Goal: Task Accomplishment & Management: Manage account settings

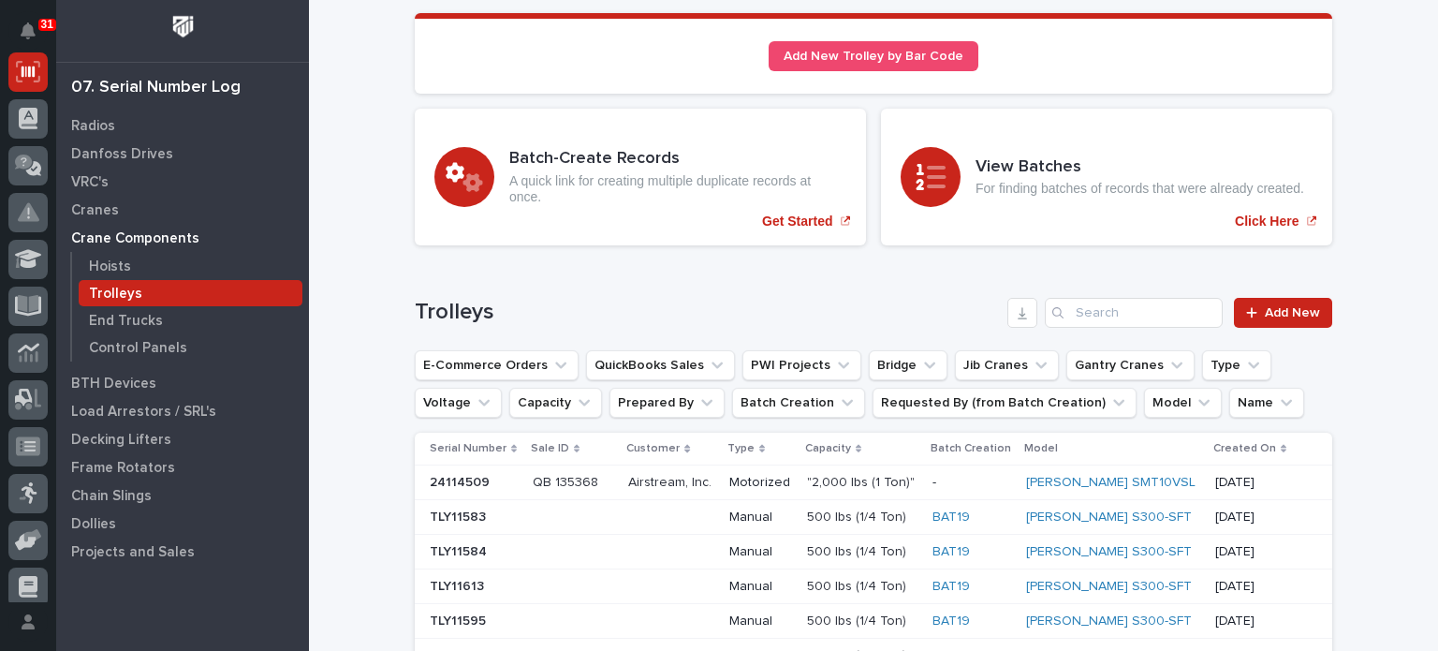
scroll to position [139, 0]
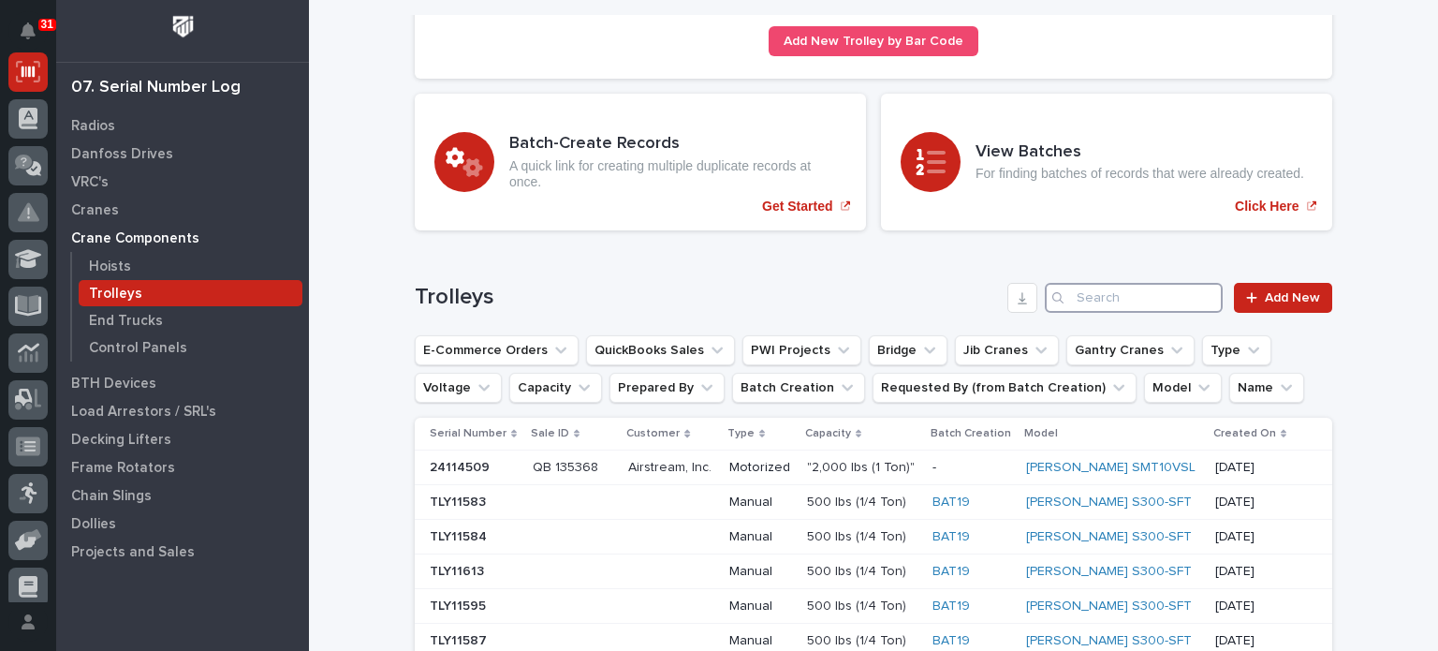
click at [1141, 302] on input "Search" at bounding box center [1134, 298] width 178 height 30
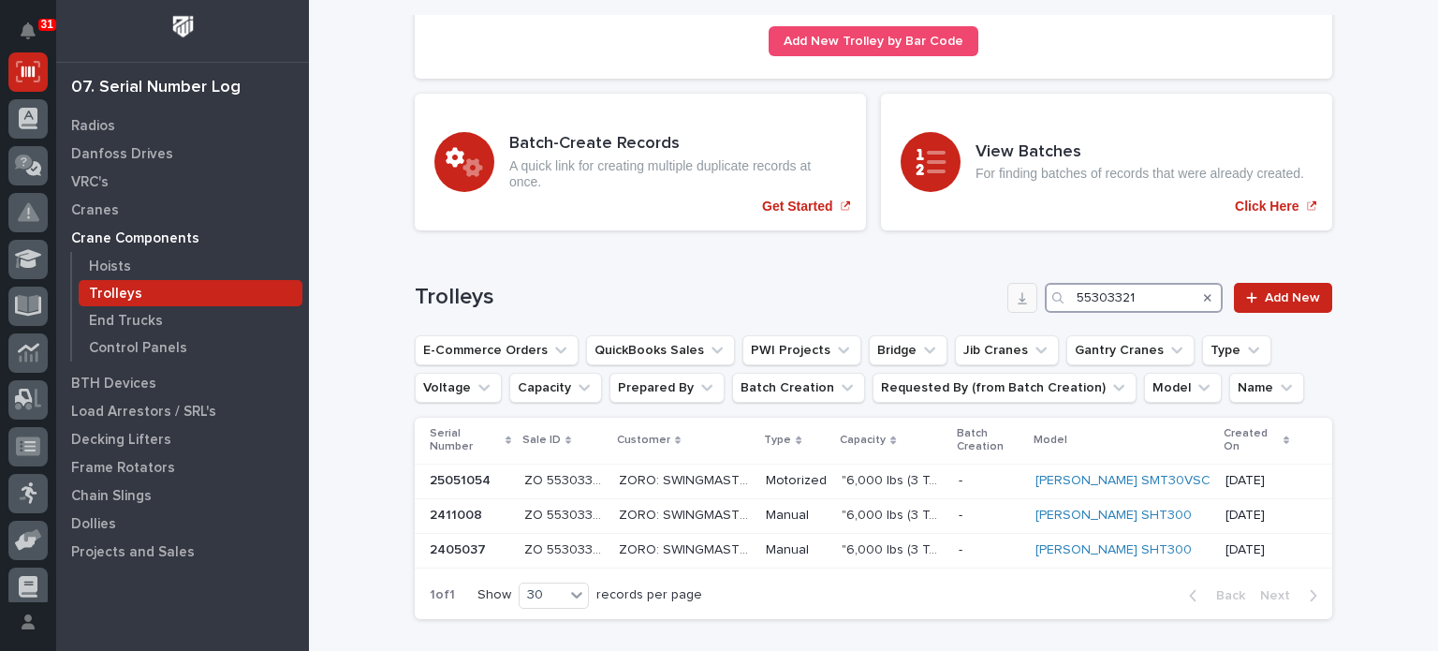
drag, startPoint x: 1154, startPoint y: 287, endPoint x: 1018, endPoint y: 287, distance: 135.8
click at [1018, 287] on div "Trolleys 55303321 Add New" at bounding box center [874, 298] width 918 height 30
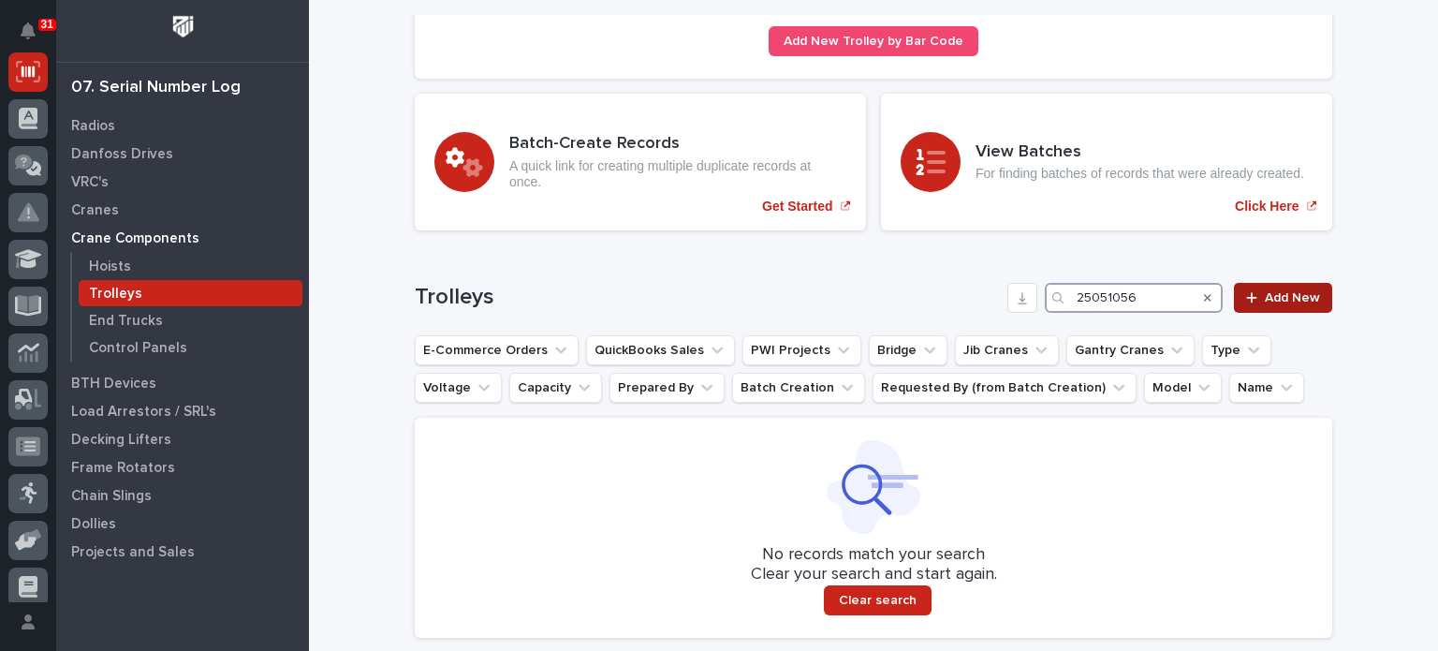
type input "25051056"
click at [1258, 295] on div at bounding box center [1255, 297] width 19 height 13
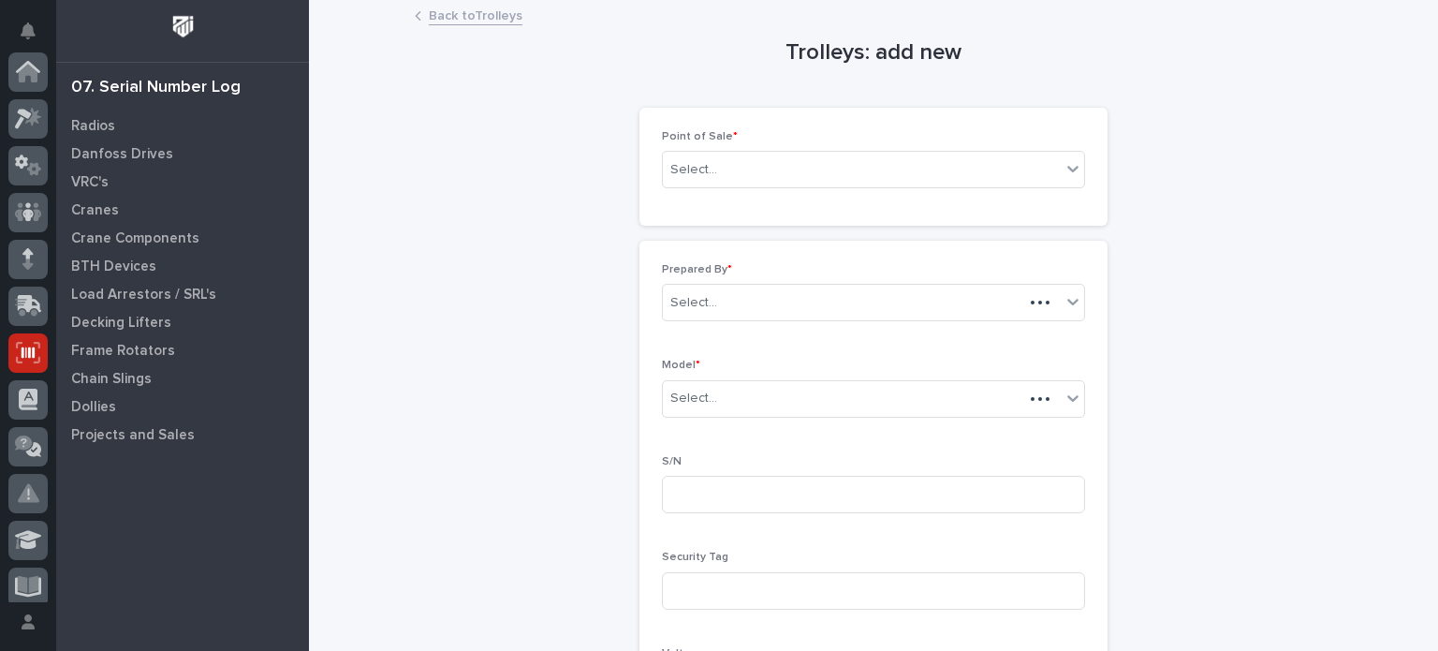
scroll to position [281, 0]
click at [985, 172] on div "Select..." at bounding box center [862, 170] width 398 height 31
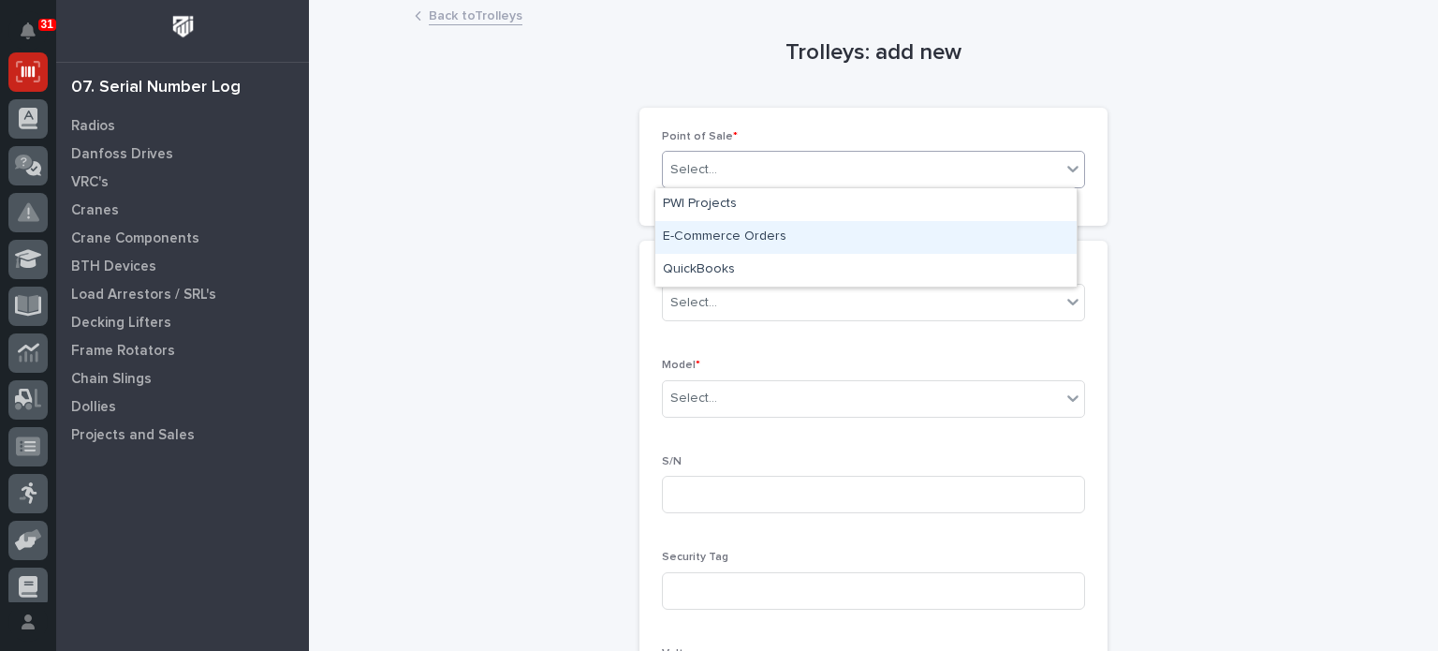
click at [948, 226] on div "E-Commerce Orders" at bounding box center [865, 237] width 421 height 33
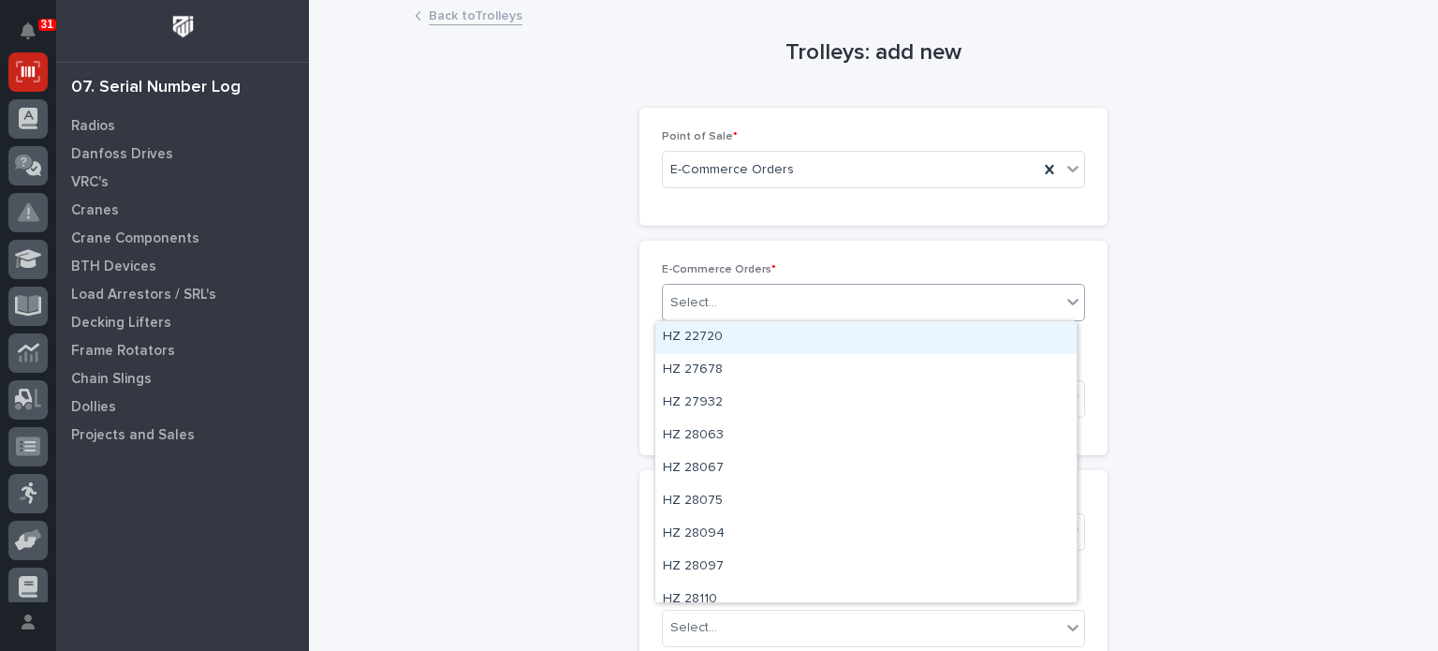
click at [918, 303] on div "Select..." at bounding box center [862, 302] width 398 height 31
type input "********"
click at [914, 332] on div "ZO 55303321" at bounding box center [865, 337] width 421 height 33
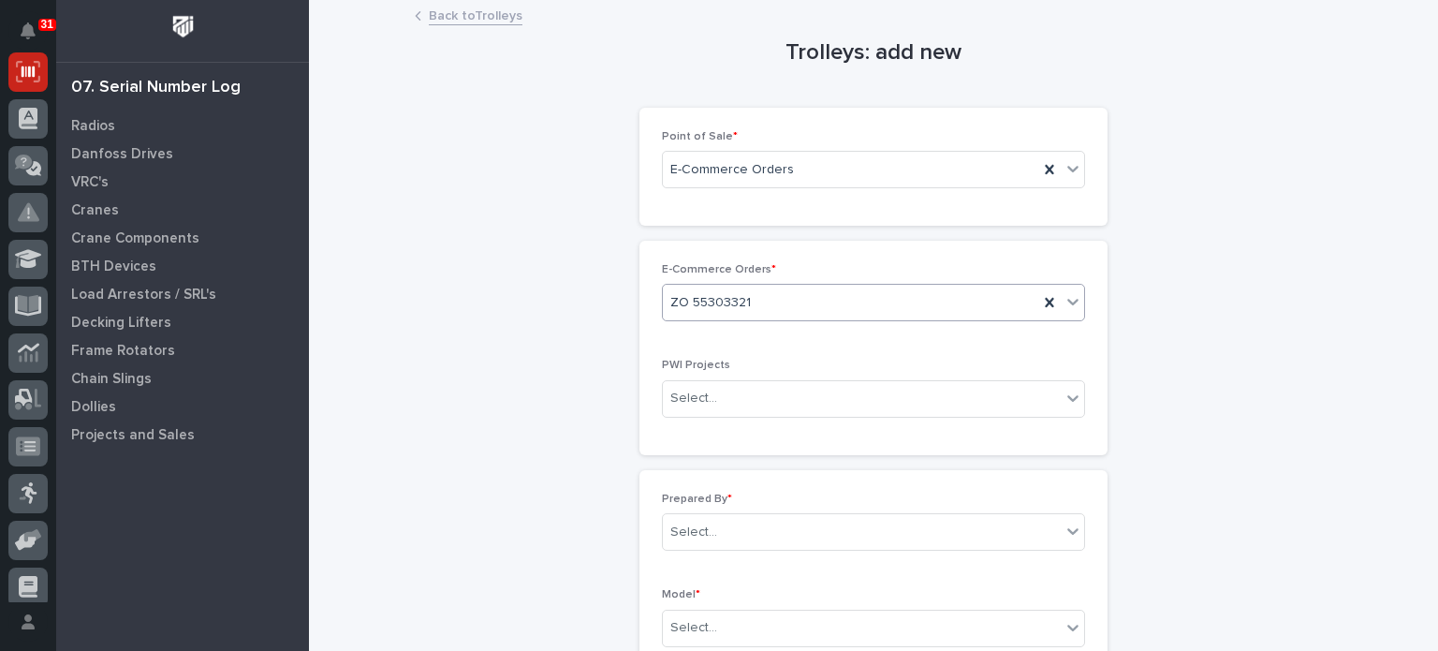
drag, startPoint x: 1215, startPoint y: 296, endPoint x: 1210, endPoint y: 143, distance: 152.7
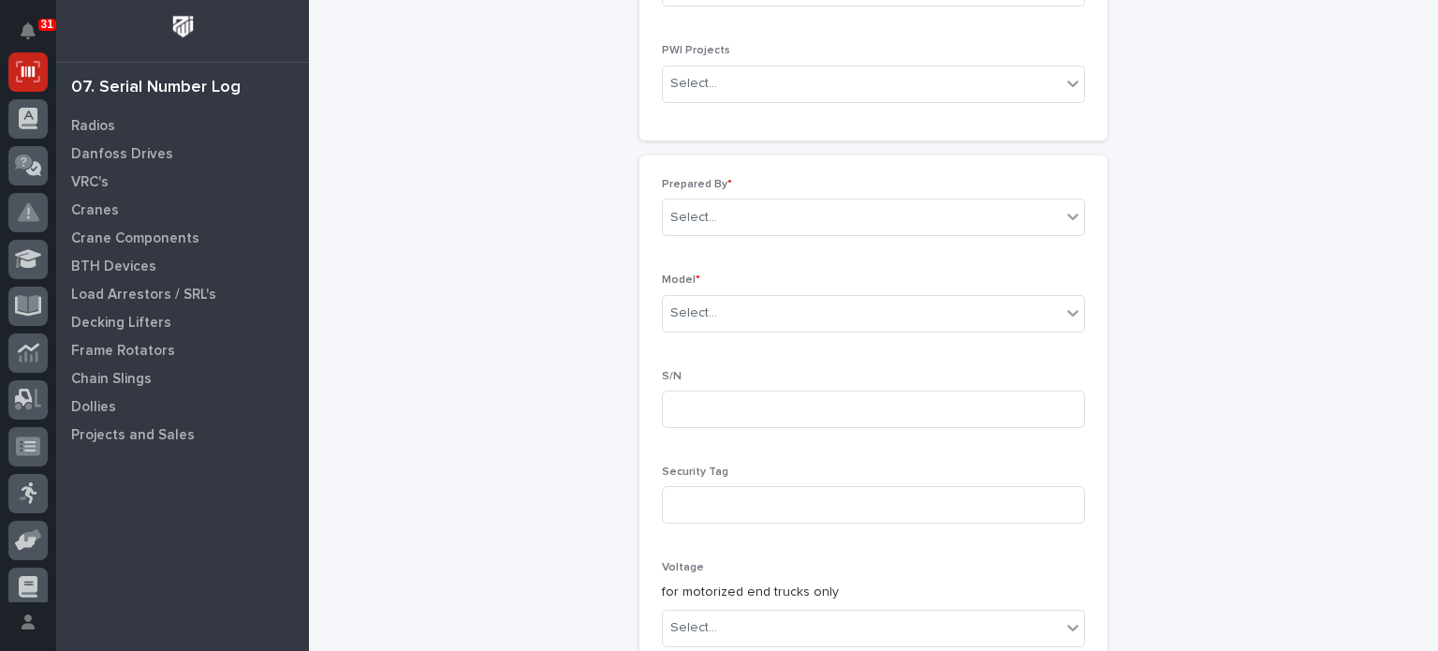
scroll to position [321, 0]
click at [941, 199] on div "Select..." at bounding box center [862, 211] width 398 height 31
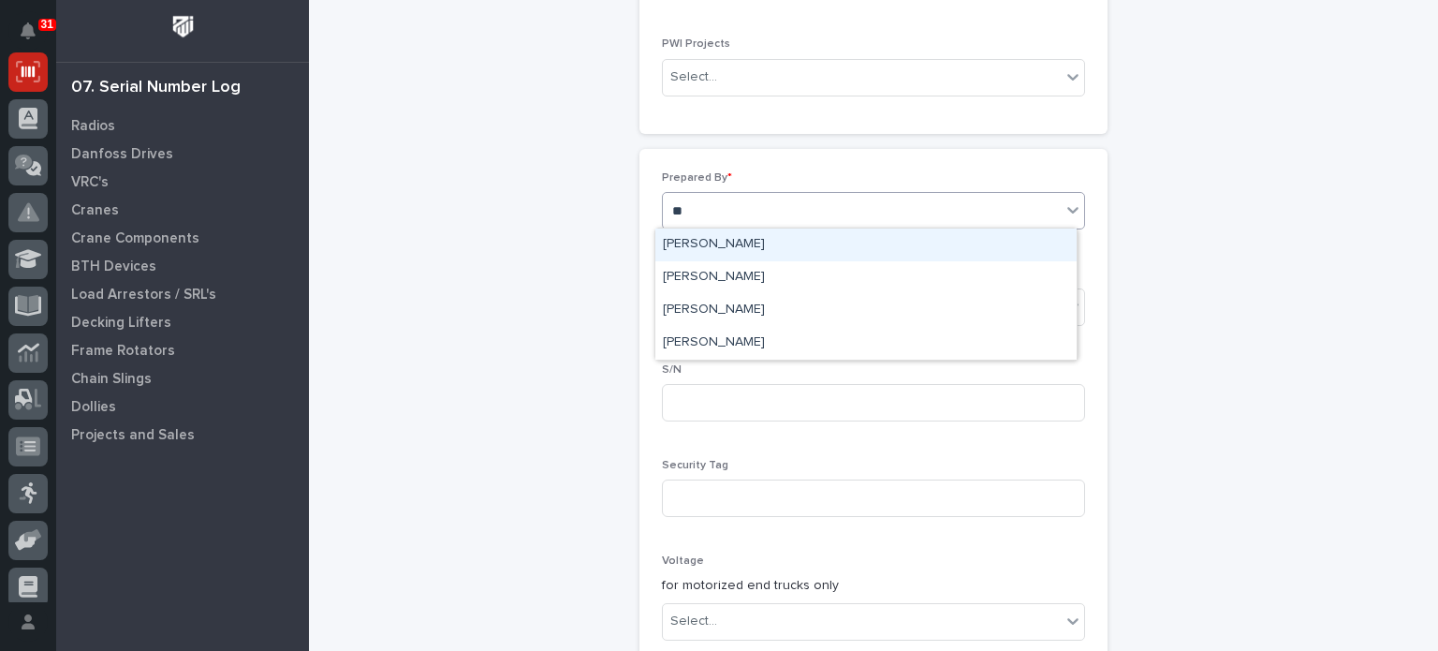
type input "*"
type input "****"
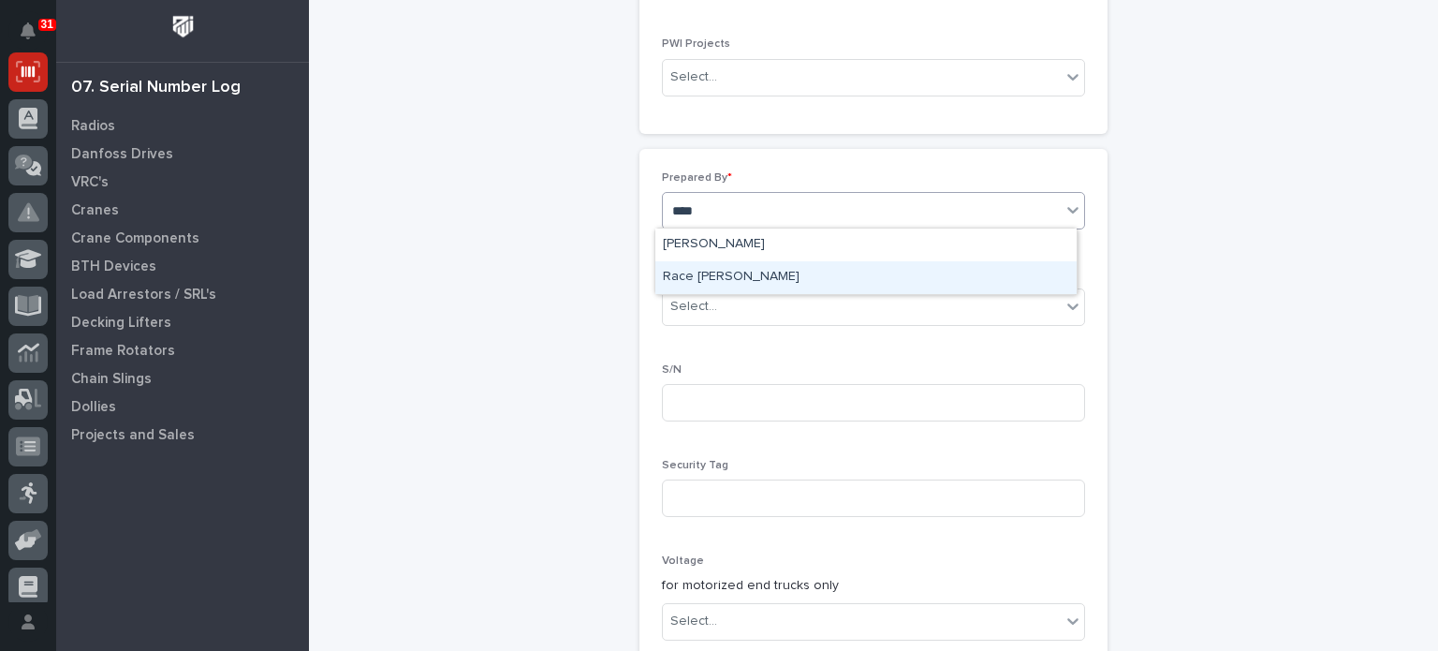
click at [903, 266] on div "Race Berkey" at bounding box center [865, 277] width 421 height 33
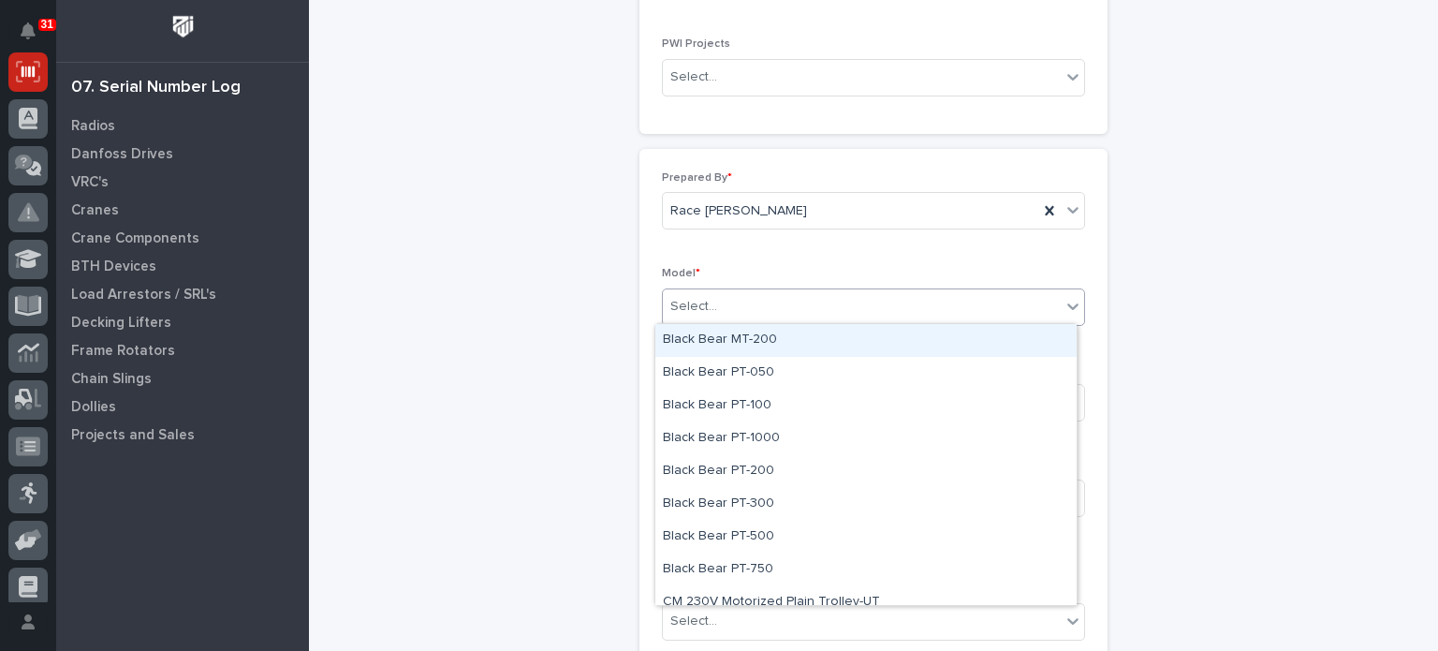
click at [916, 300] on div "Select..." at bounding box center [862, 306] width 398 height 31
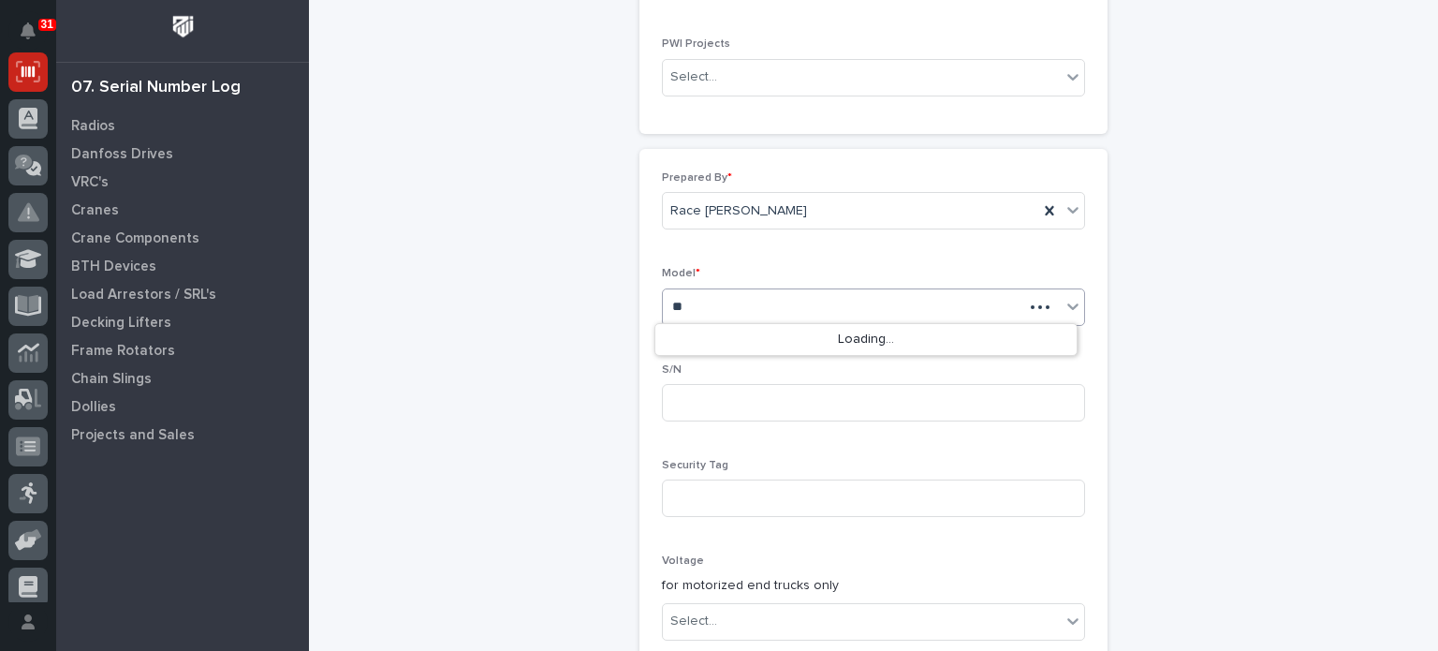
type input "*"
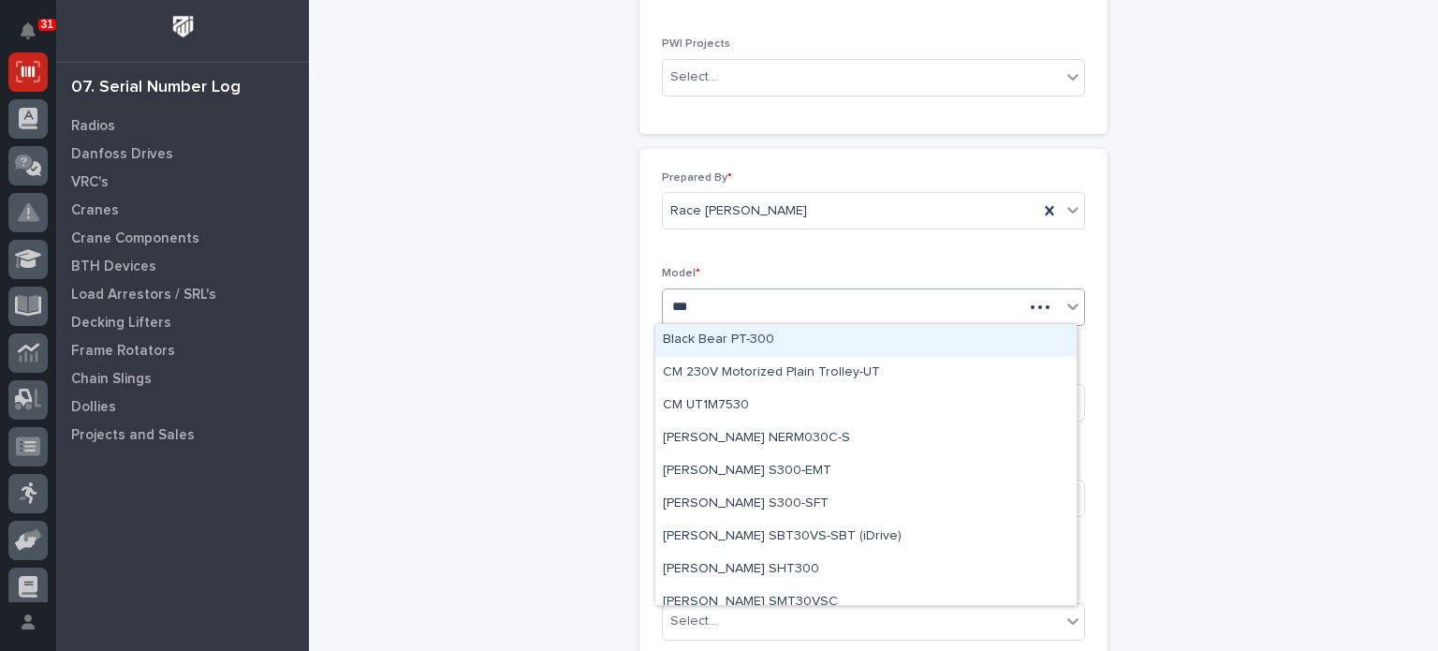
type input "****"
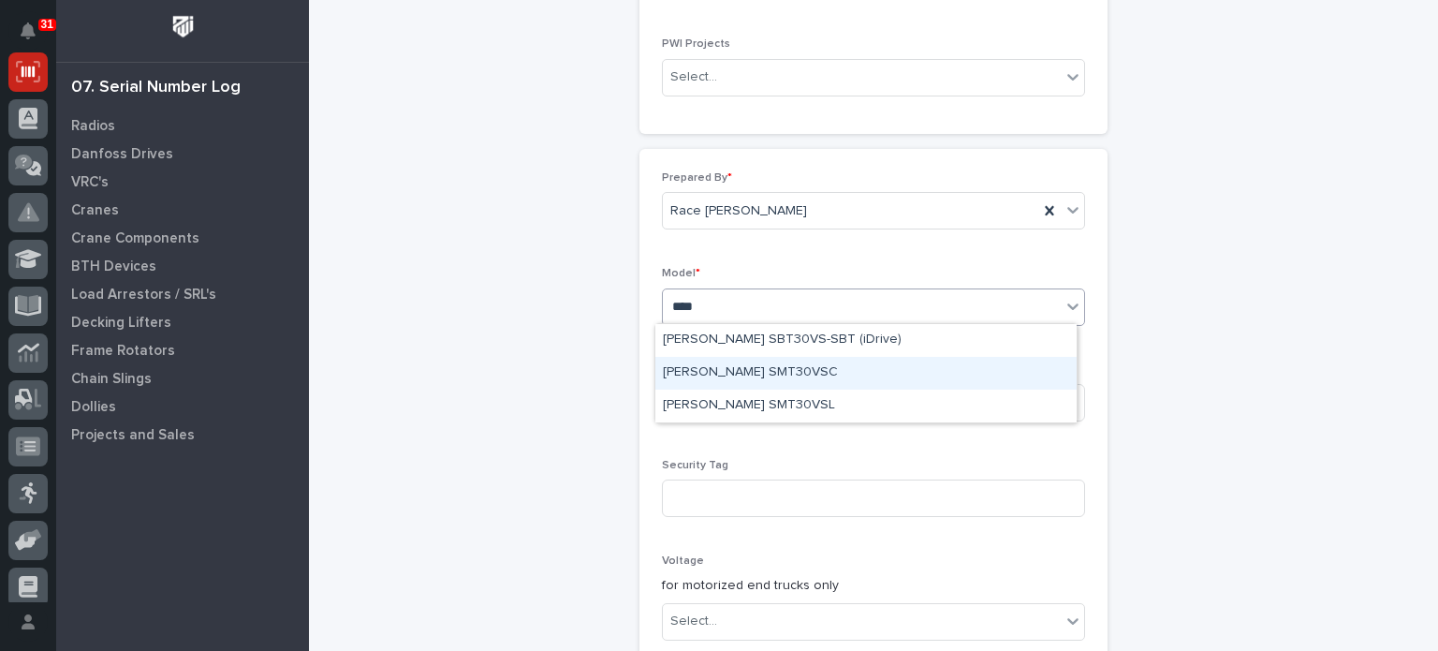
click at [883, 379] on div "Starke SMT30VSC" at bounding box center [865, 373] width 421 height 33
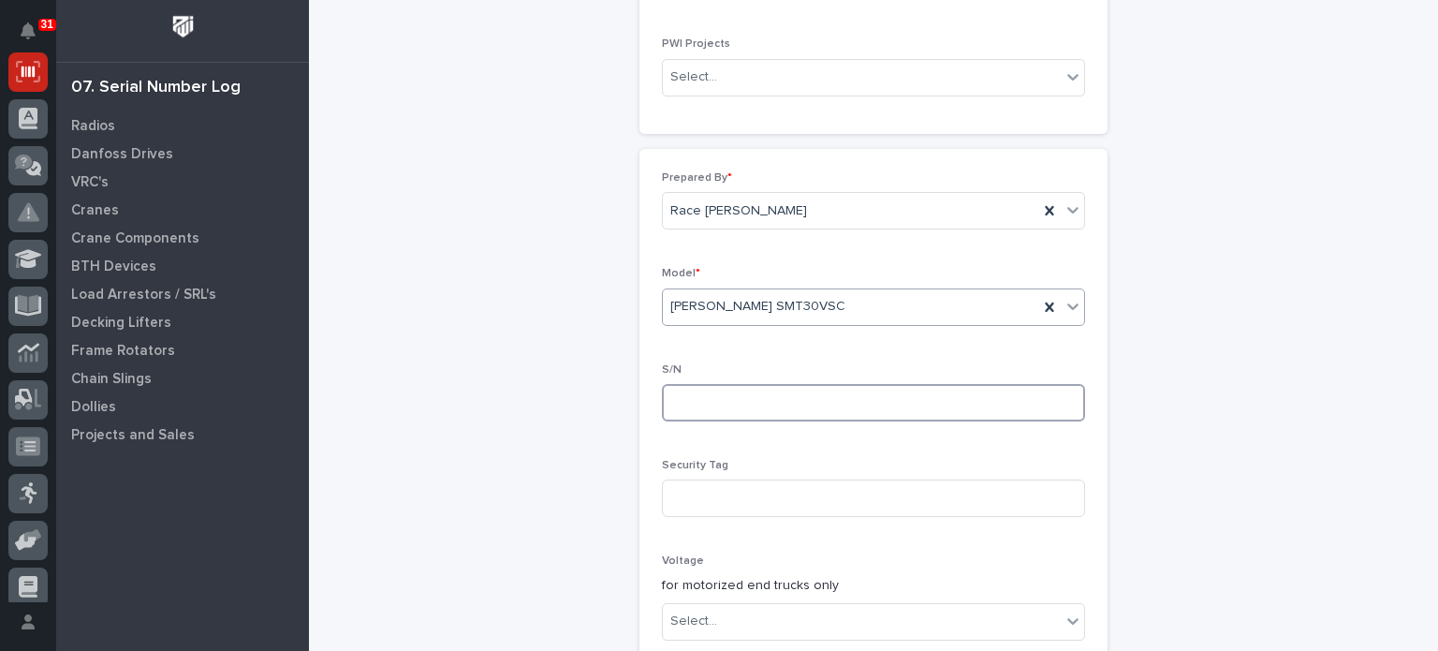
click at [876, 397] on input at bounding box center [873, 402] width 423 height 37
type input "25051056"
click at [1172, 508] on div "Trolleys: add new Loading... Saving… Loading... Saving… Loading... Saving… Poin…" at bounding box center [874, 434] width 918 height 1506
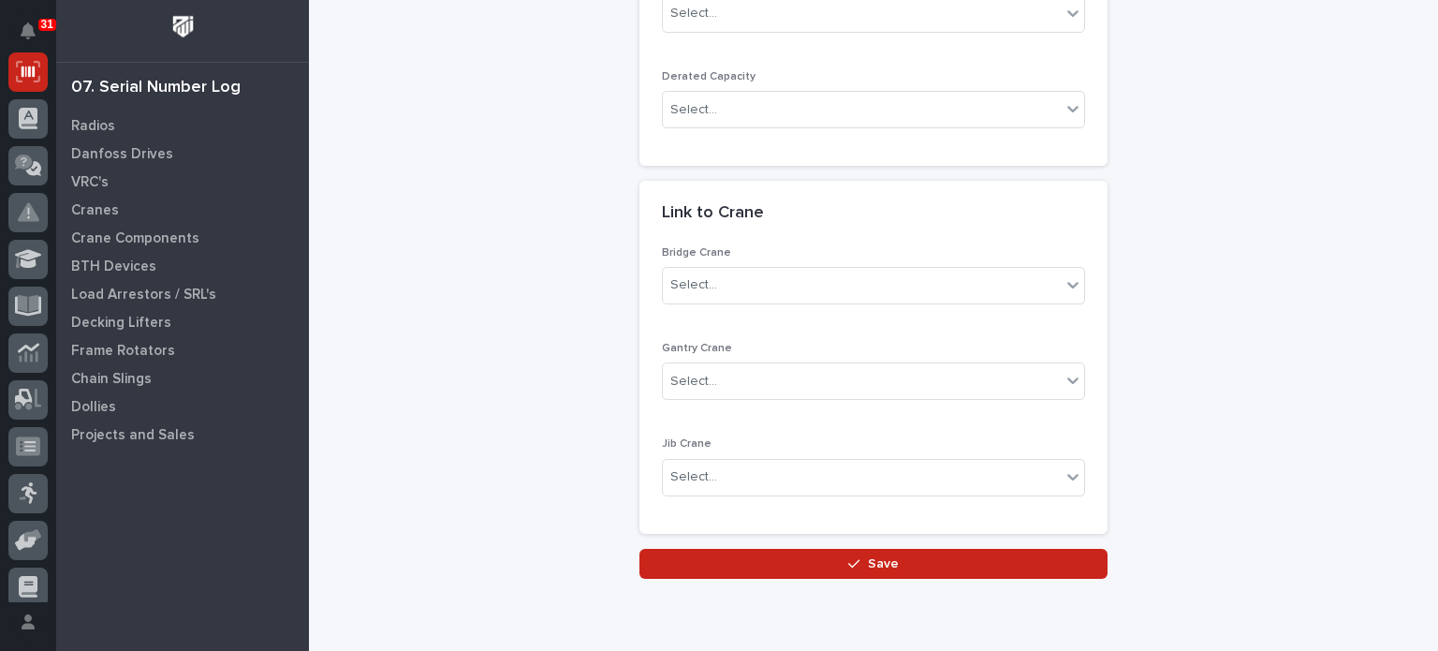
scroll to position [932, 0]
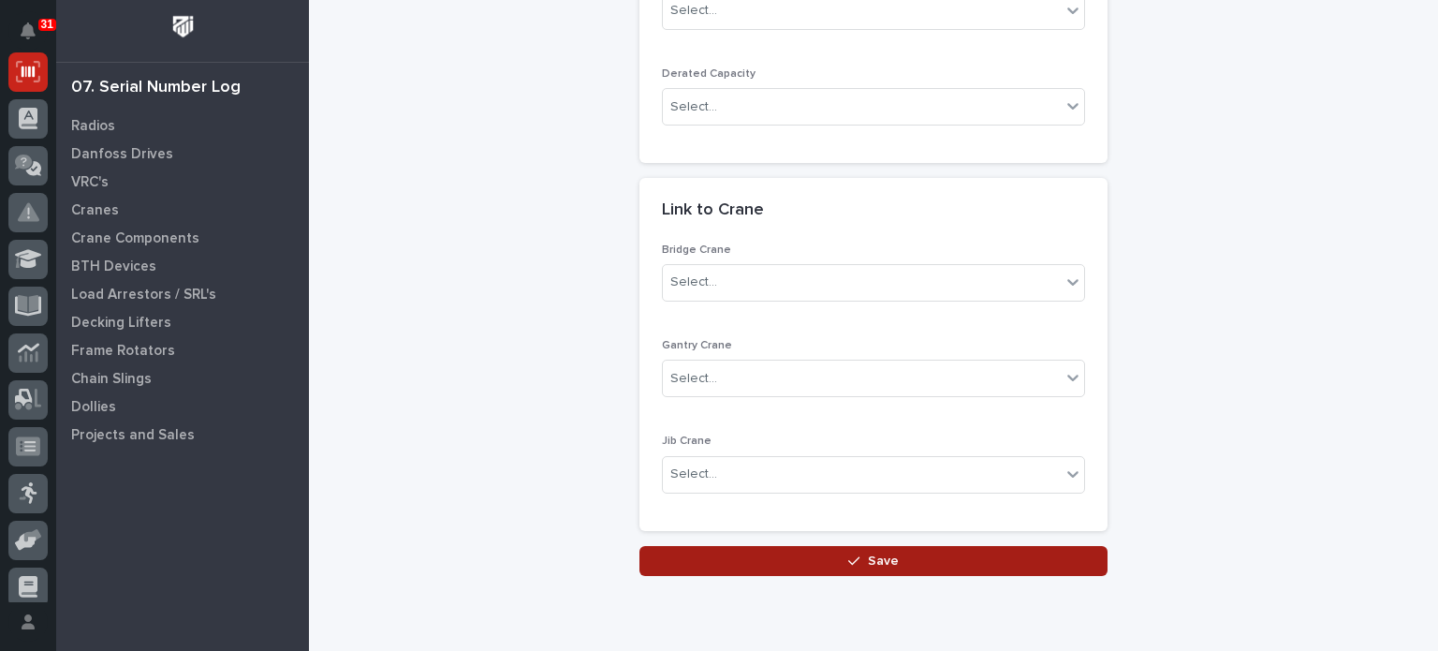
click at [903, 548] on button "Save" at bounding box center [874, 561] width 468 height 30
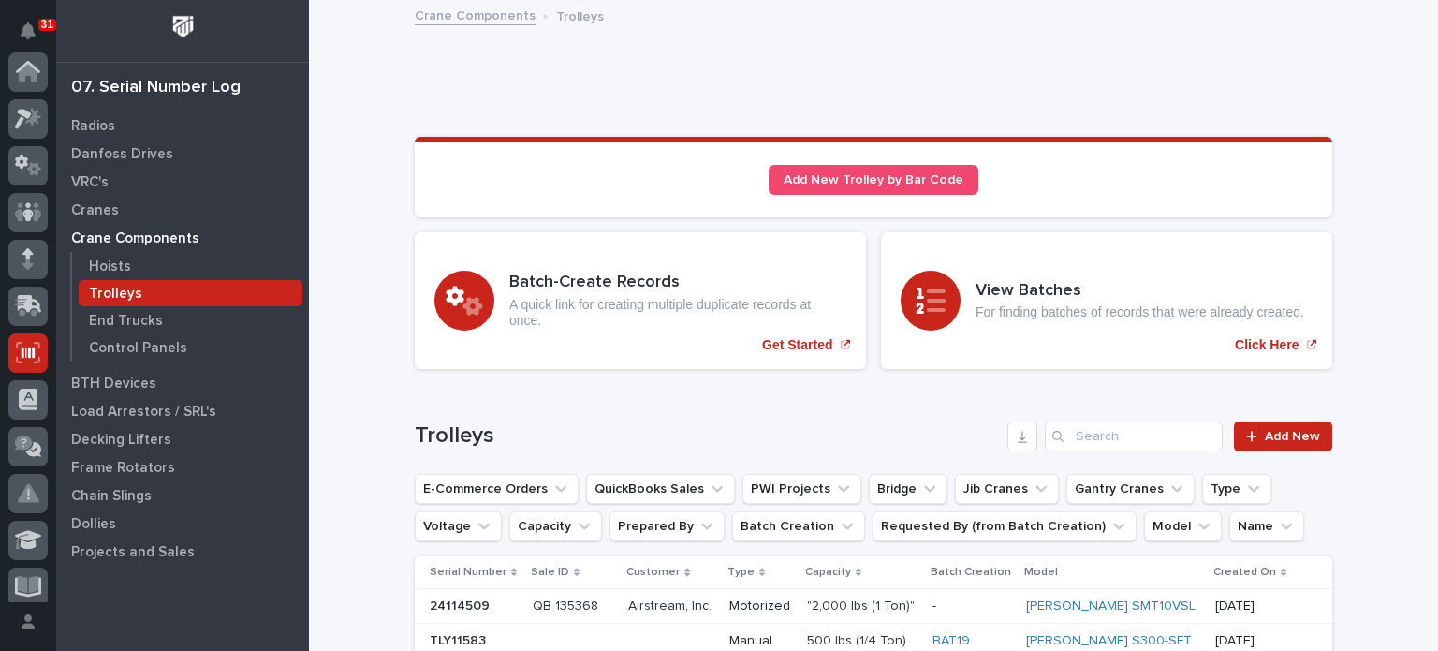
scroll to position [281, 0]
click at [1086, 436] on input "Search" at bounding box center [1134, 436] width 178 height 30
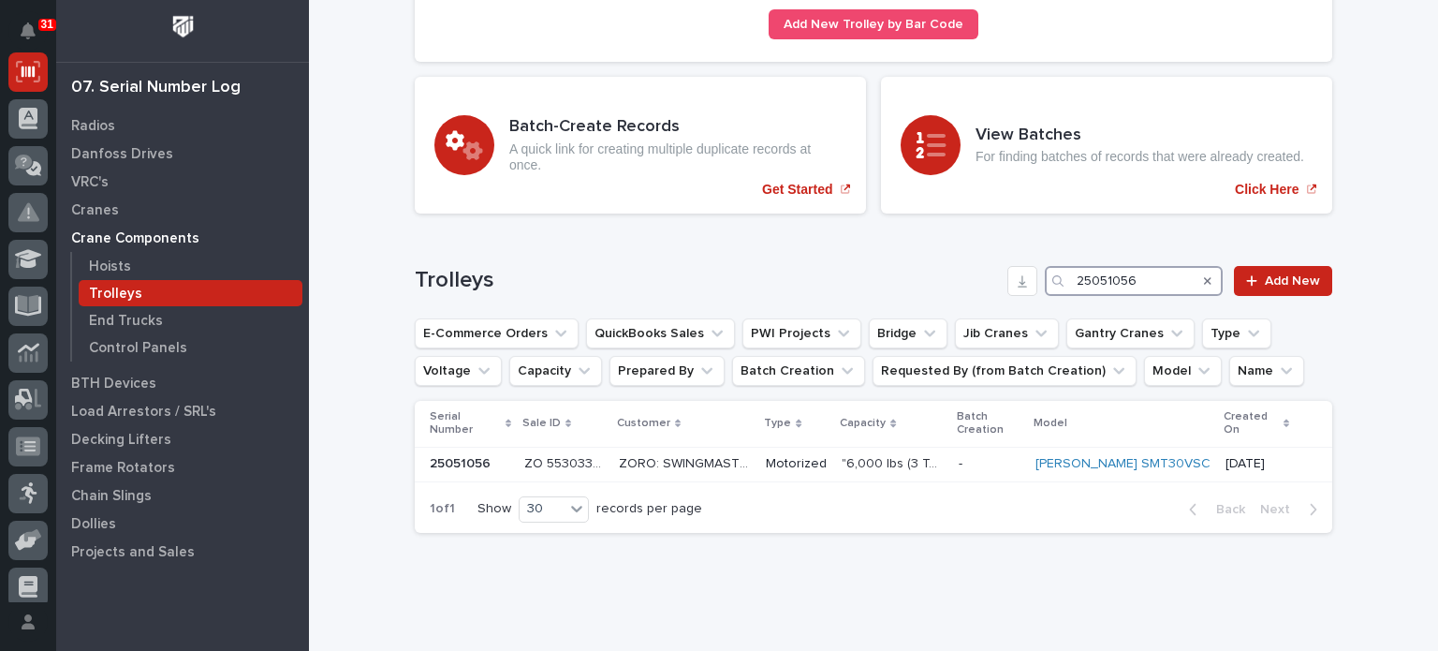
scroll to position [156, 0]
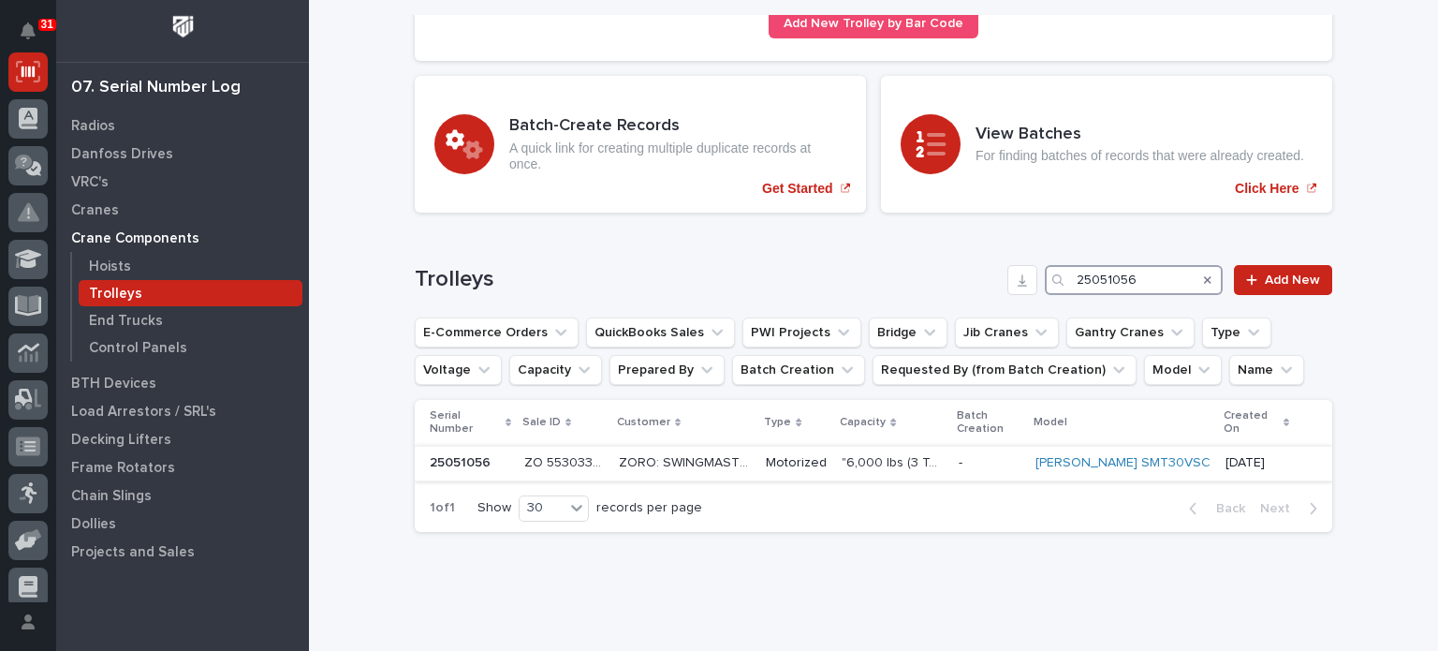
type input "25051056"
click at [925, 452] on p ""6,000 lbs (3 Tons)"" at bounding box center [894, 461] width 105 height 20
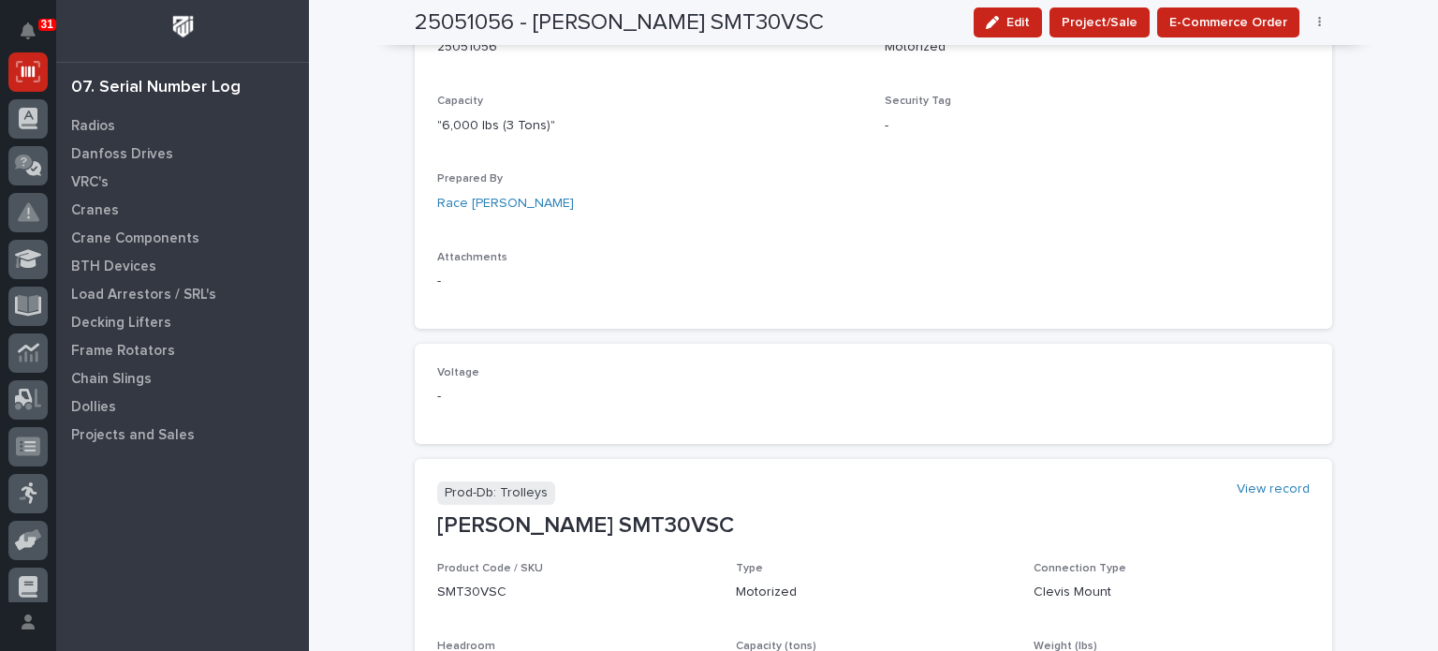
scroll to position [640, 0]
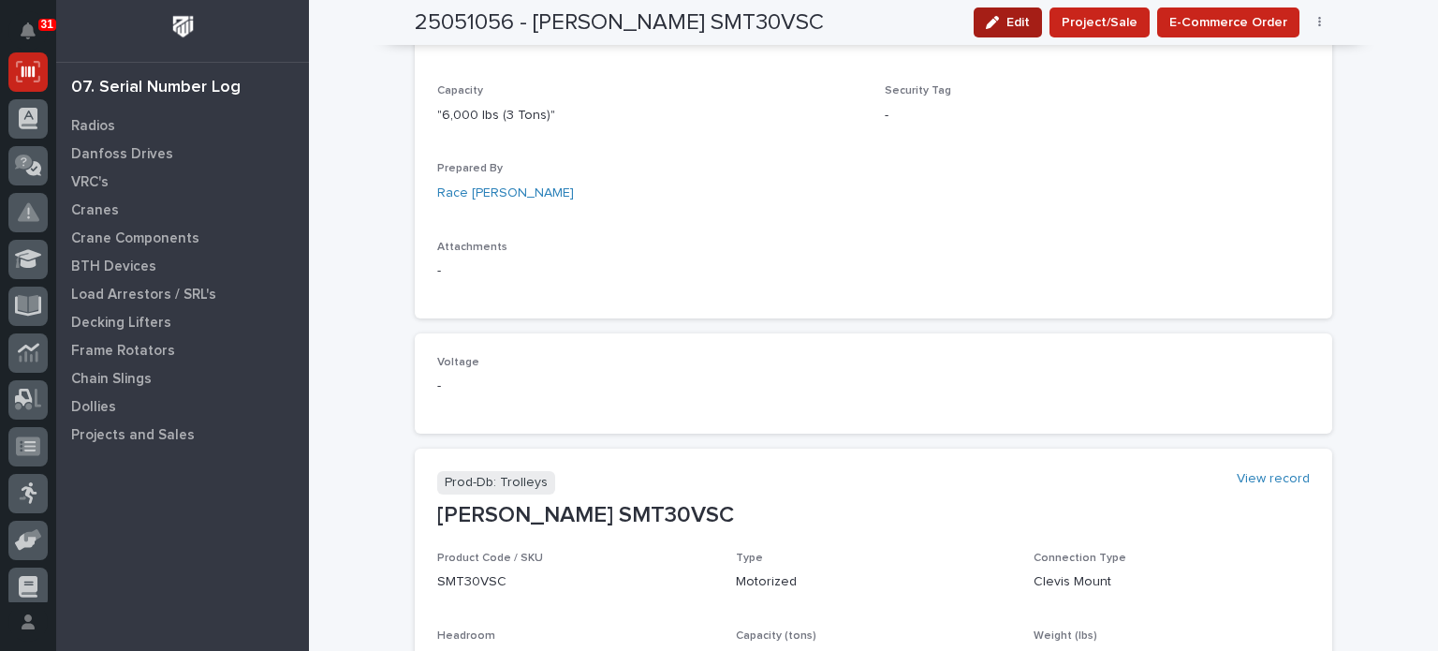
click at [997, 16] on icon "button" at bounding box center [992, 22] width 13 height 13
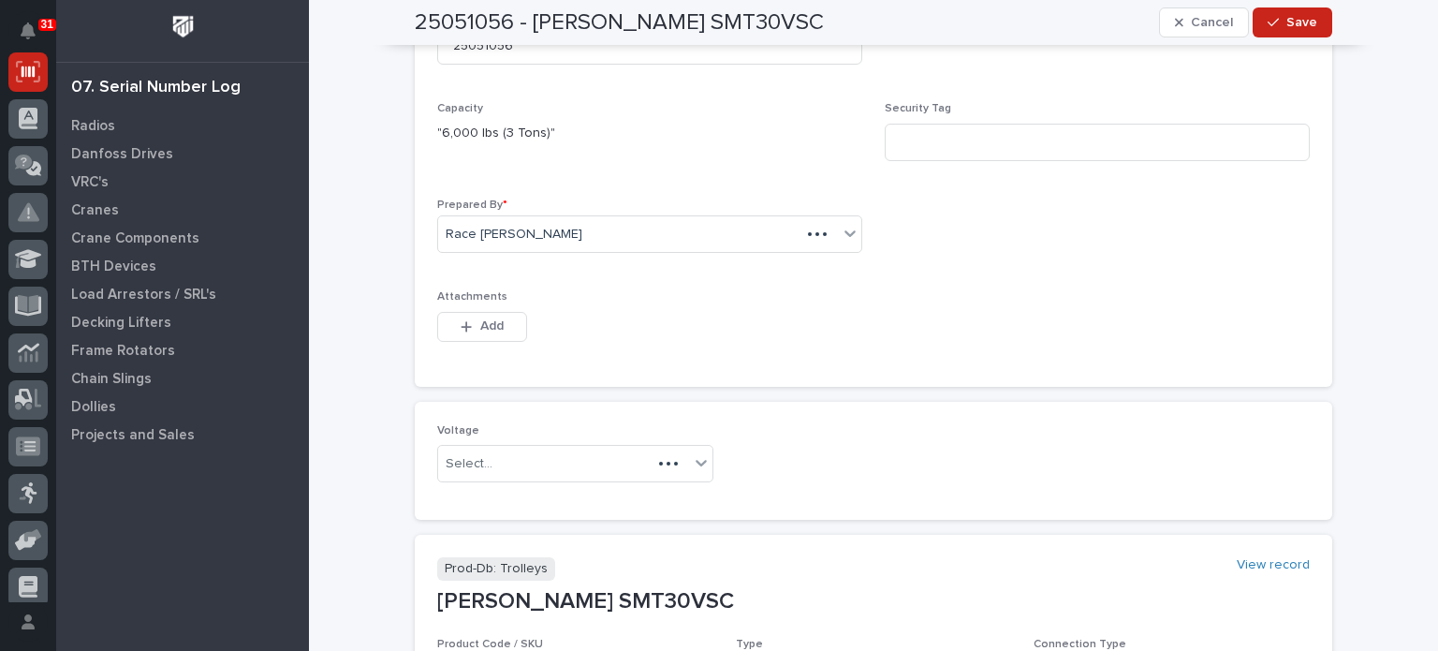
scroll to position [693, 0]
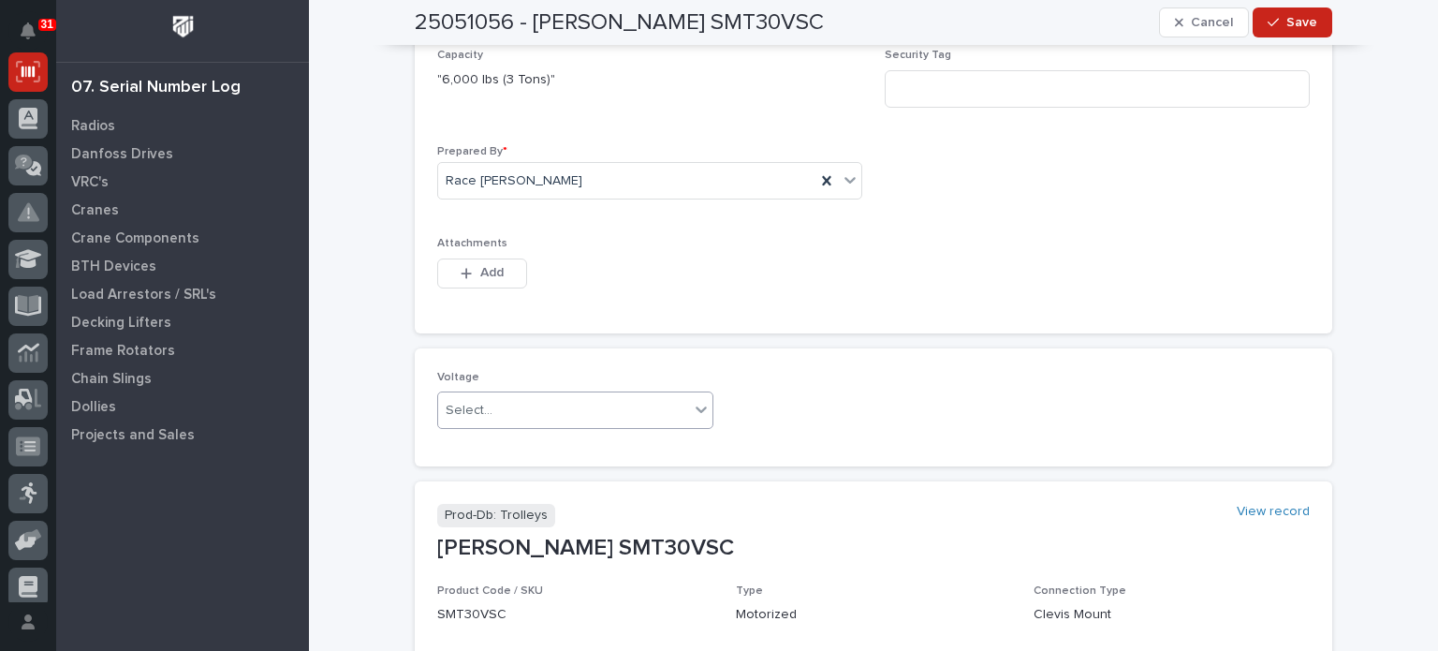
click at [701, 403] on icon at bounding box center [701, 409] width 19 height 19
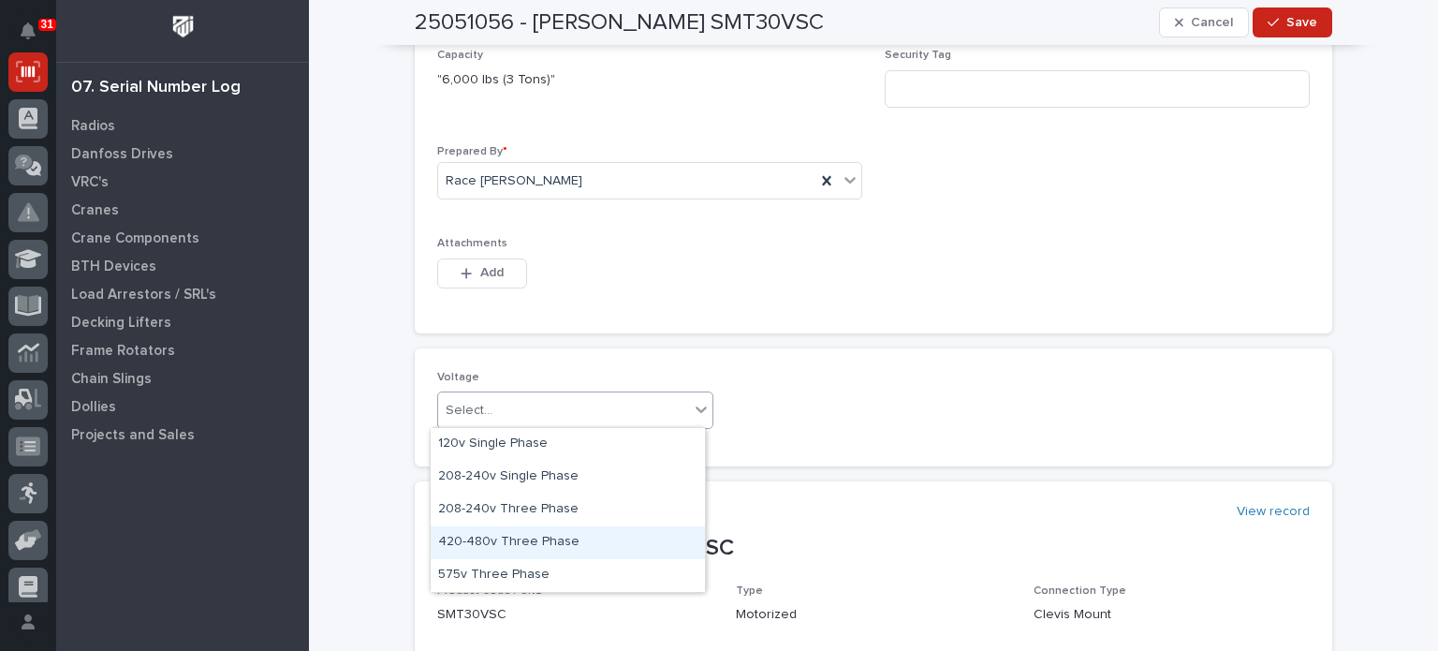
click at [648, 528] on div "420-480v Three Phase" at bounding box center [568, 542] width 274 height 33
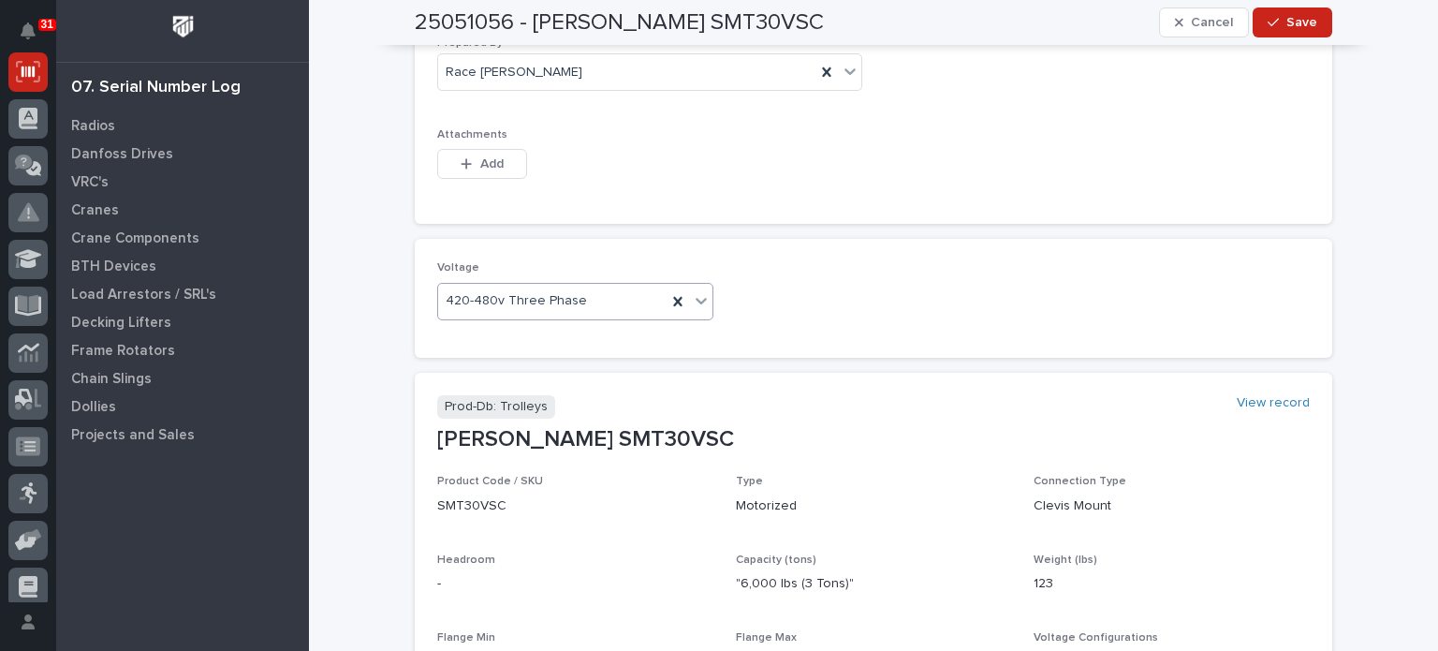
scroll to position [639, 0]
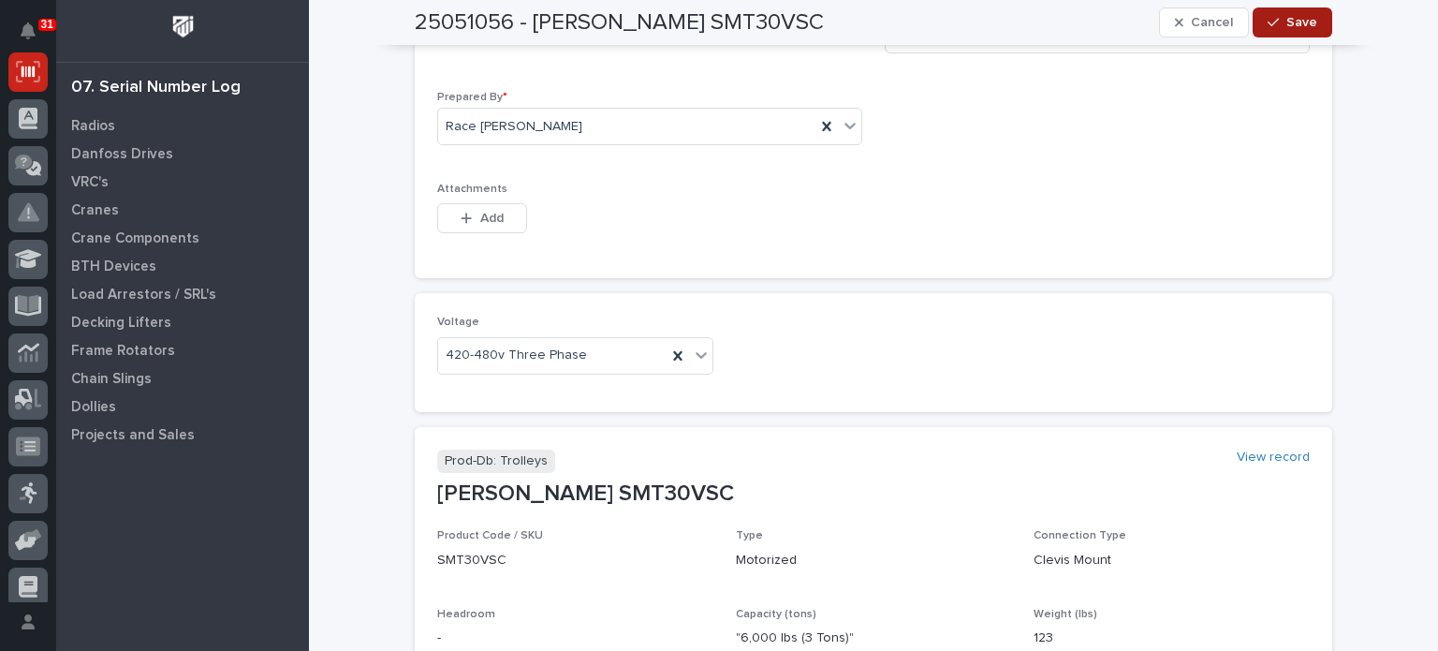
click at [1289, 25] on span "Save" at bounding box center [1302, 22] width 31 height 17
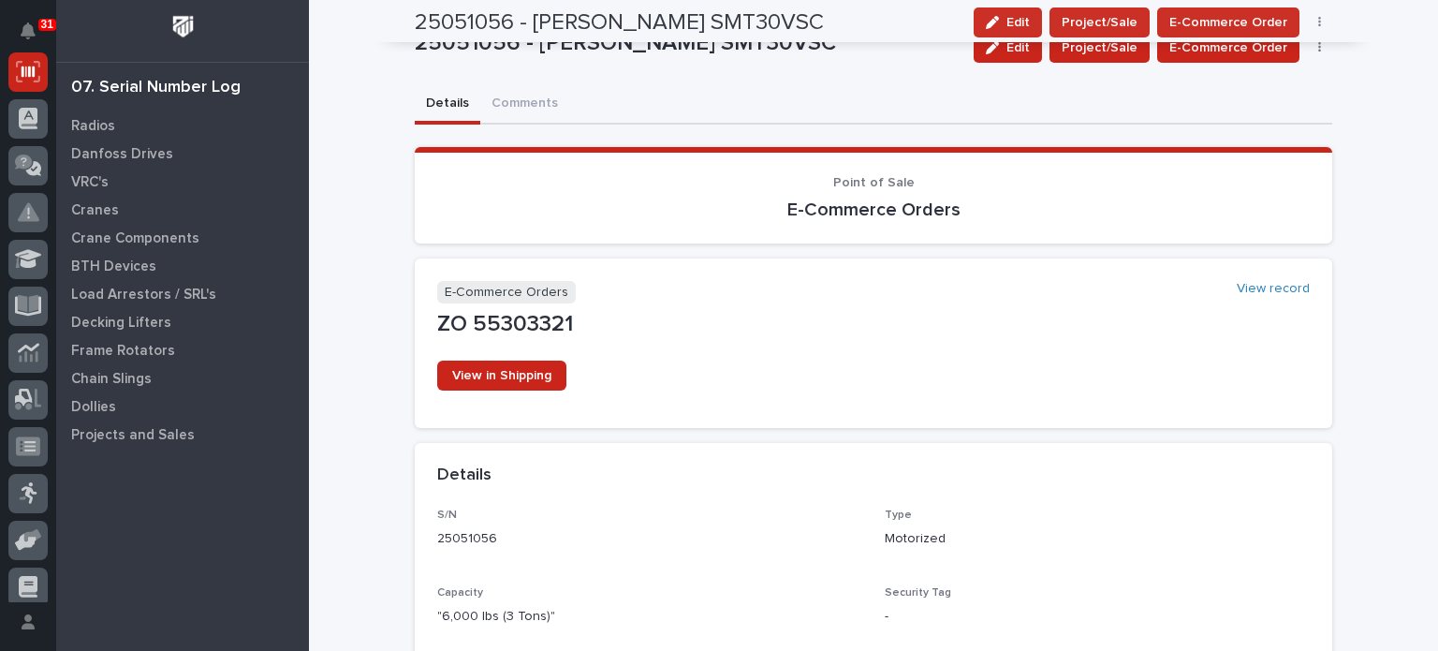
scroll to position [0, 0]
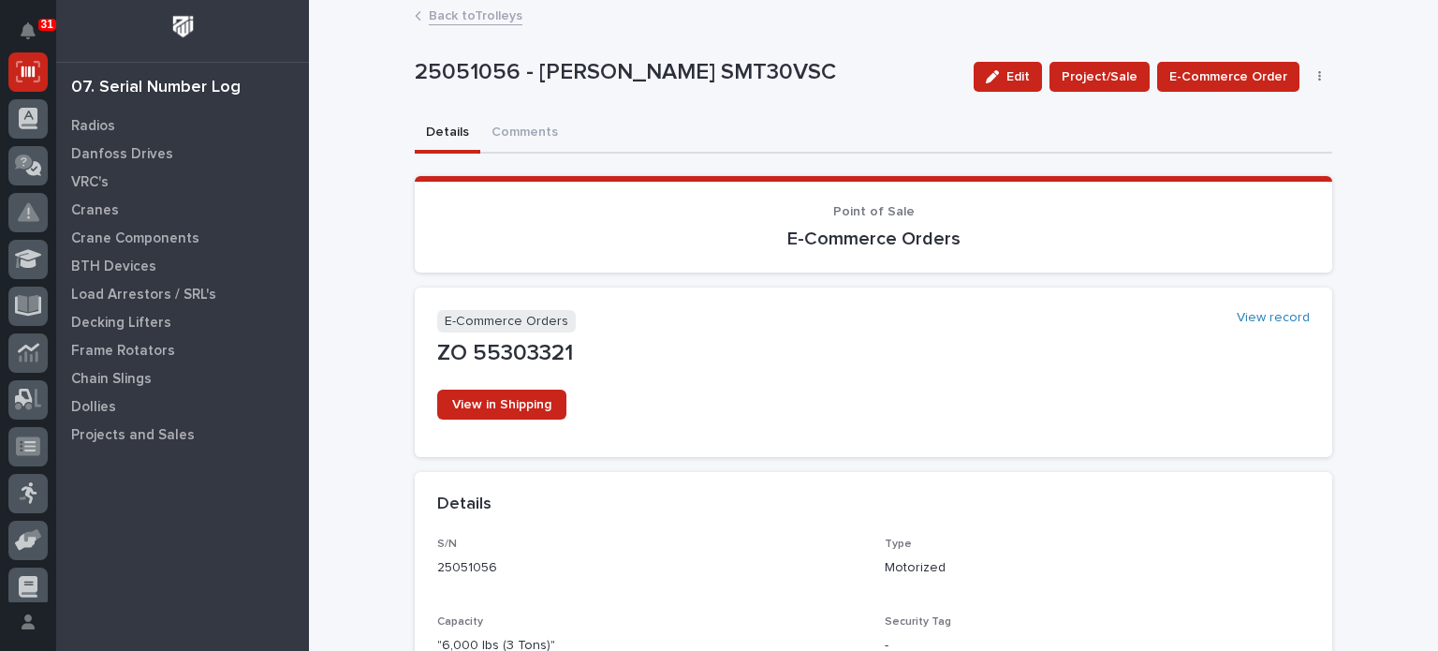
click at [498, 5] on link "Back to Trolleys" at bounding box center [476, 15] width 94 height 22
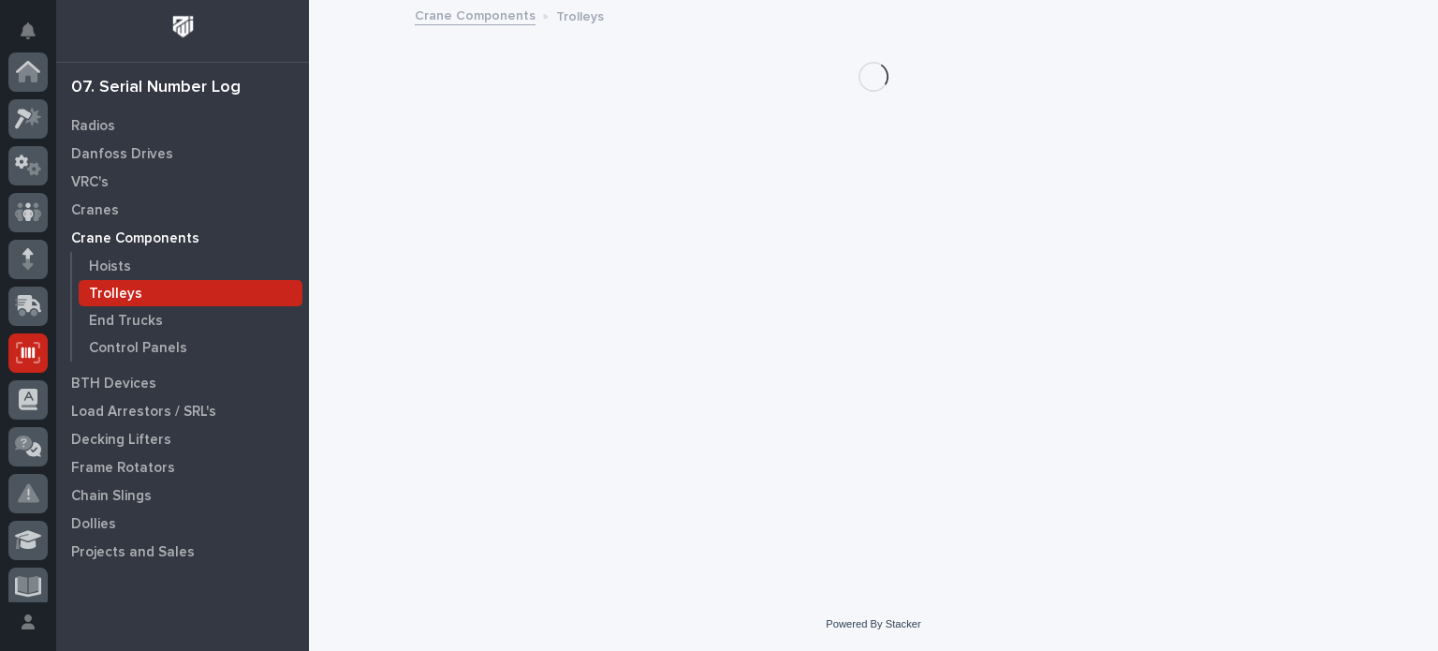
scroll to position [281, 0]
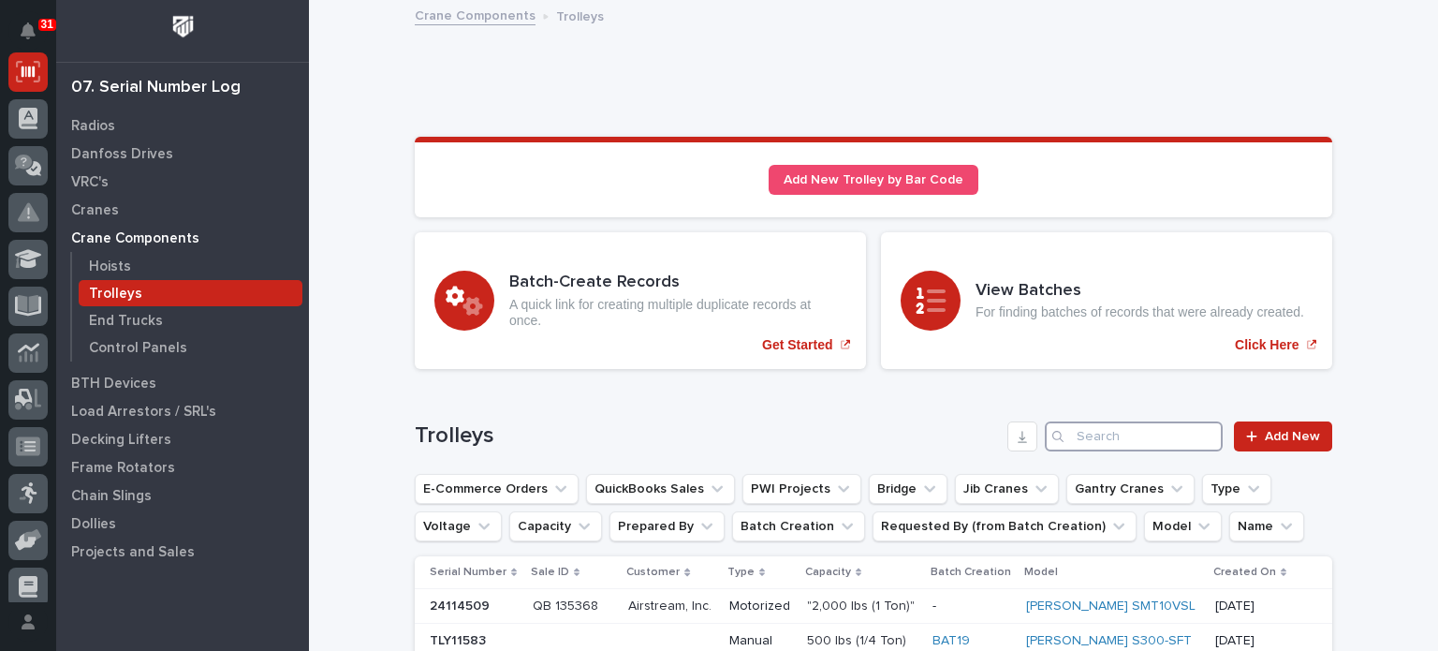
click at [1147, 424] on input "Search" at bounding box center [1134, 436] width 178 height 30
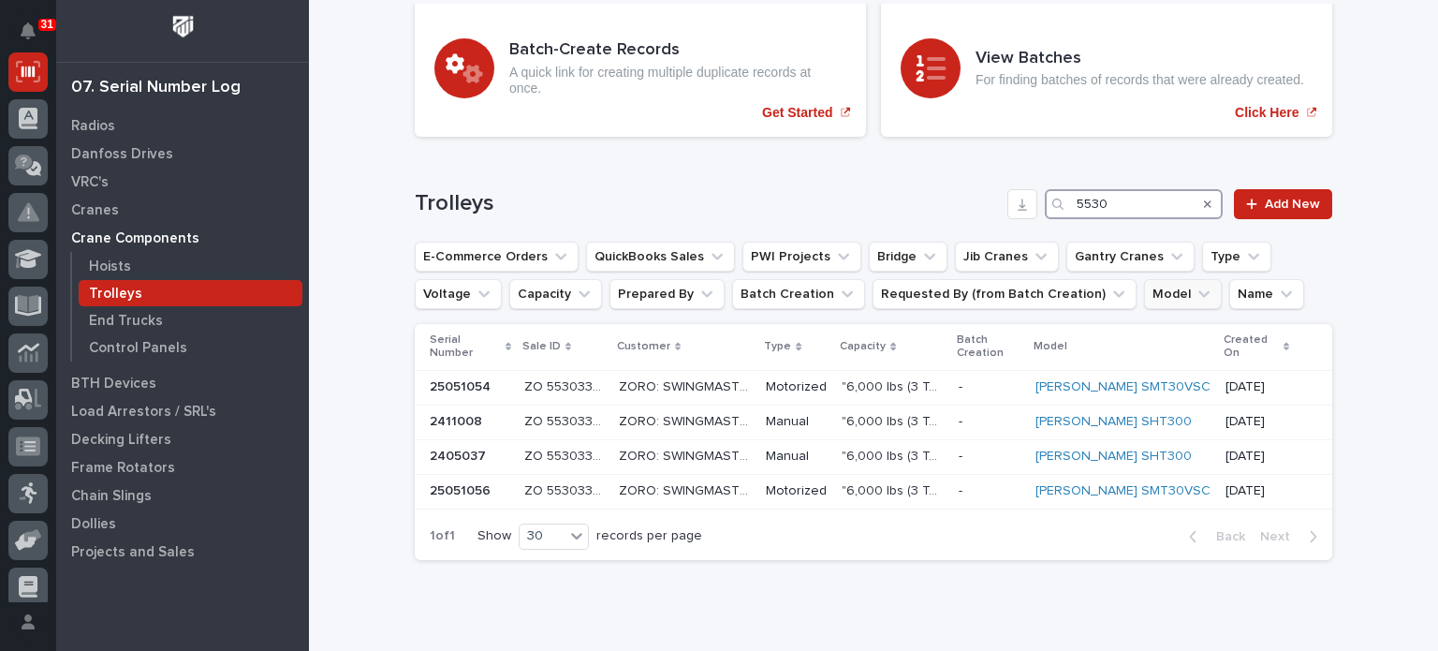
scroll to position [287, 0]
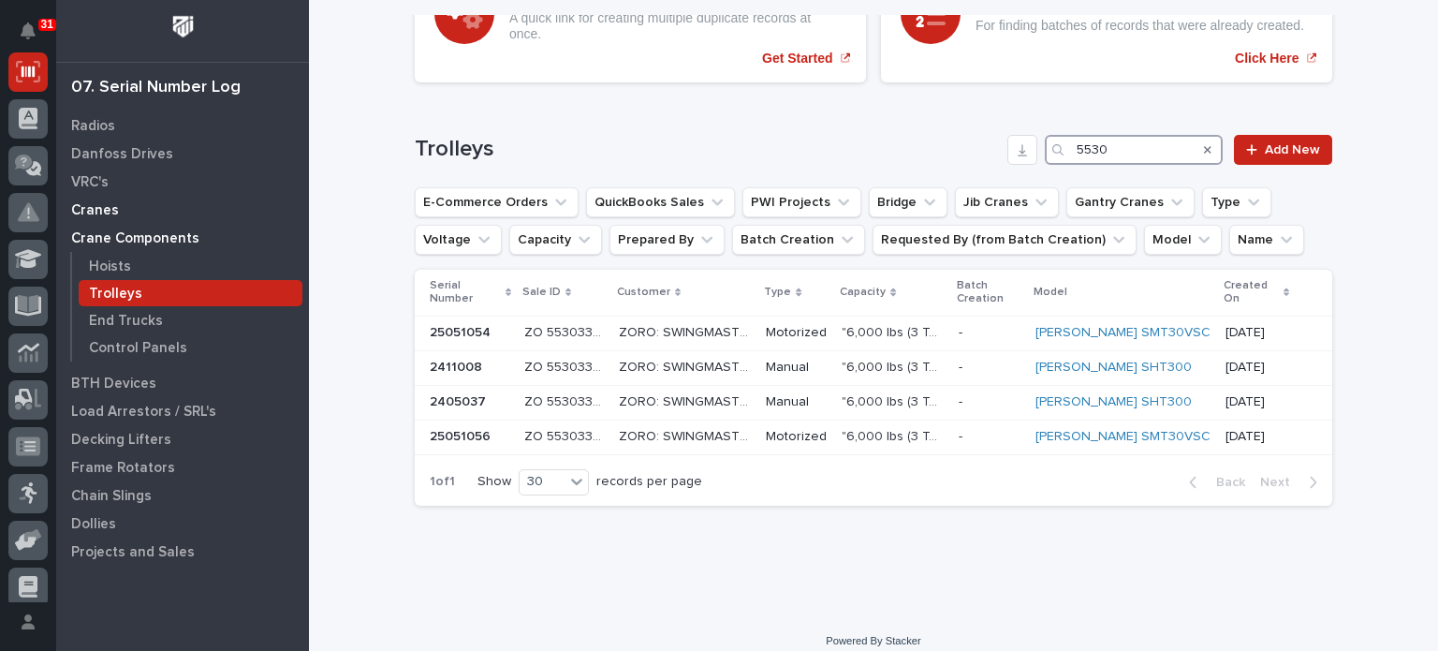
type input "5530"
click at [90, 200] on div "Cranes" at bounding box center [182, 210] width 243 height 26
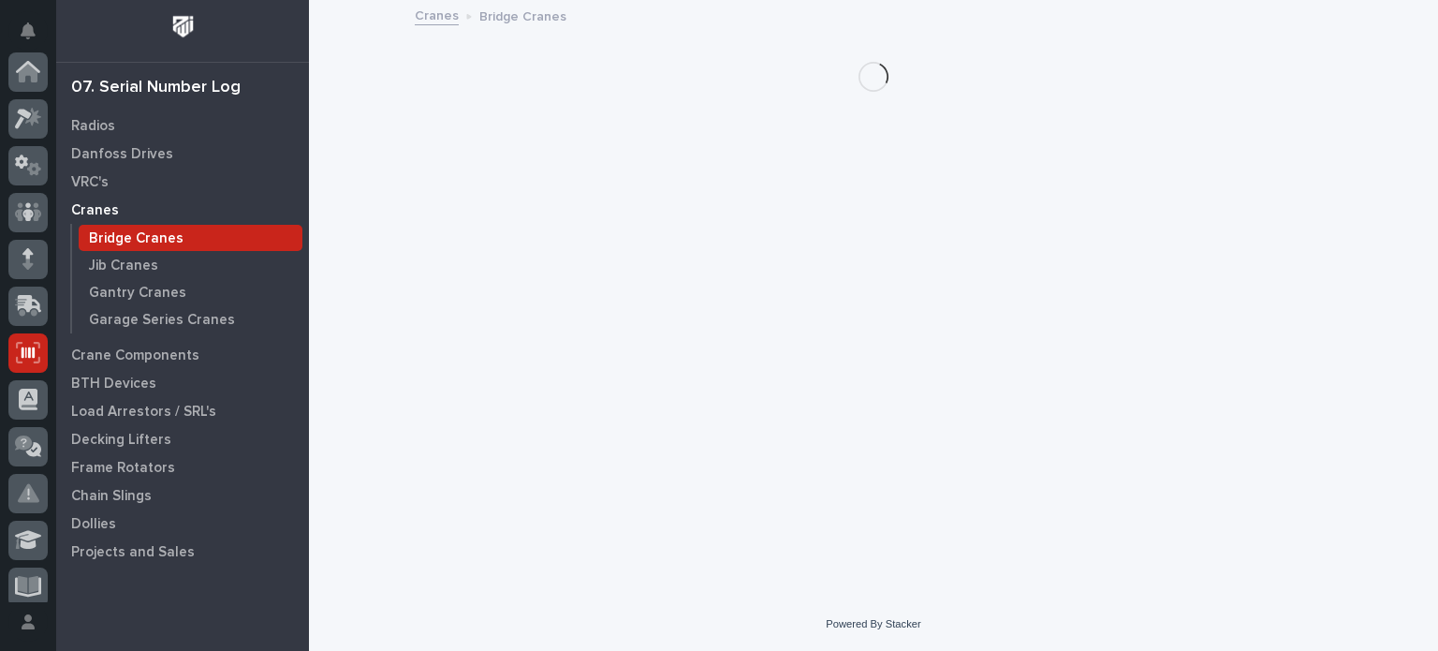
scroll to position [281, 0]
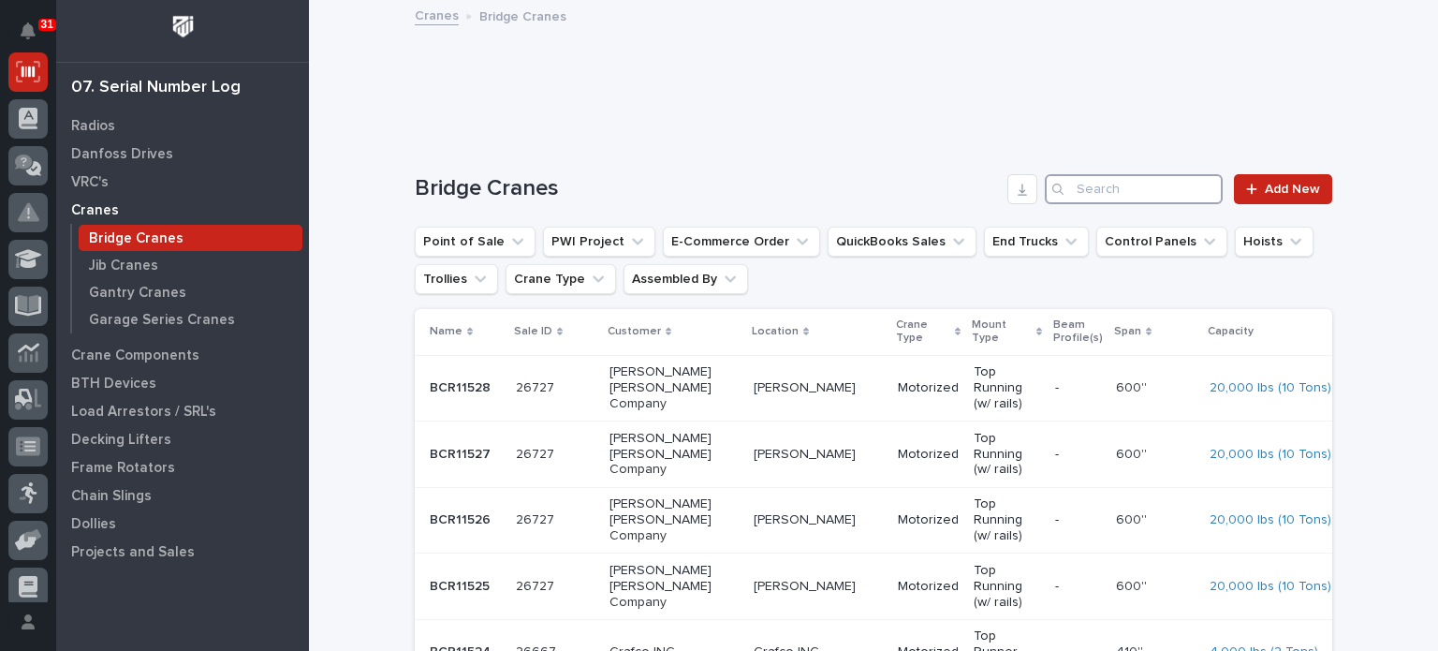
click at [1075, 186] on input "Search" at bounding box center [1134, 189] width 178 height 30
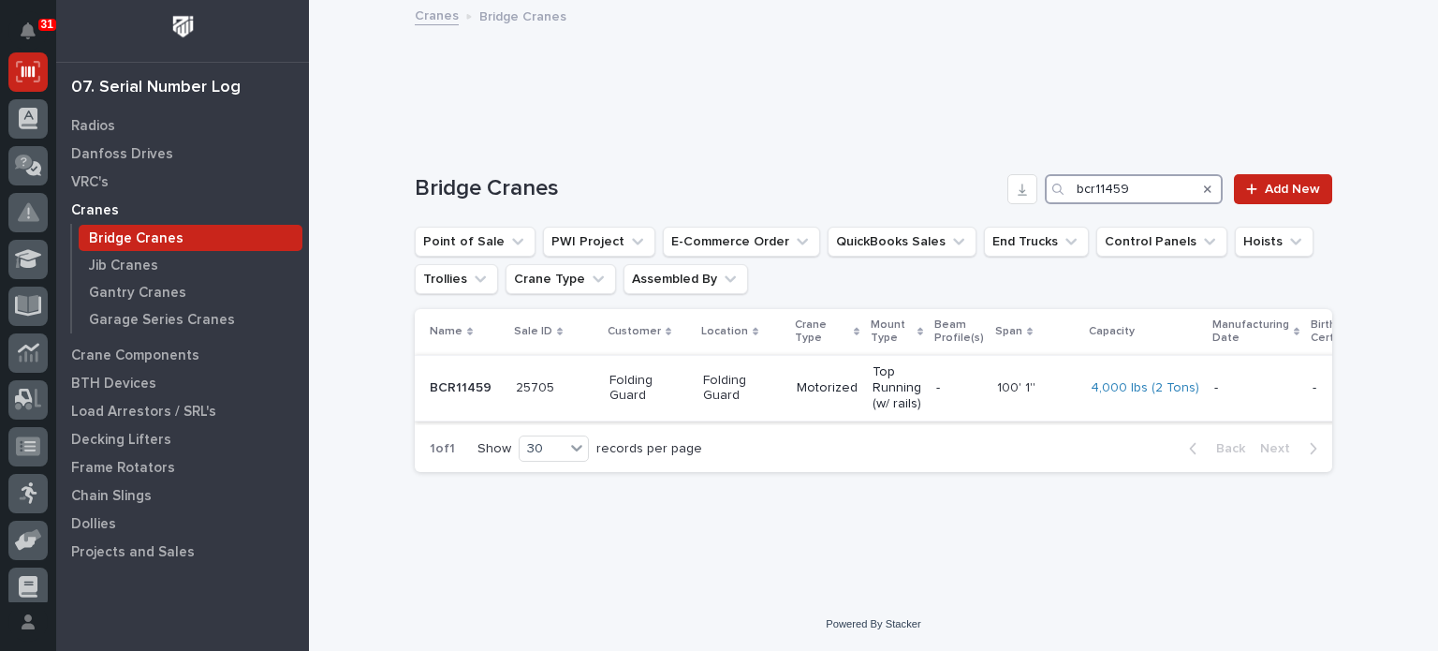
type input "bcr11459"
click at [744, 391] on p "Folding Guard" at bounding box center [742, 389] width 79 height 32
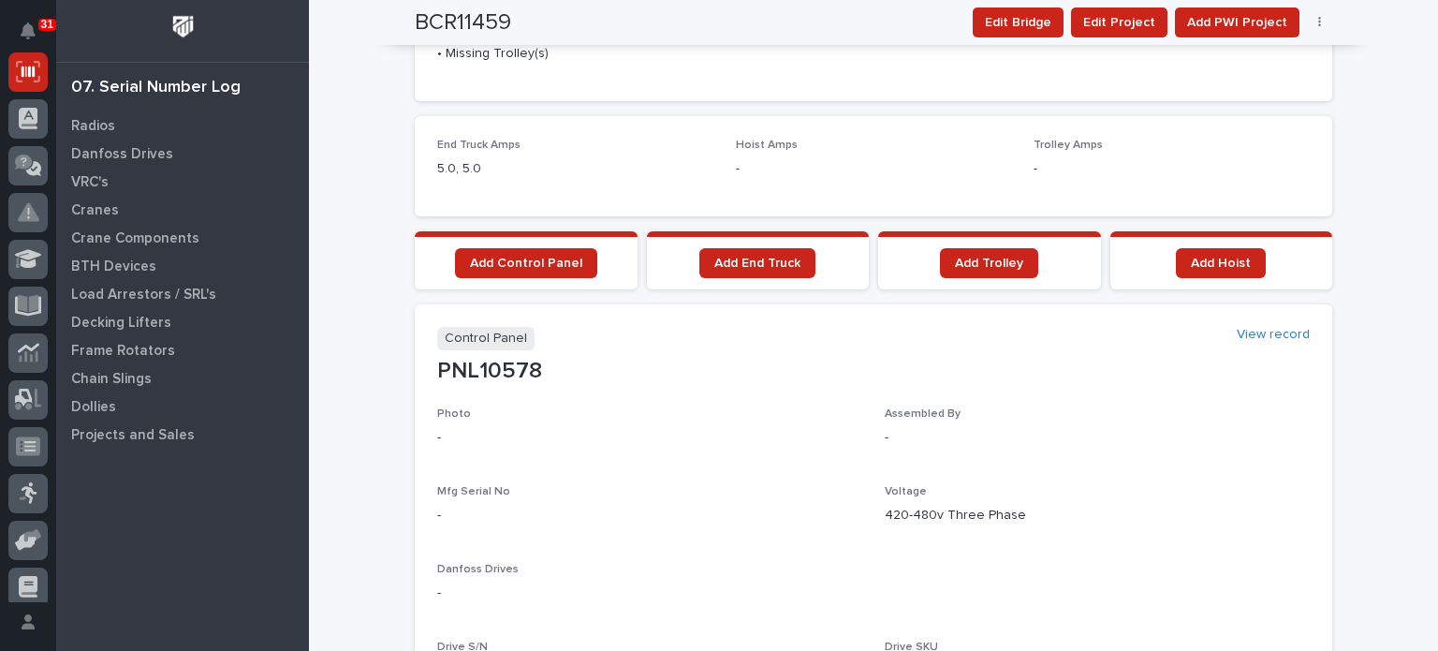
scroll to position [1250, 0]
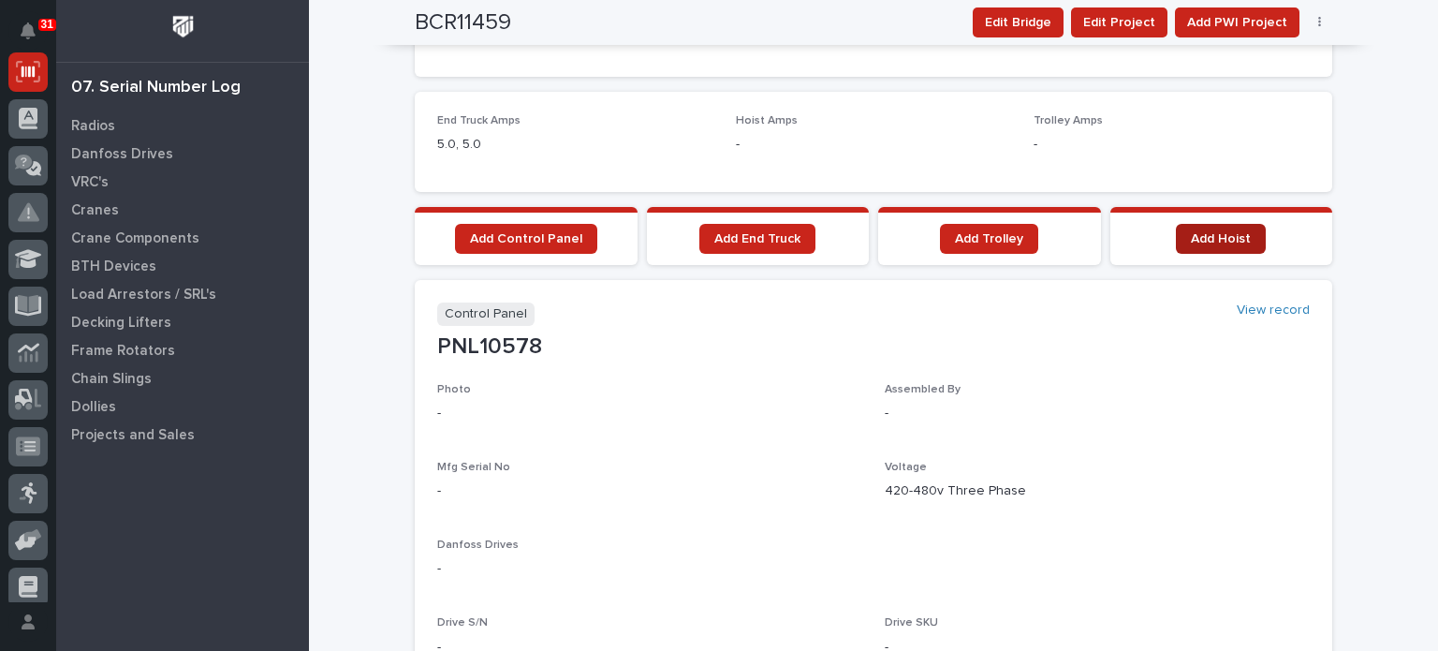
click at [1198, 232] on span "Add Hoist" at bounding box center [1221, 238] width 60 height 13
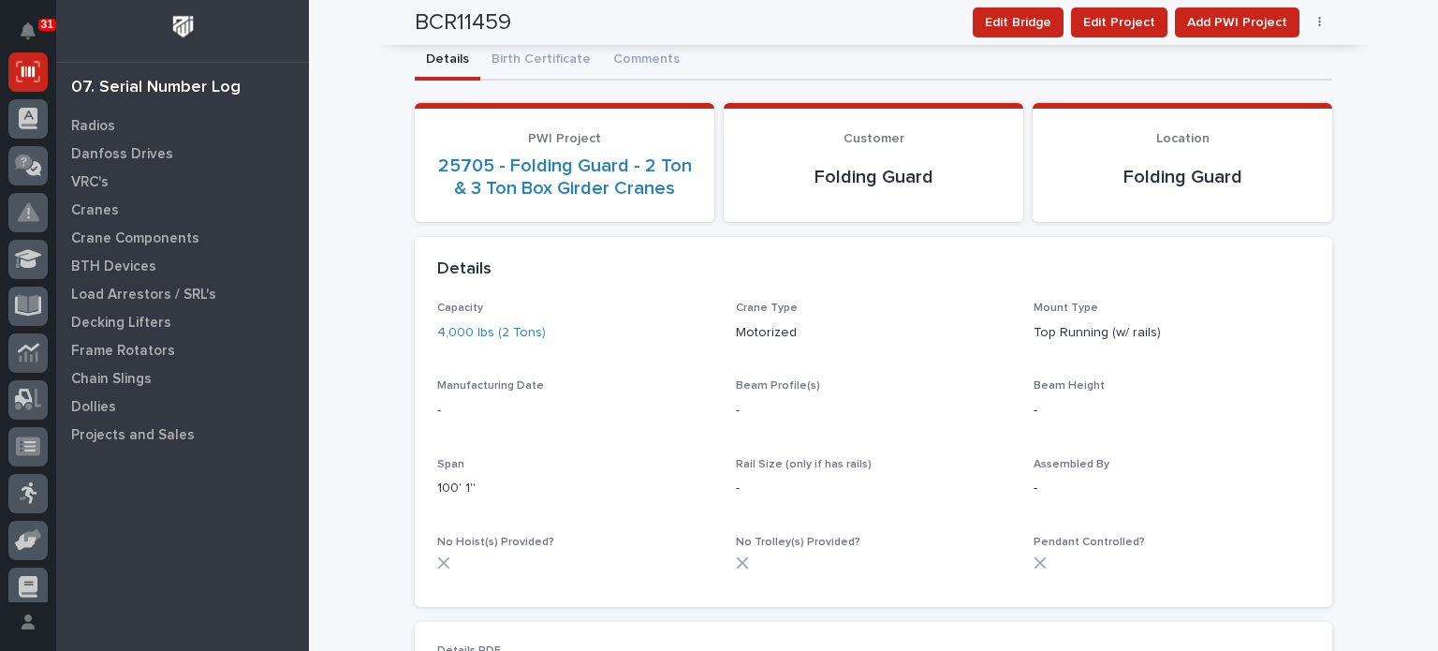
scroll to position [0, 0]
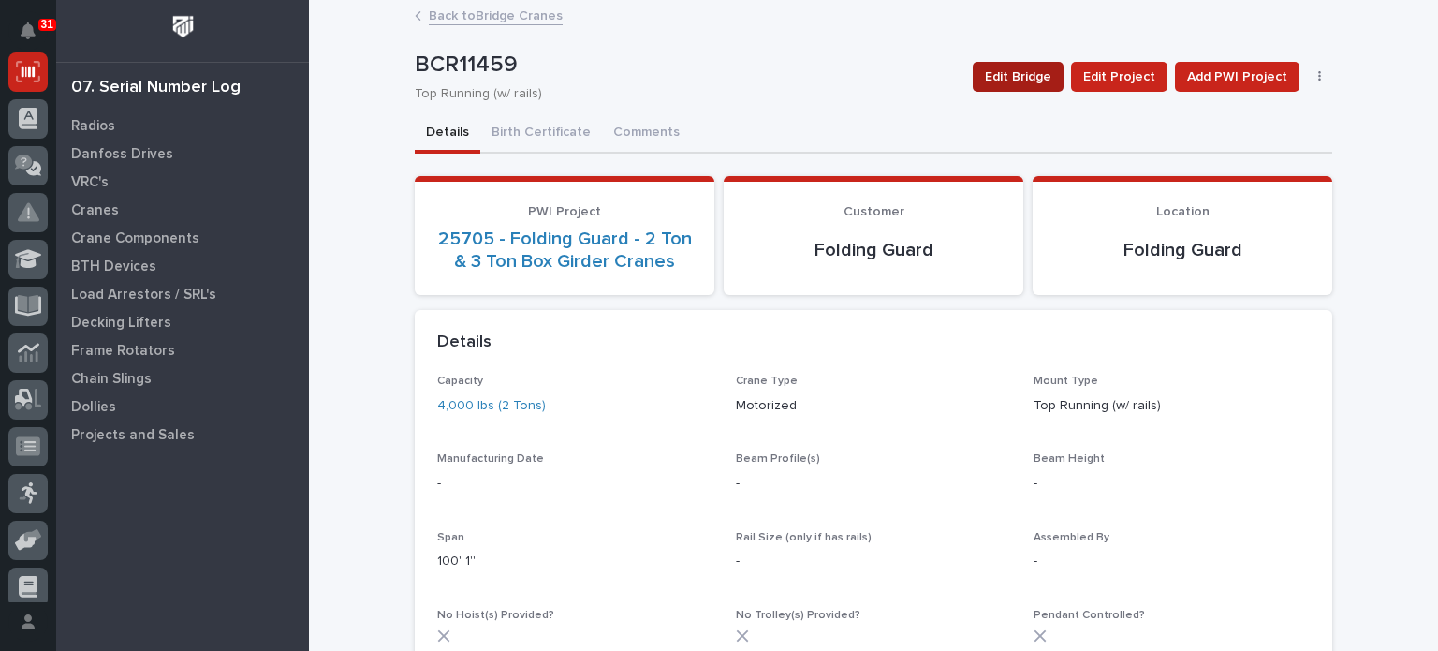
click at [1007, 67] on span "Edit Bridge" at bounding box center [1018, 77] width 66 height 22
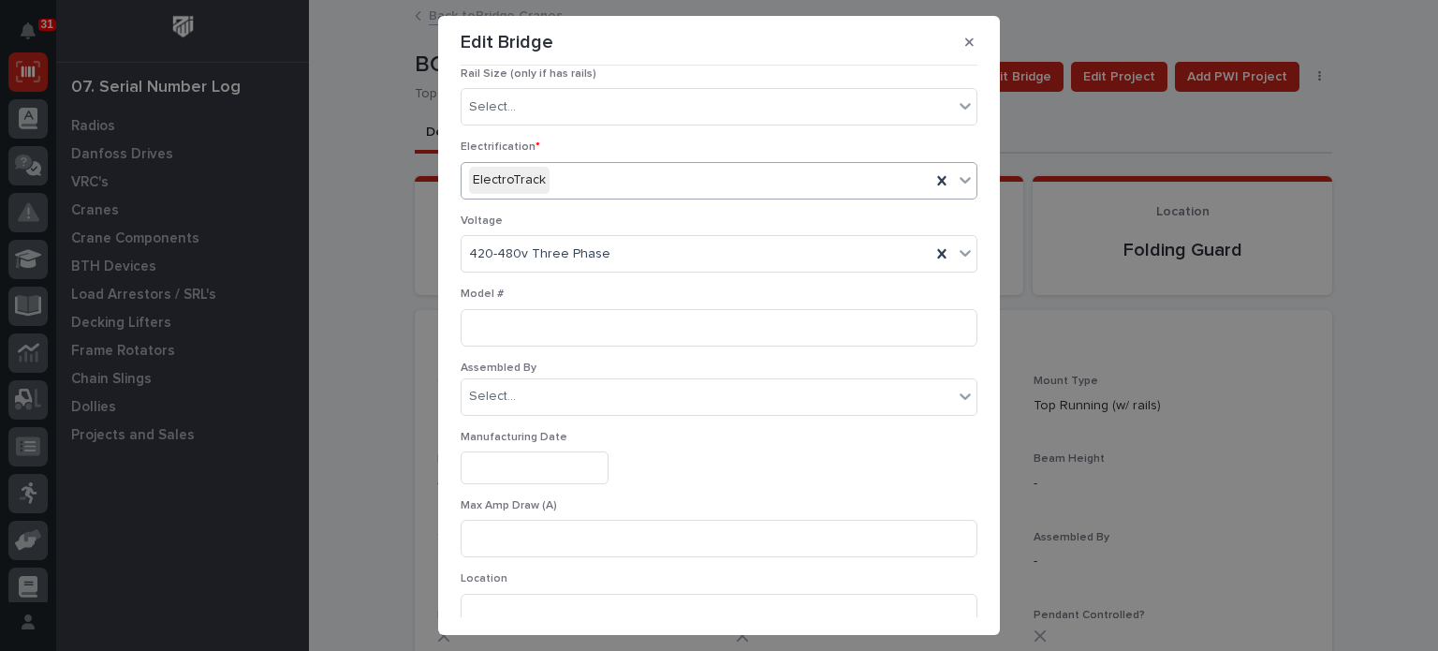
scroll to position [375, 0]
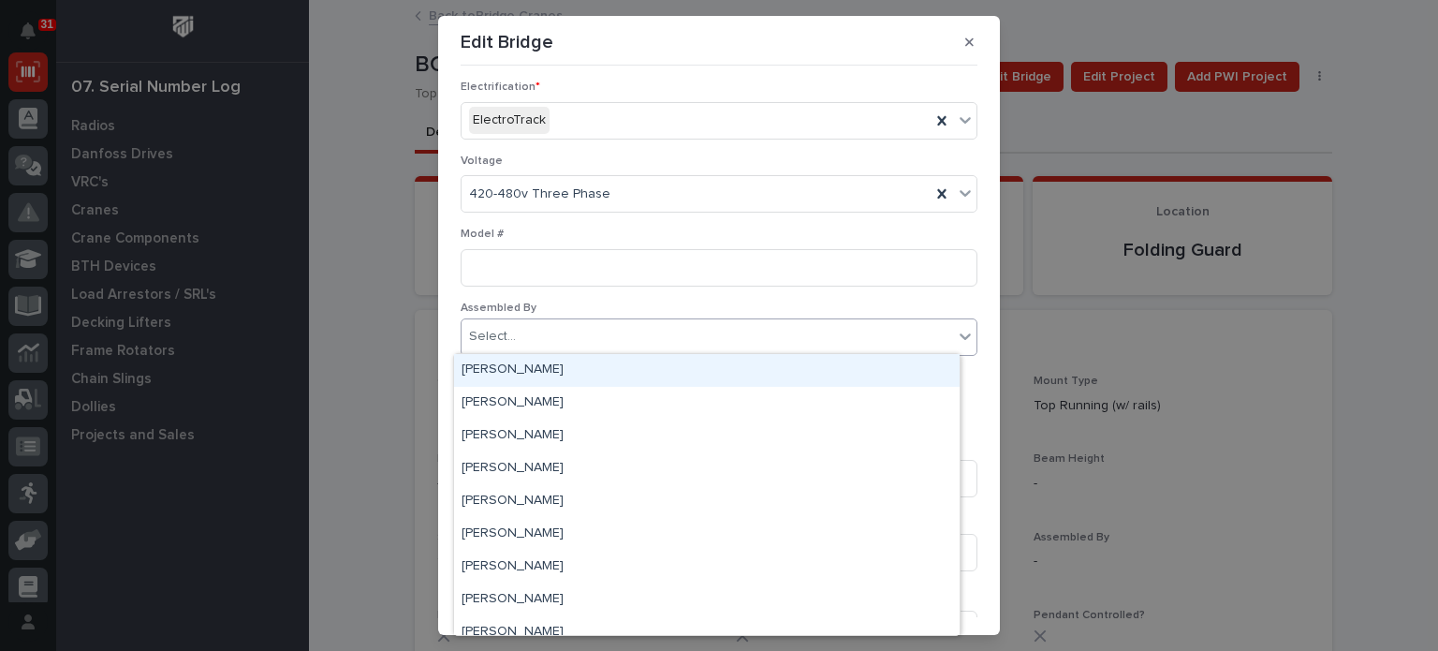
drag, startPoint x: 629, startPoint y: 328, endPoint x: 617, endPoint y: 313, distance: 19.3
click at [617, 313] on div "Assembled By option Ashley Palazzolo focused, 1 of 22. 22 results available. Us…" at bounding box center [719, 336] width 517 height 69
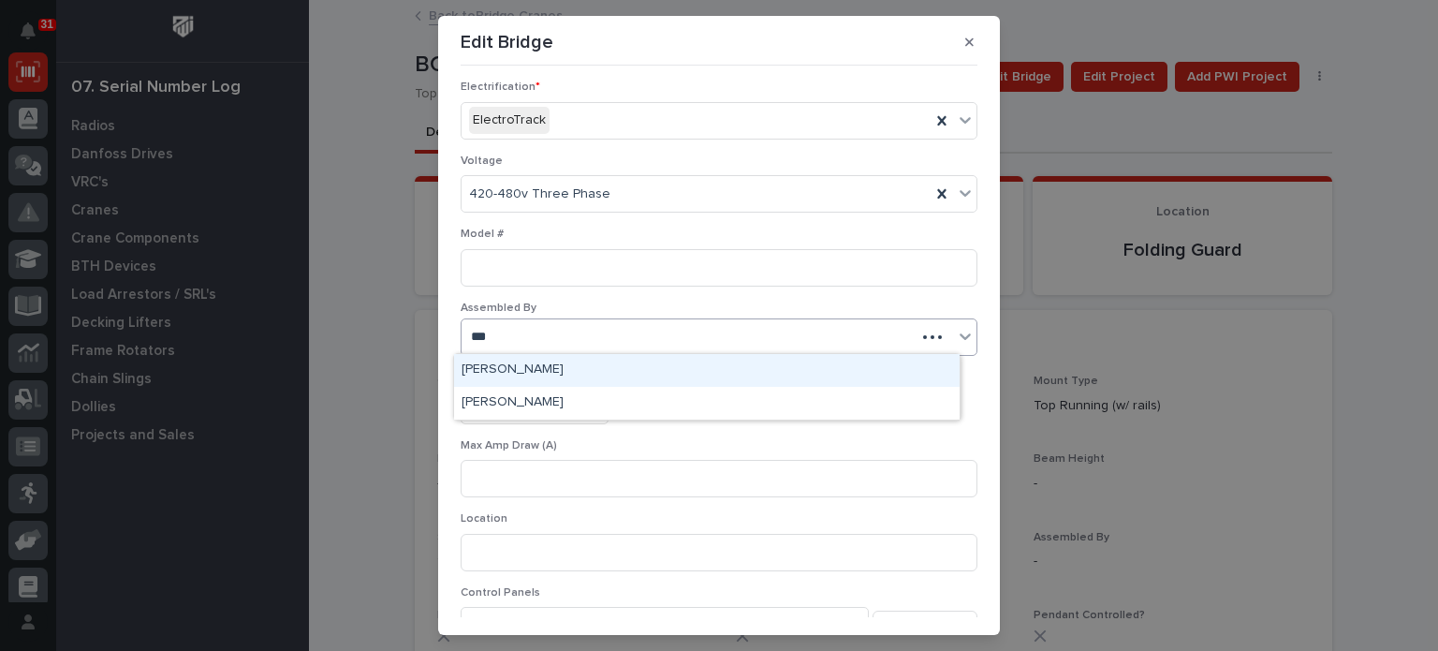
type input "****"
click at [566, 378] on div "[PERSON_NAME]" at bounding box center [707, 370] width 506 height 33
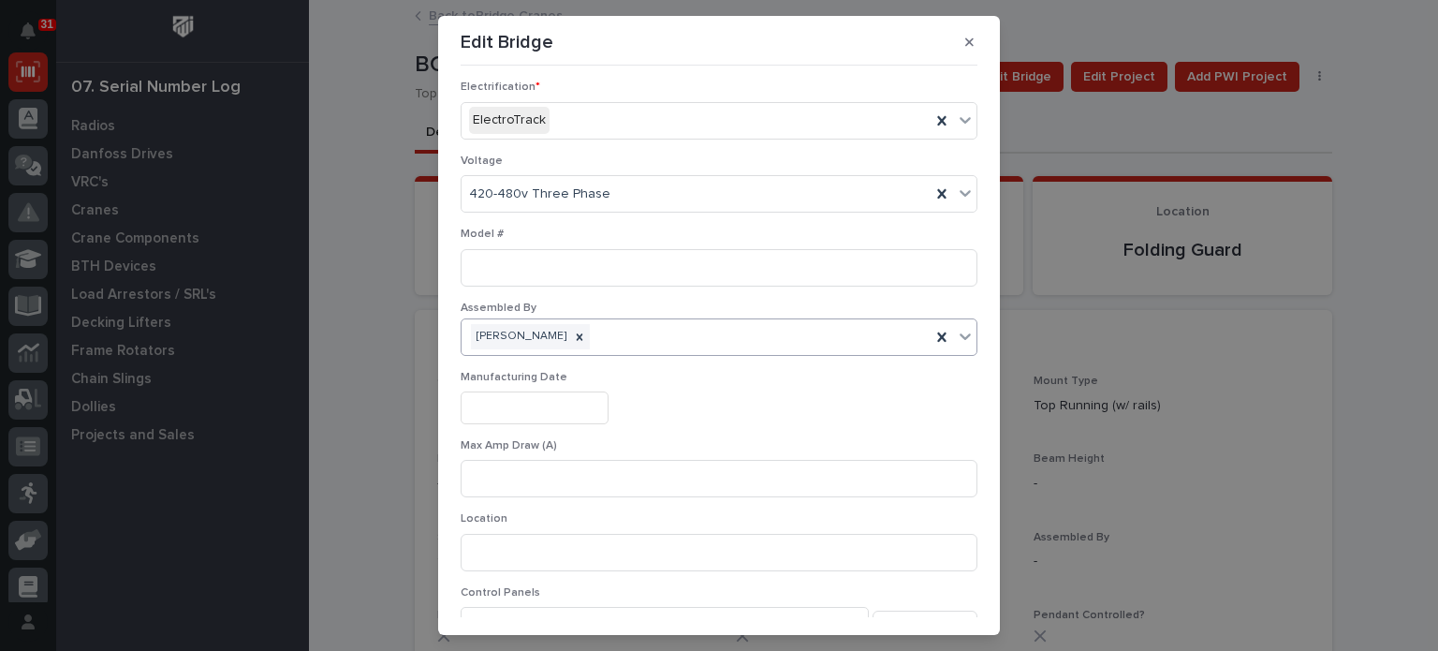
click at [512, 394] on input "text" at bounding box center [535, 407] width 148 height 33
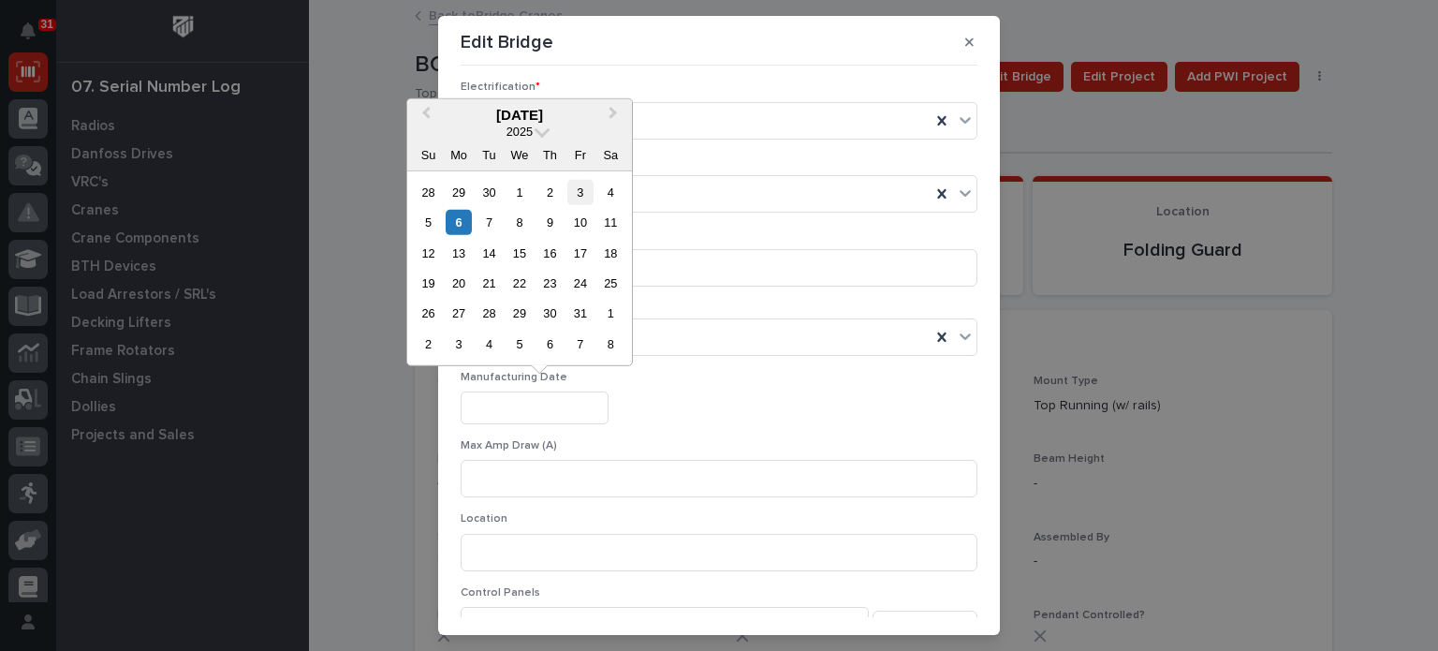
click at [585, 182] on div "3" at bounding box center [579, 191] width 25 height 25
type input "**********"
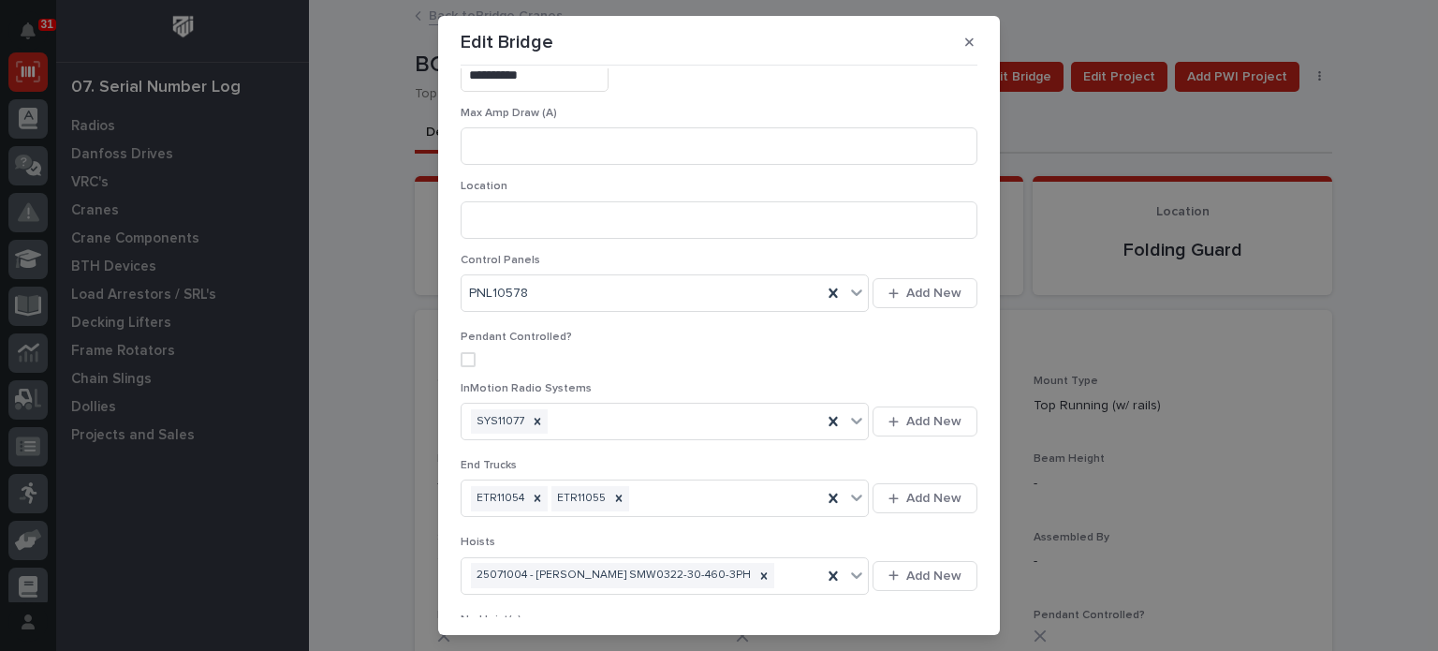
scroll to position [937, 0]
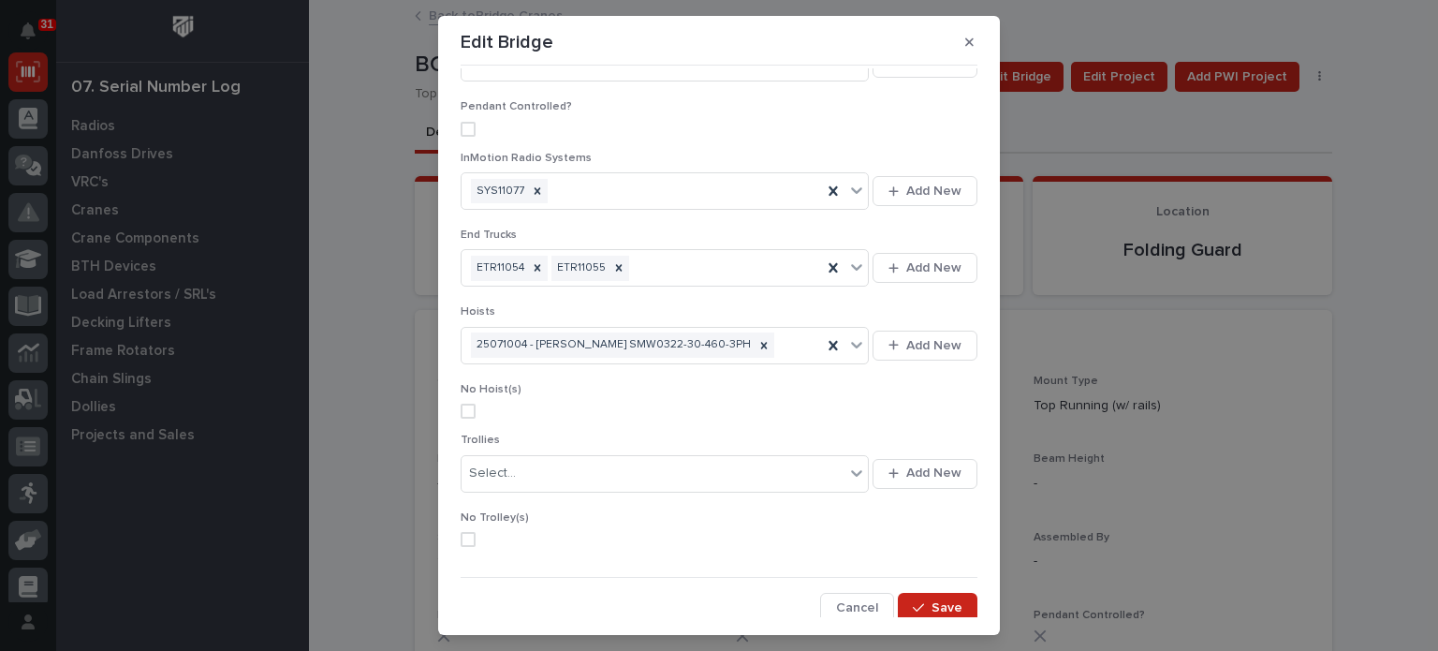
click at [462, 538] on span at bounding box center [468, 539] width 15 height 15
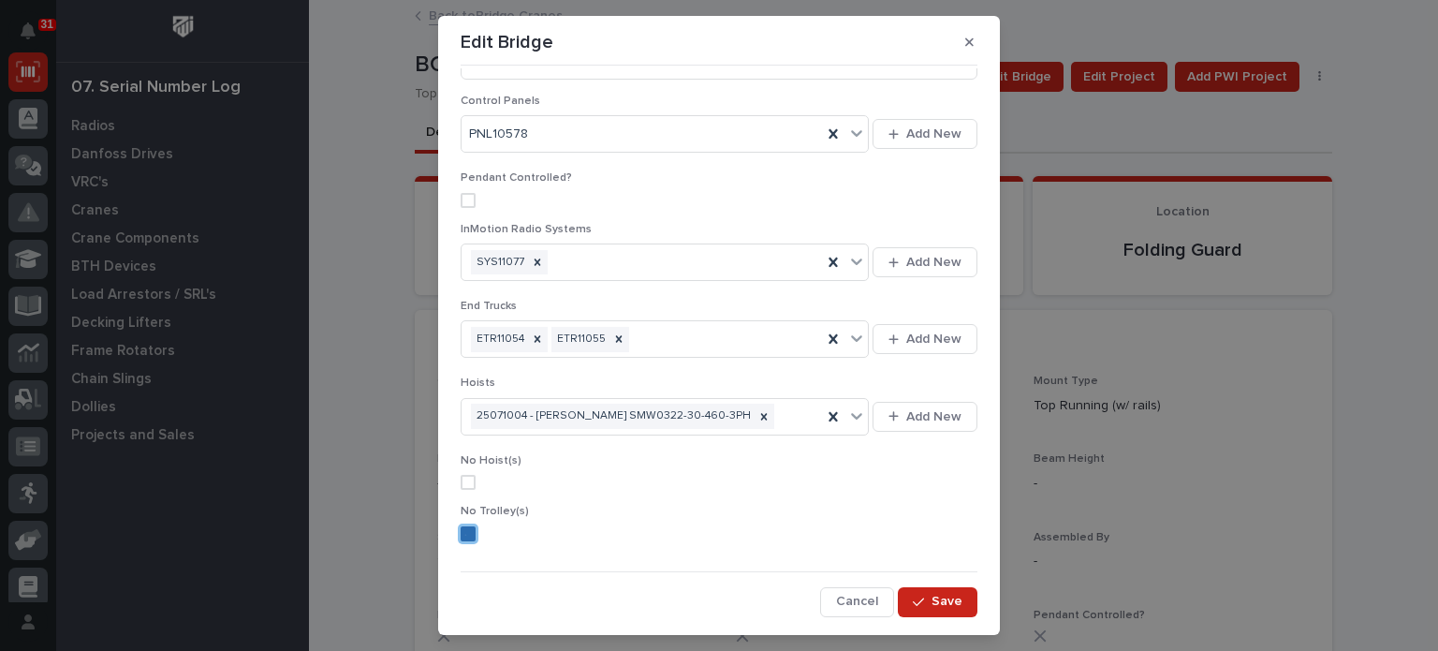
scroll to position [862, 0]
click at [932, 597] on span "Save" at bounding box center [947, 605] width 31 height 17
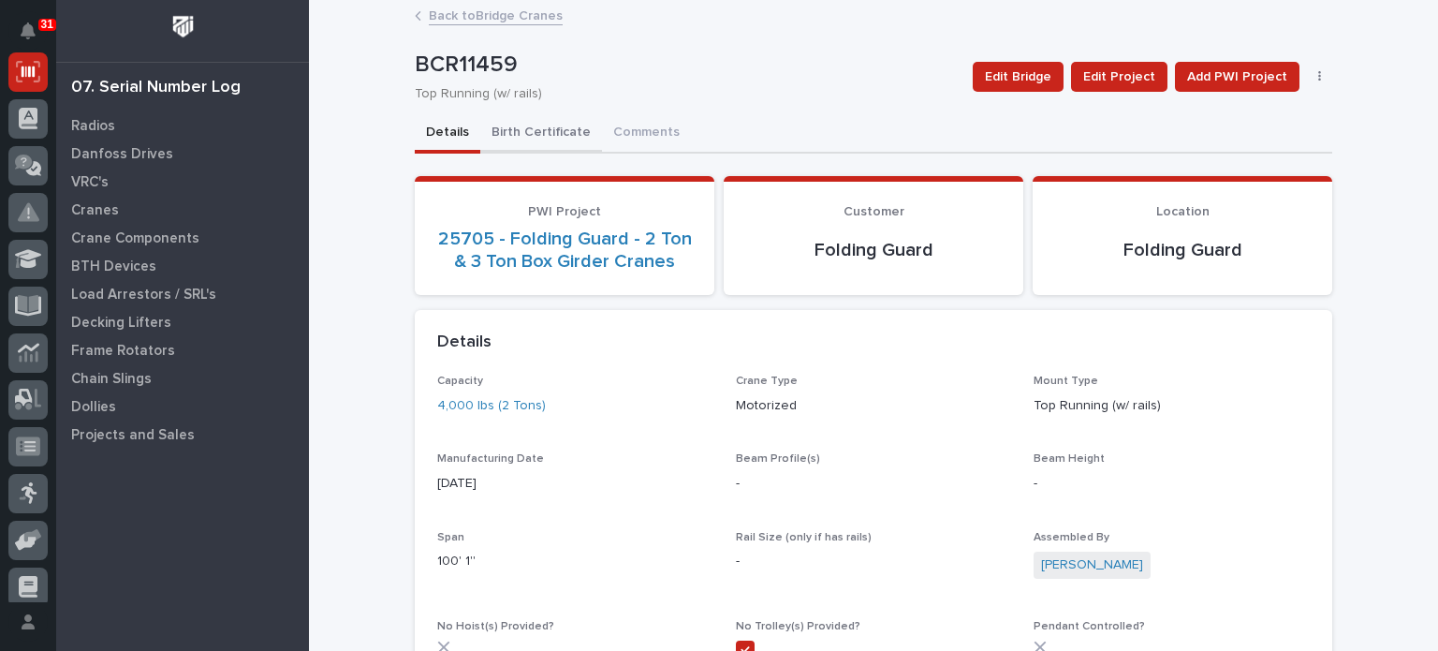
click at [547, 138] on button "Birth Certificate" at bounding box center [541, 133] width 122 height 39
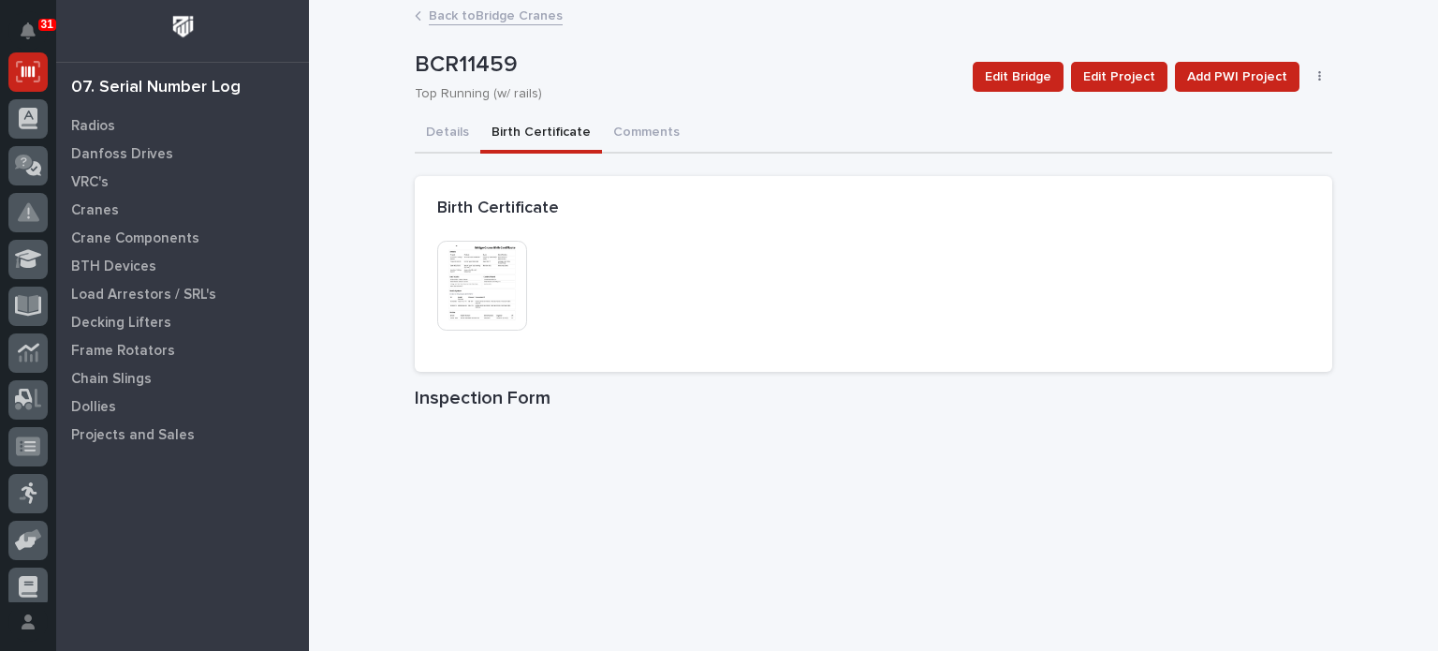
click at [483, 275] on img at bounding box center [482, 286] width 90 height 90
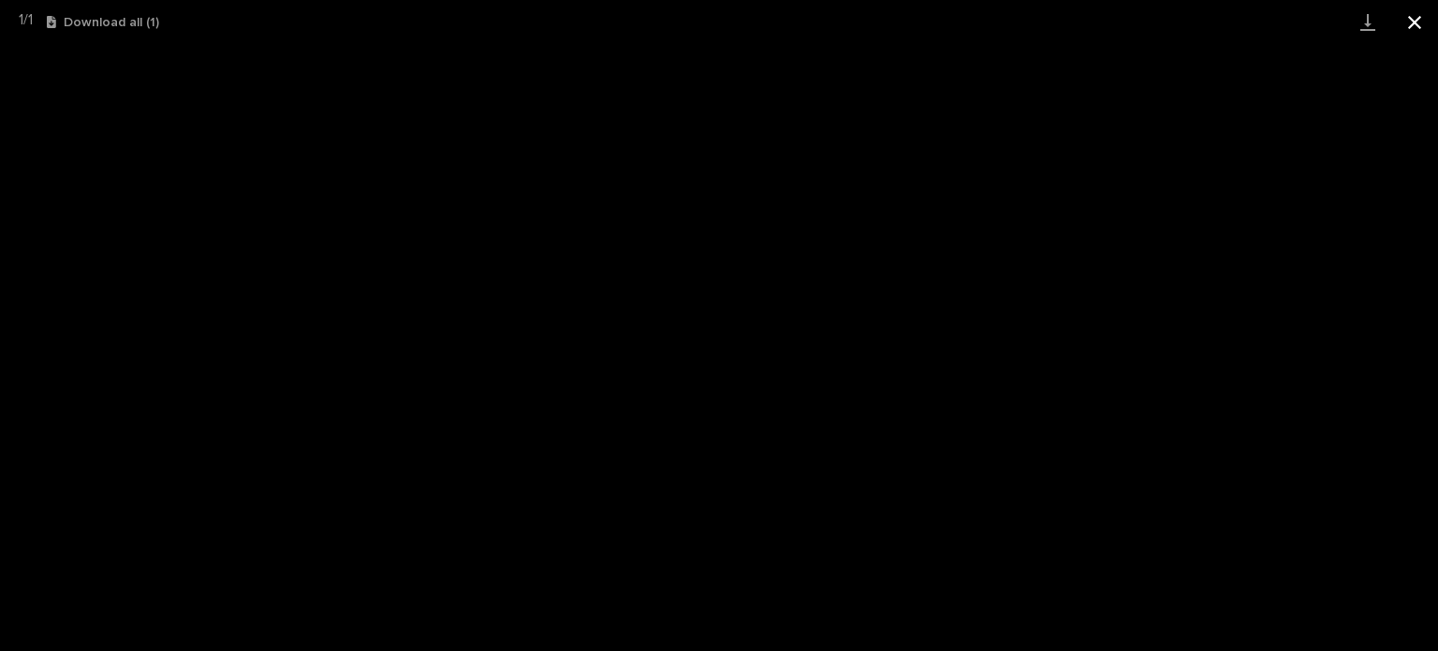
click at [1416, 15] on button "Close gallery" at bounding box center [1415, 22] width 47 height 44
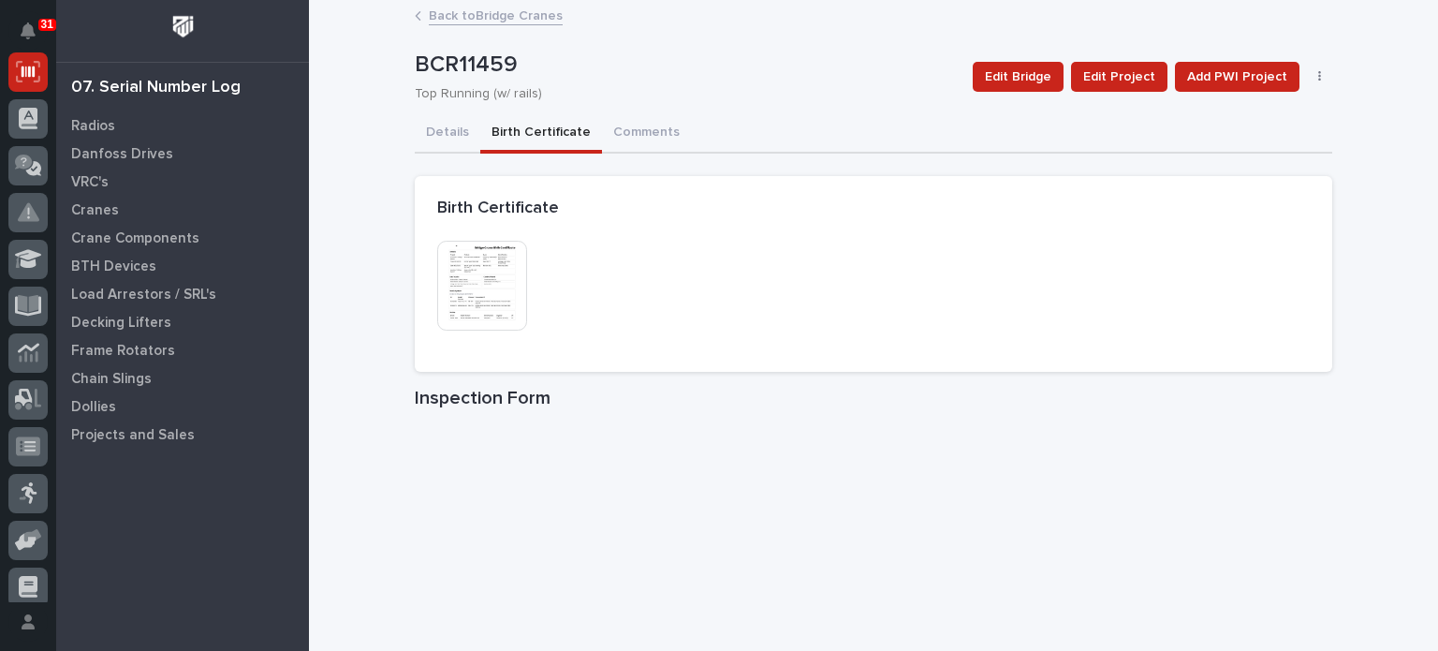
click at [521, 10] on link "Back to Bridge Cranes" at bounding box center [496, 15] width 134 height 22
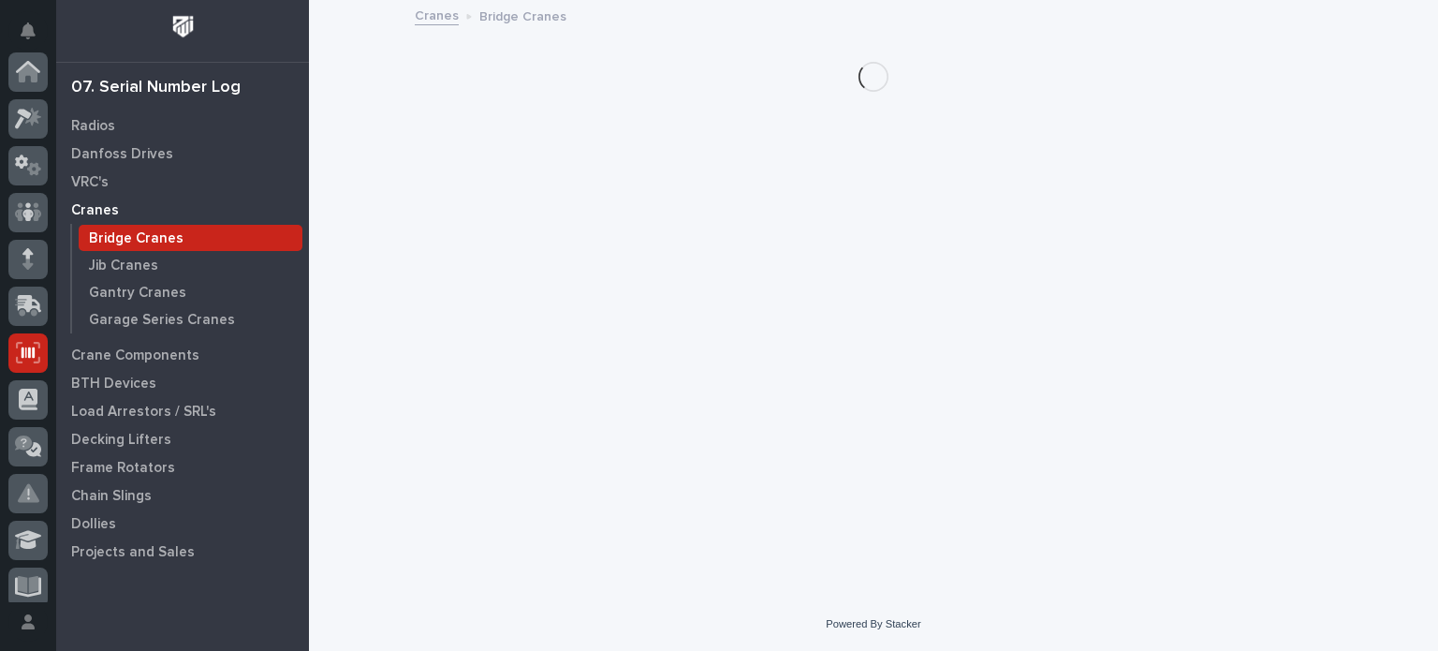
scroll to position [281, 0]
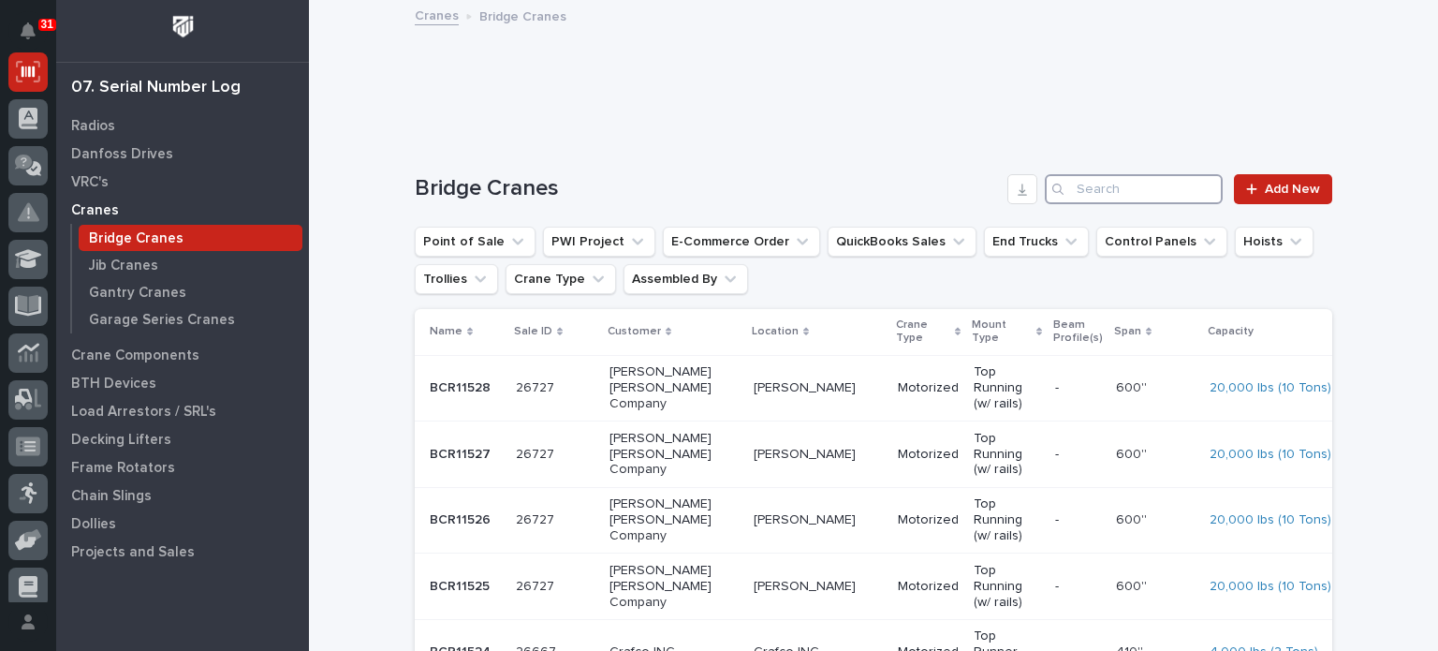
click at [1122, 198] on input "Search" at bounding box center [1134, 189] width 178 height 30
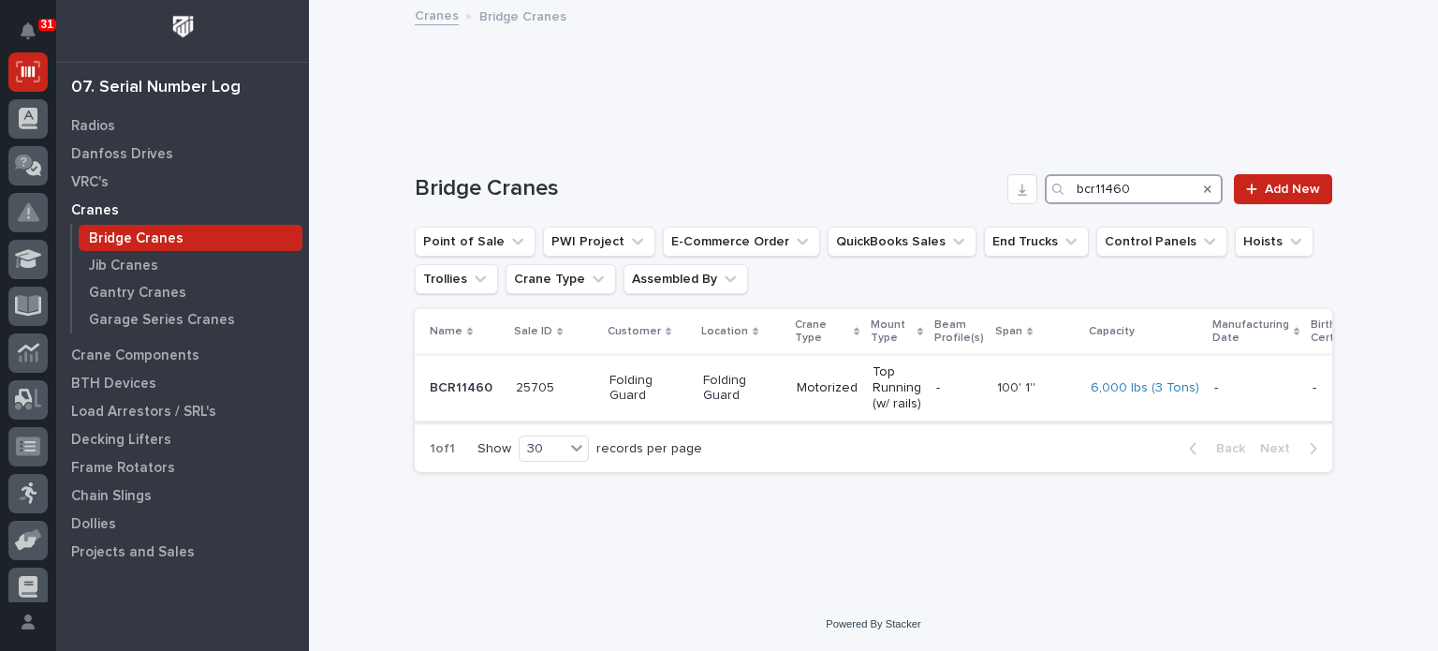
type input "bcr11460"
click at [506, 396] on td "BCR11460 BCR11460" at bounding box center [462, 388] width 94 height 66
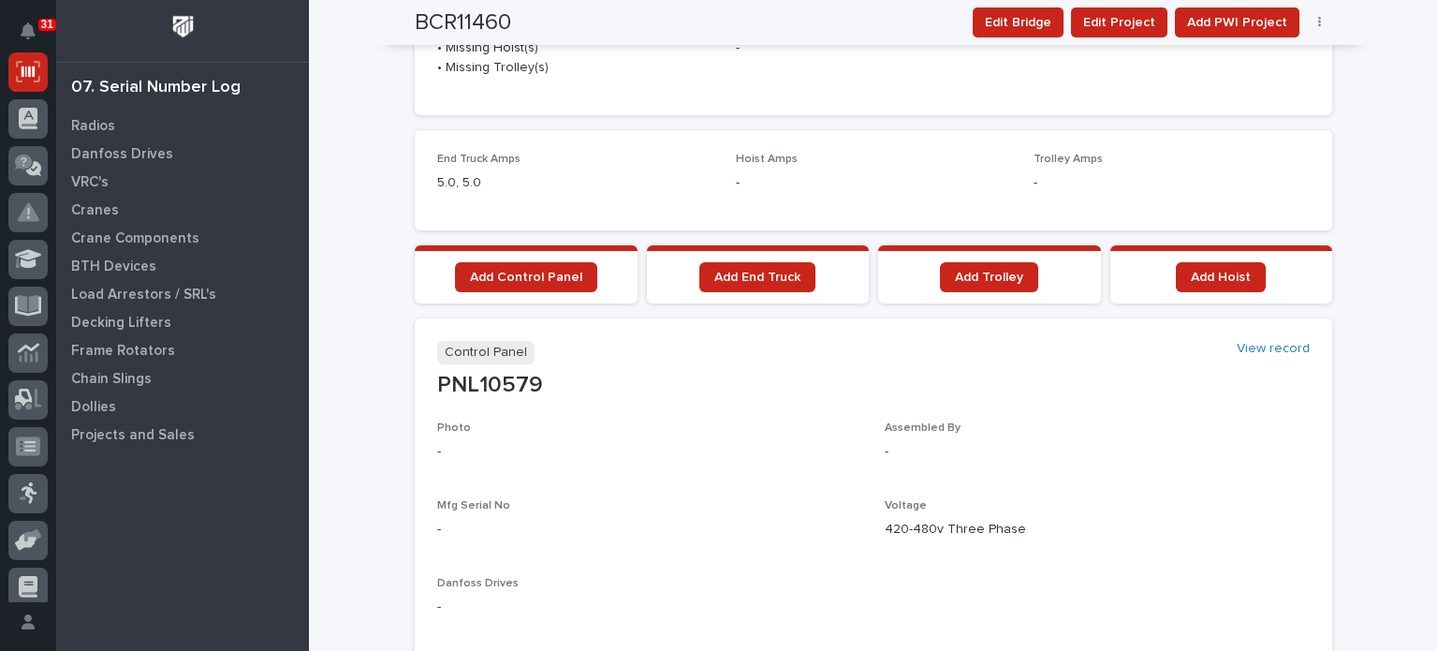
scroll to position [1208, 0]
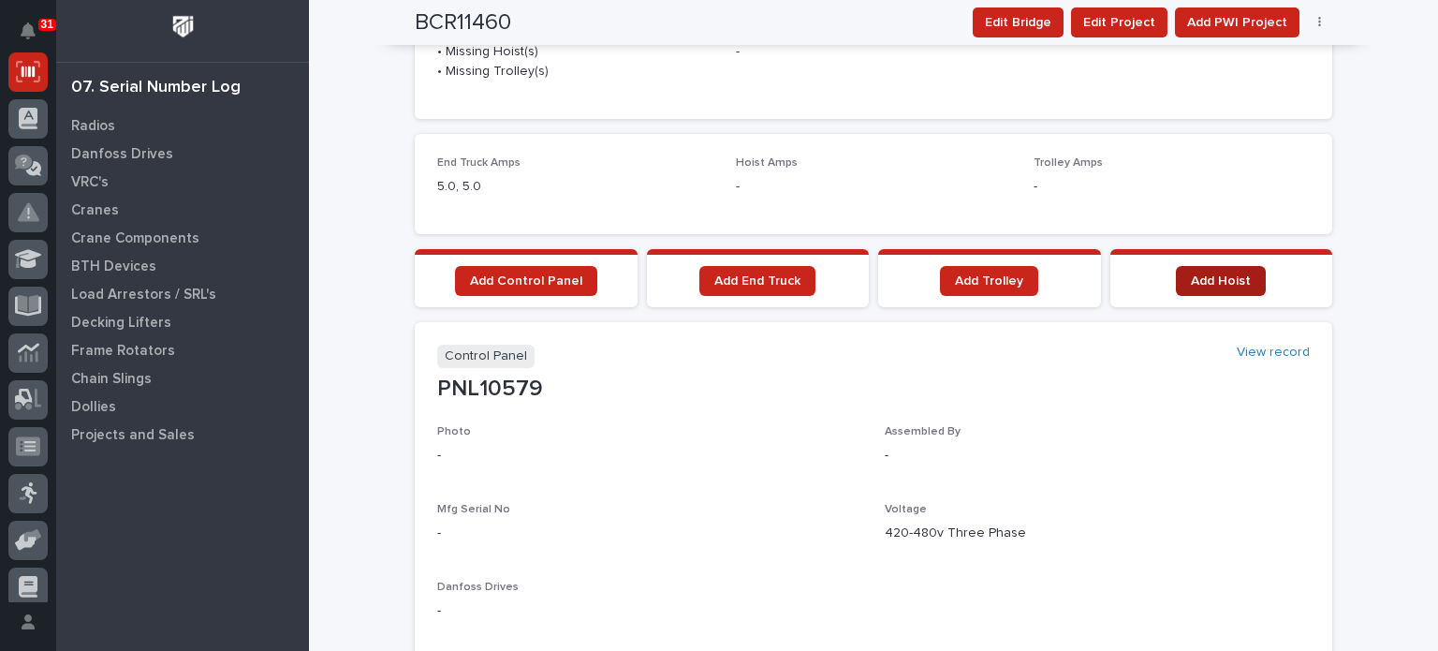
click at [1199, 281] on span "Add Hoist" at bounding box center [1221, 280] width 60 height 13
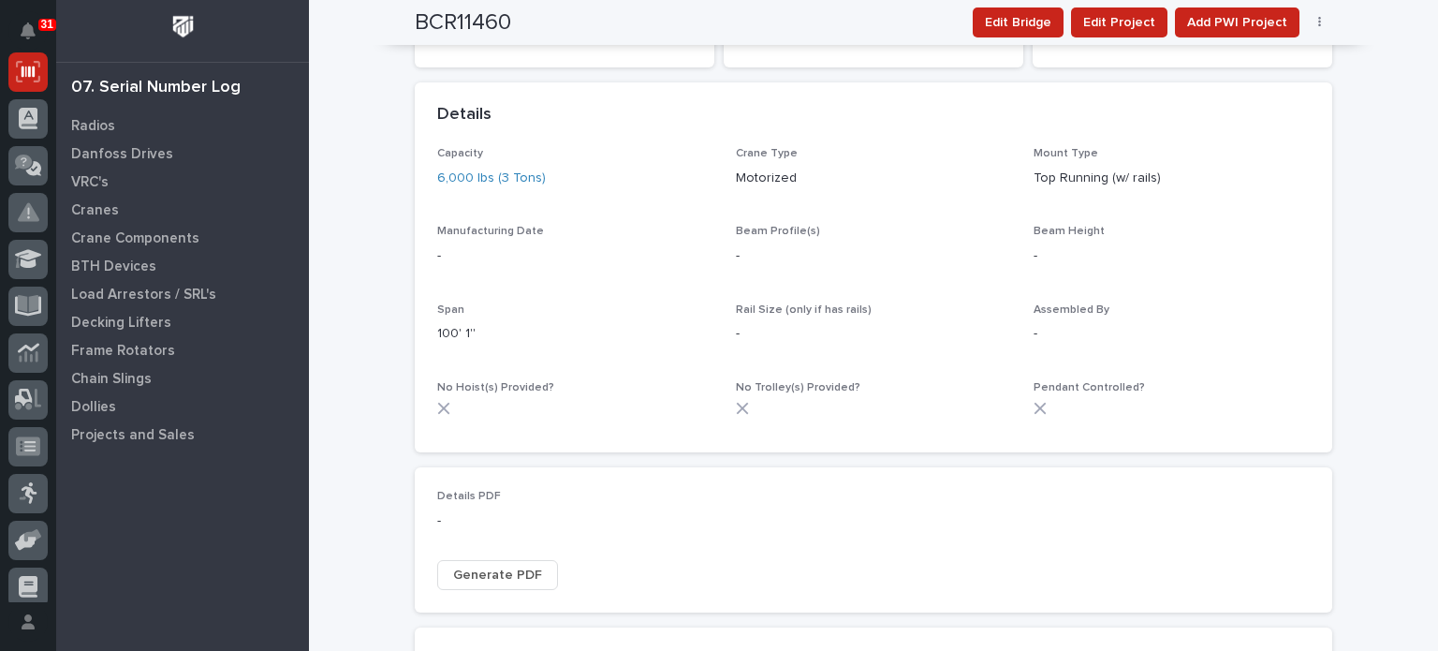
scroll to position [0, 0]
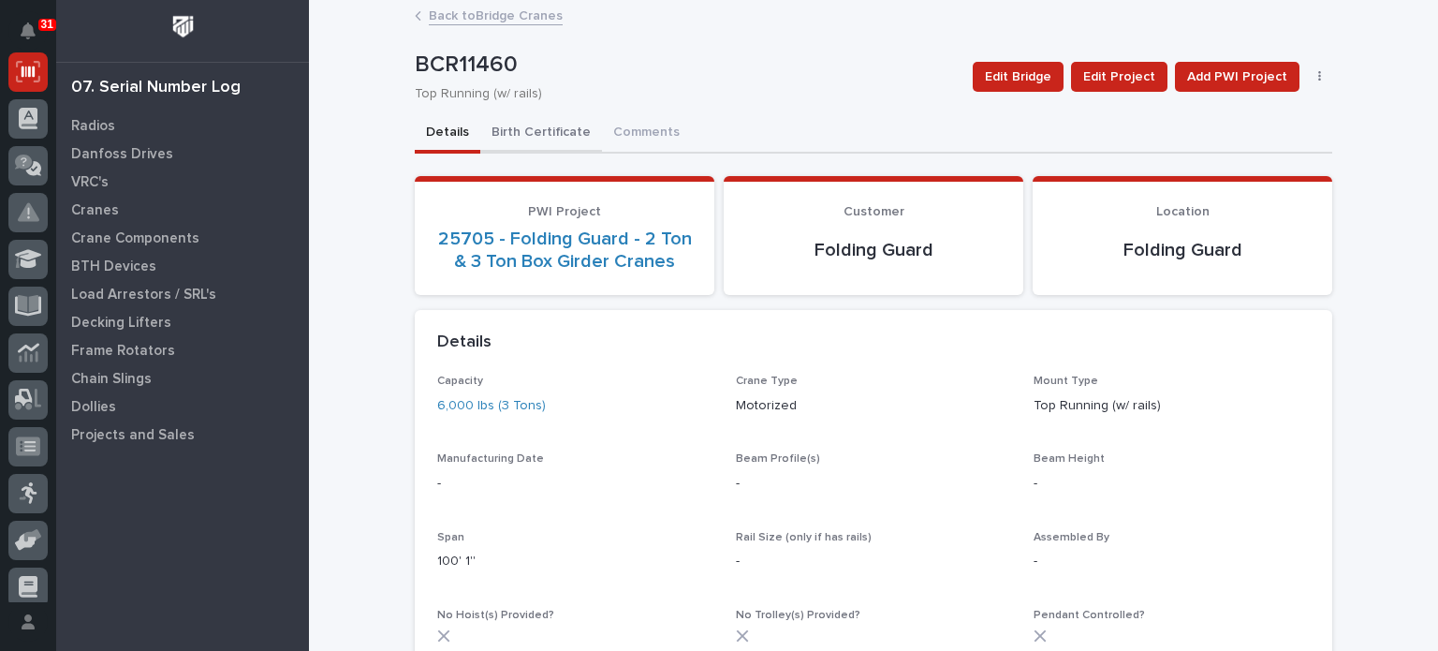
click at [557, 128] on button "Birth Certificate" at bounding box center [541, 133] width 122 height 39
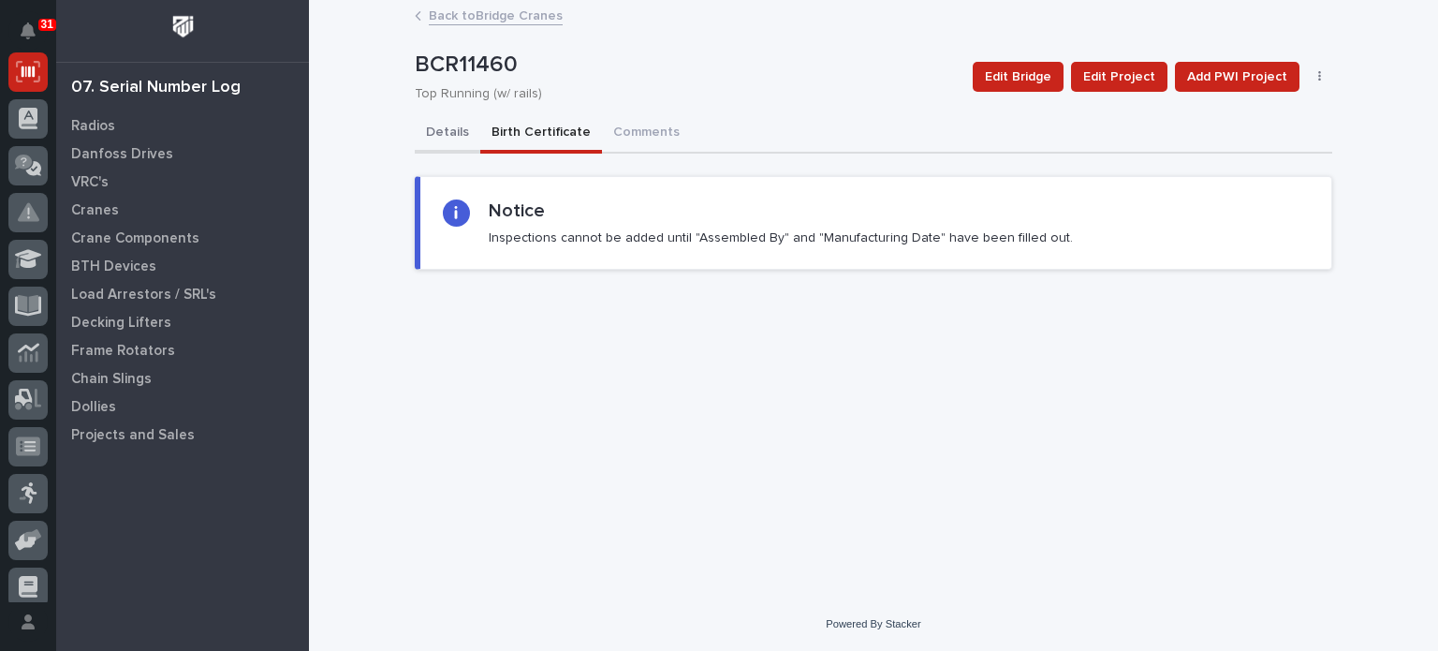
click at [455, 130] on button "Details" at bounding box center [448, 133] width 66 height 39
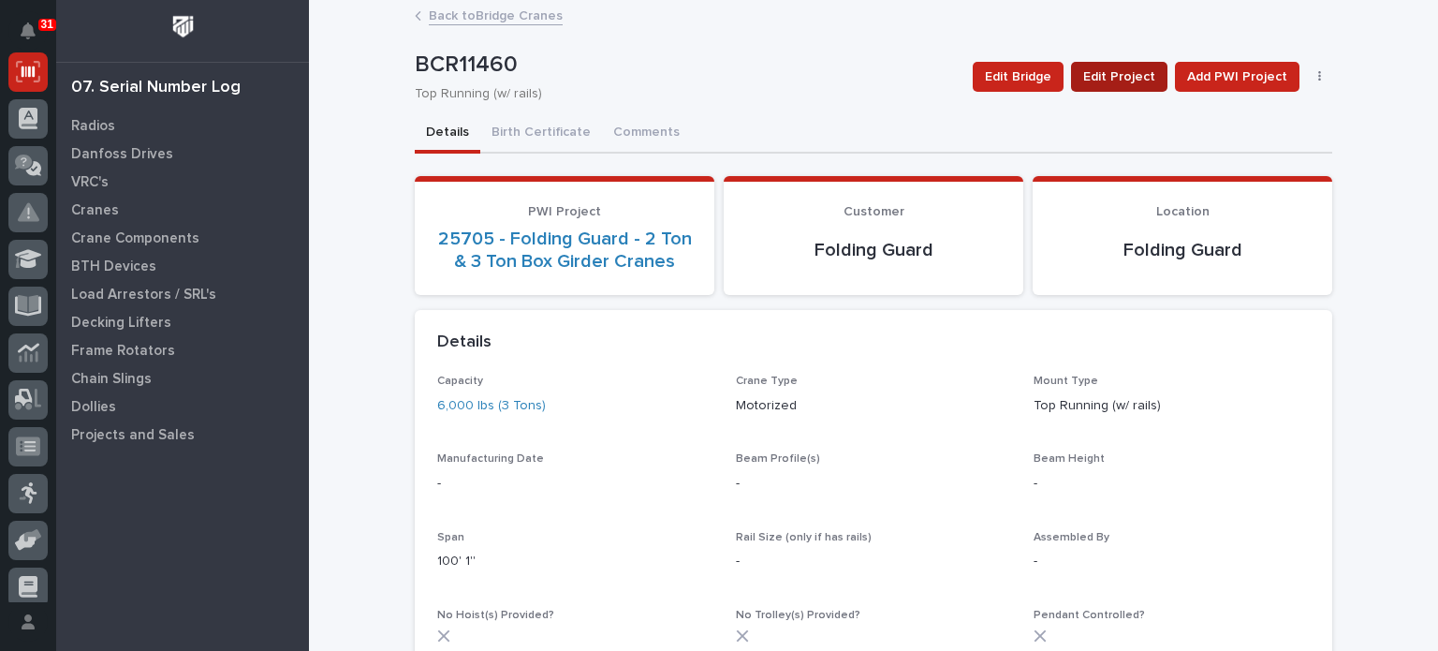
click at [1116, 74] on span "Edit Project" at bounding box center [1119, 77] width 72 height 22
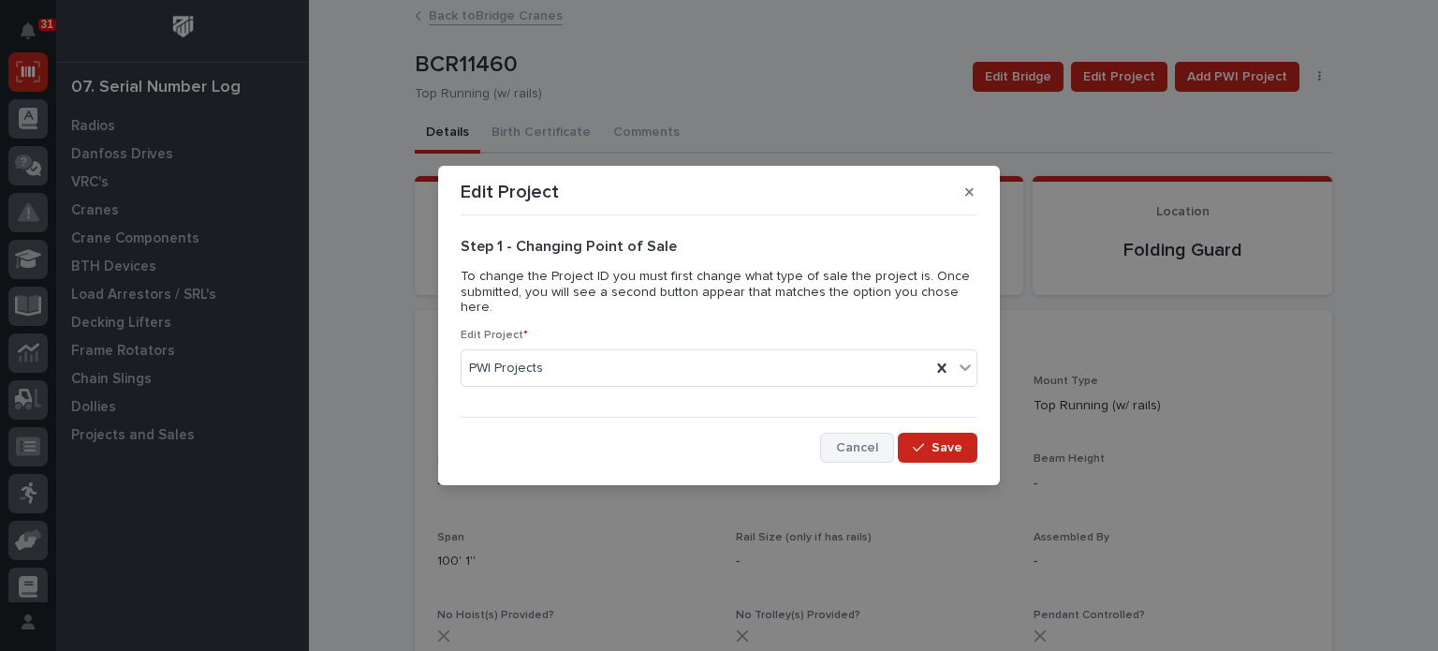
click at [872, 448] on span "Cancel" at bounding box center [857, 447] width 42 height 17
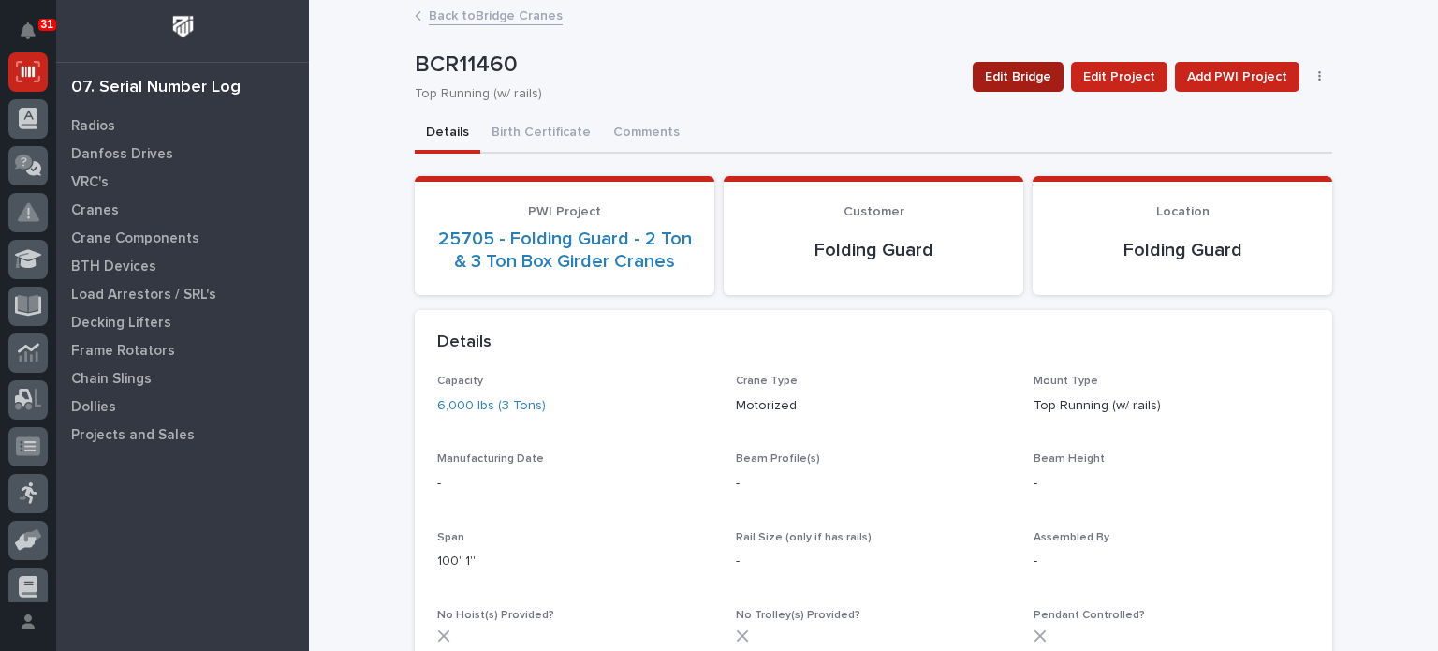
click at [1023, 76] on span "Edit Bridge" at bounding box center [1018, 77] width 66 height 22
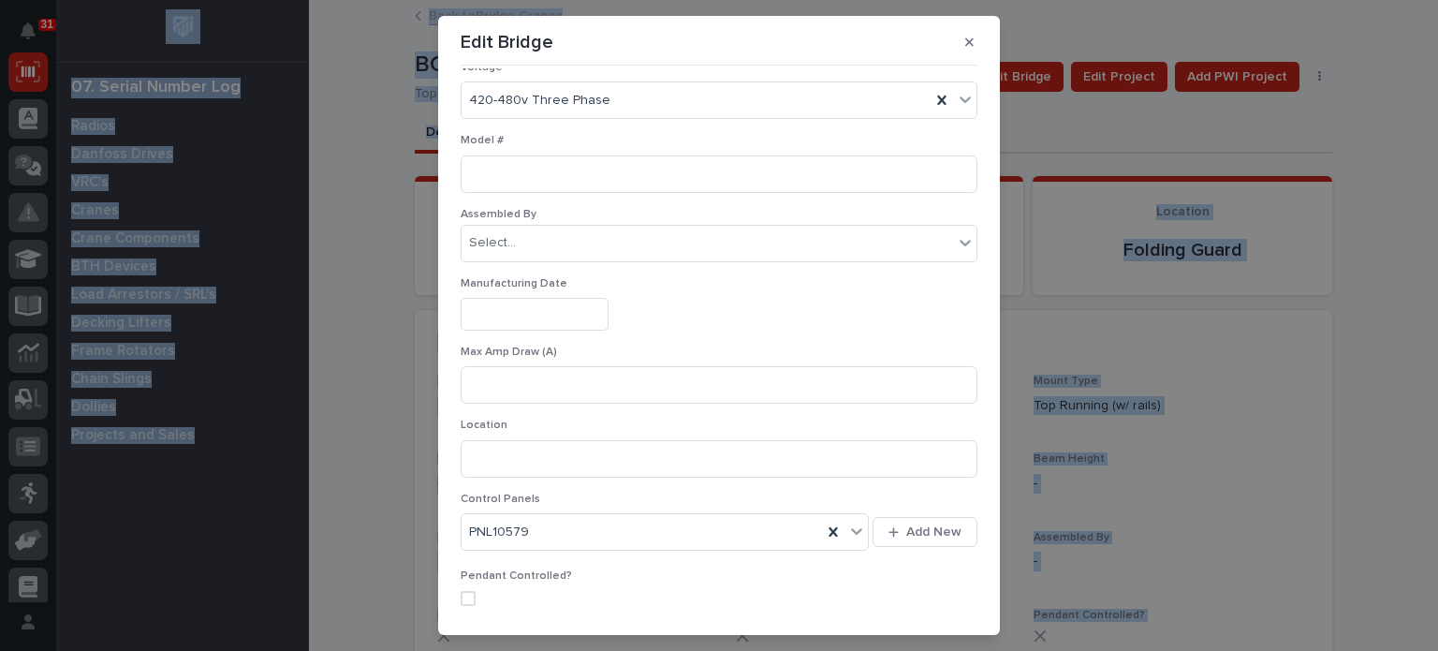
scroll to position [539, 0]
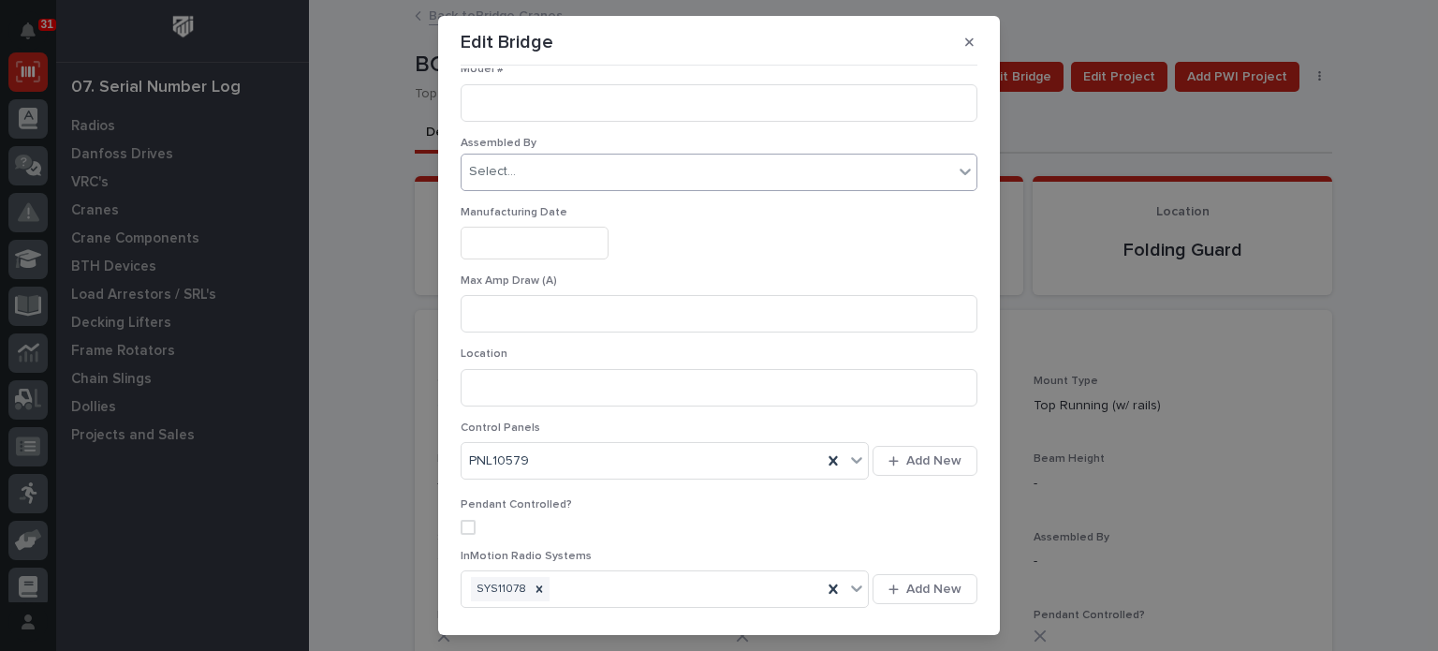
click at [524, 176] on div "Select..." at bounding box center [708, 171] width 492 height 31
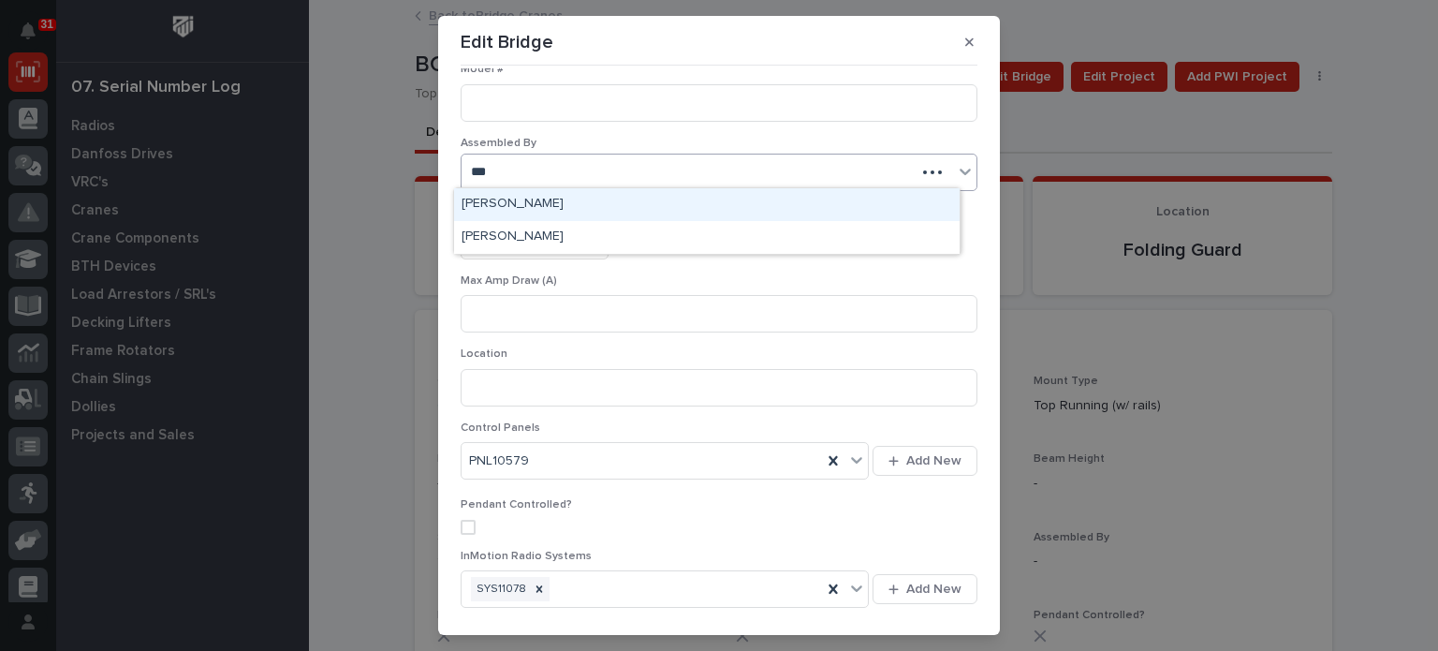
type input "****"
click at [513, 198] on div "[PERSON_NAME]" at bounding box center [707, 204] width 506 height 33
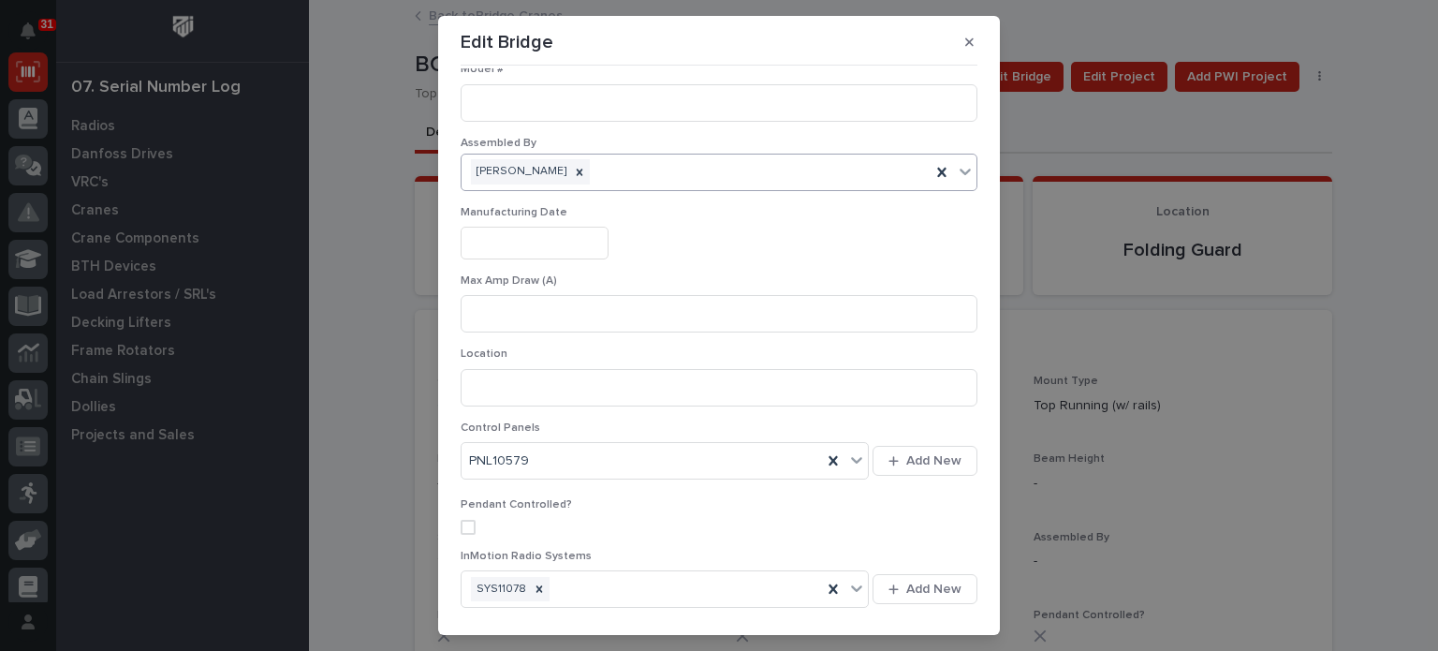
click at [504, 239] on input "text" at bounding box center [535, 243] width 148 height 33
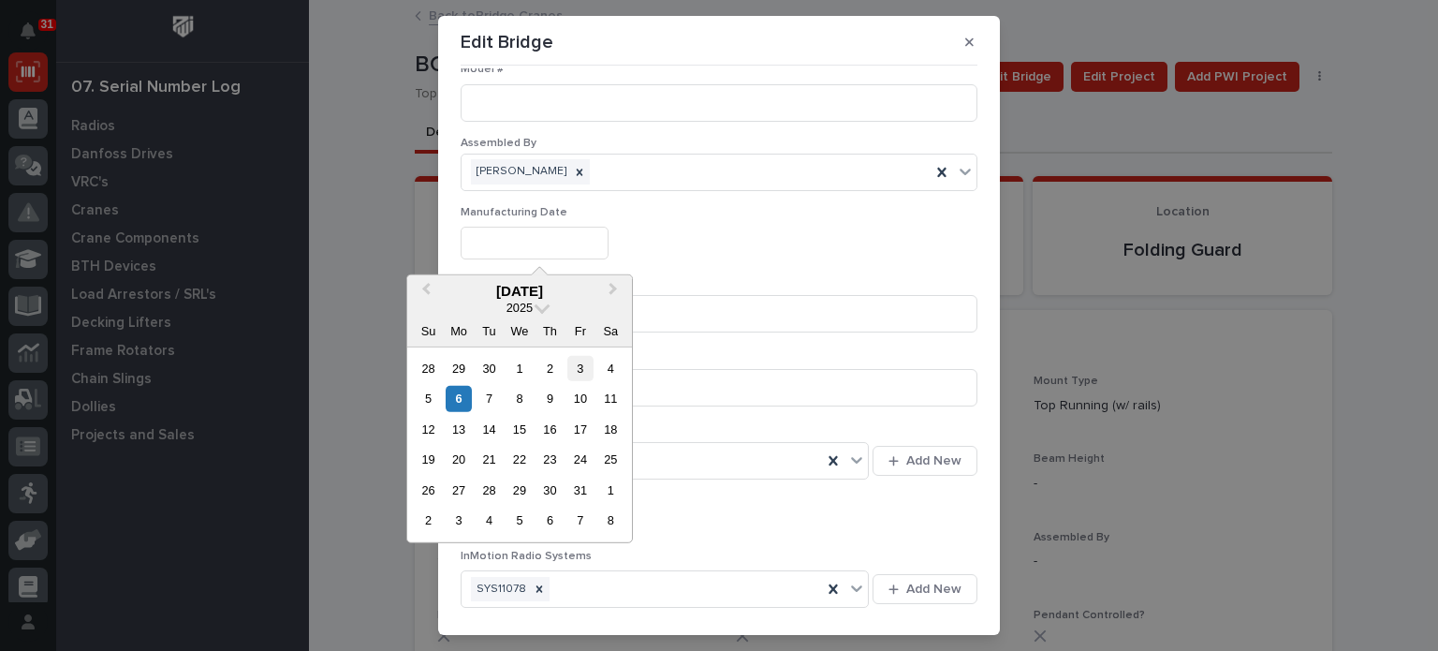
click at [582, 365] on div "3" at bounding box center [579, 368] width 25 height 25
type input "**********"
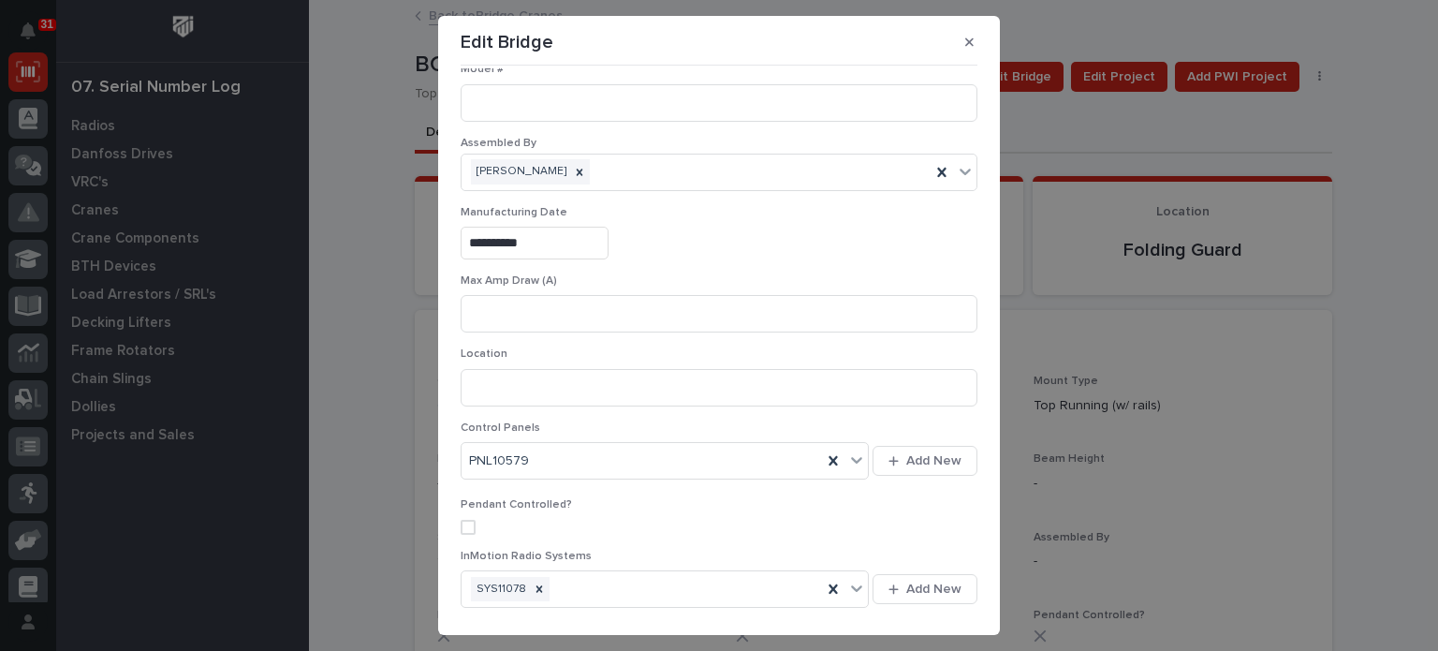
scroll to position [937, 0]
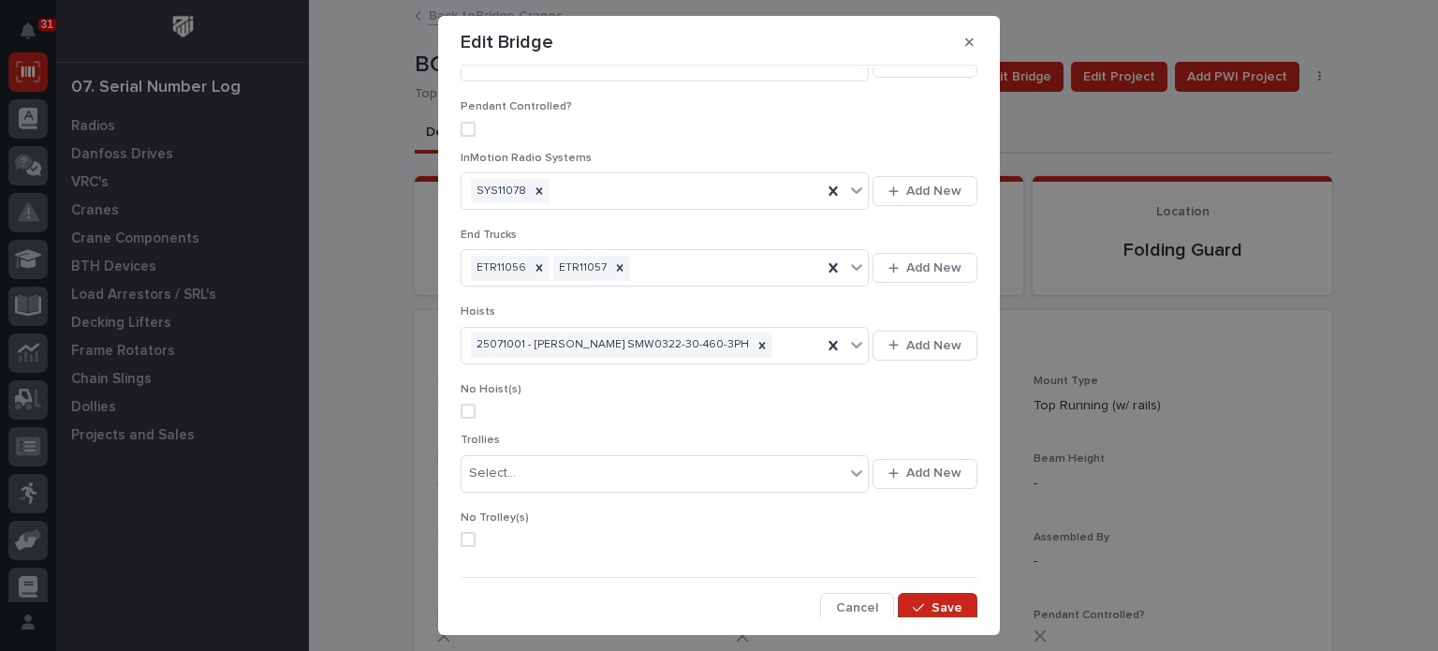
click at [461, 532] on span at bounding box center [468, 539] width 15 height 15
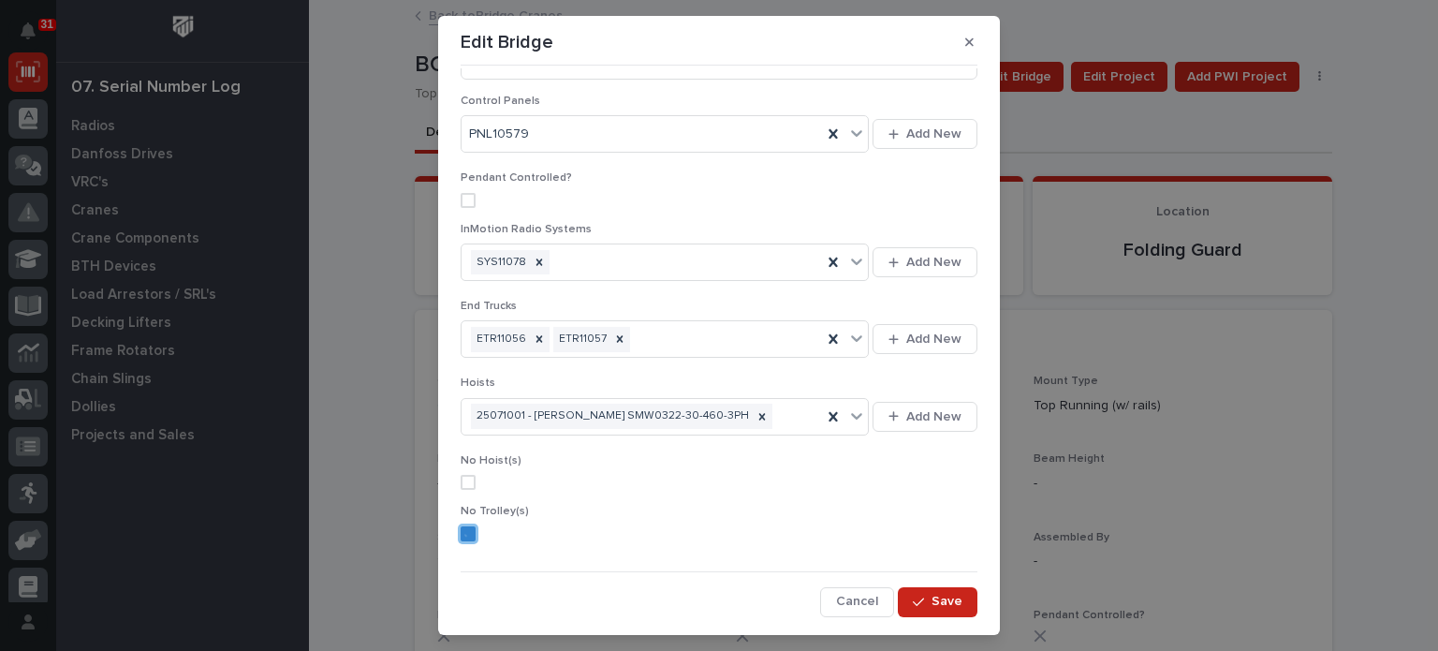
scroll to position [862, 0]
click at [929, 592] on button "Save" at bounding box center [938, 607] width 80 height 30
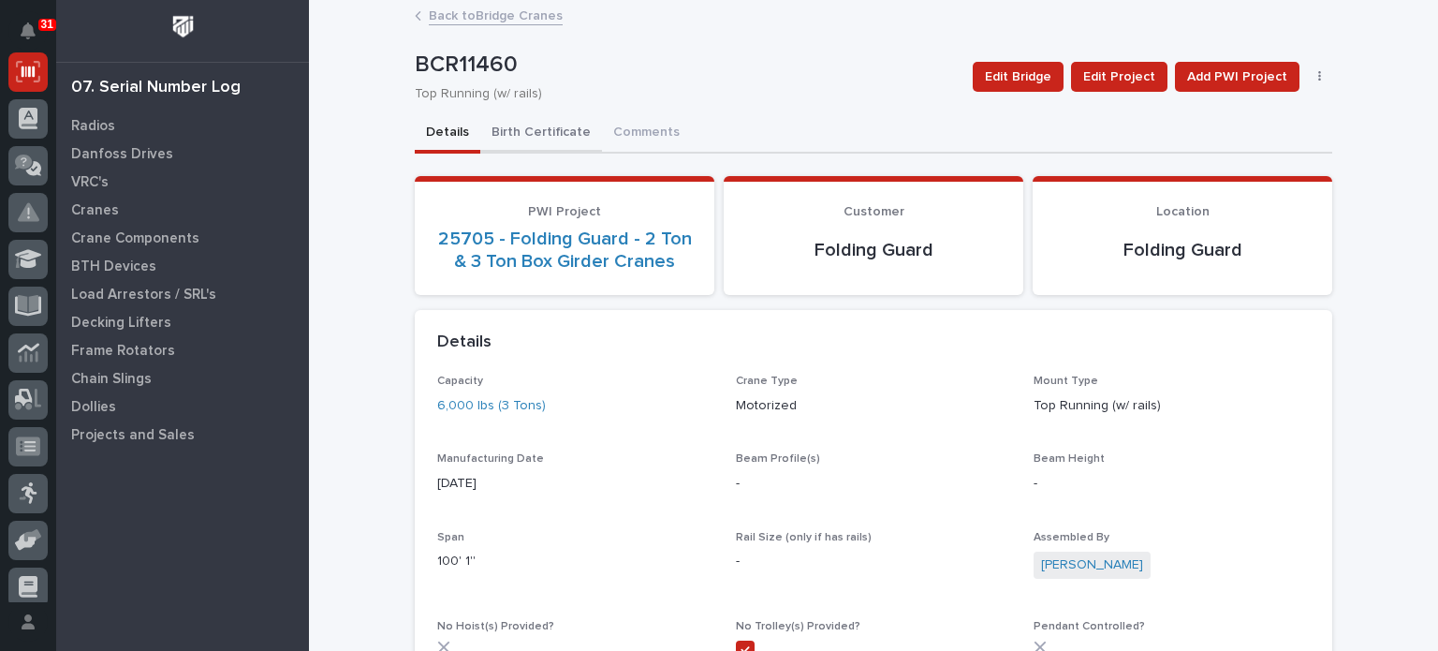
click at [551, 139] on button "Birth Certificate" at bounding box center [541, 133] width 122 height 39
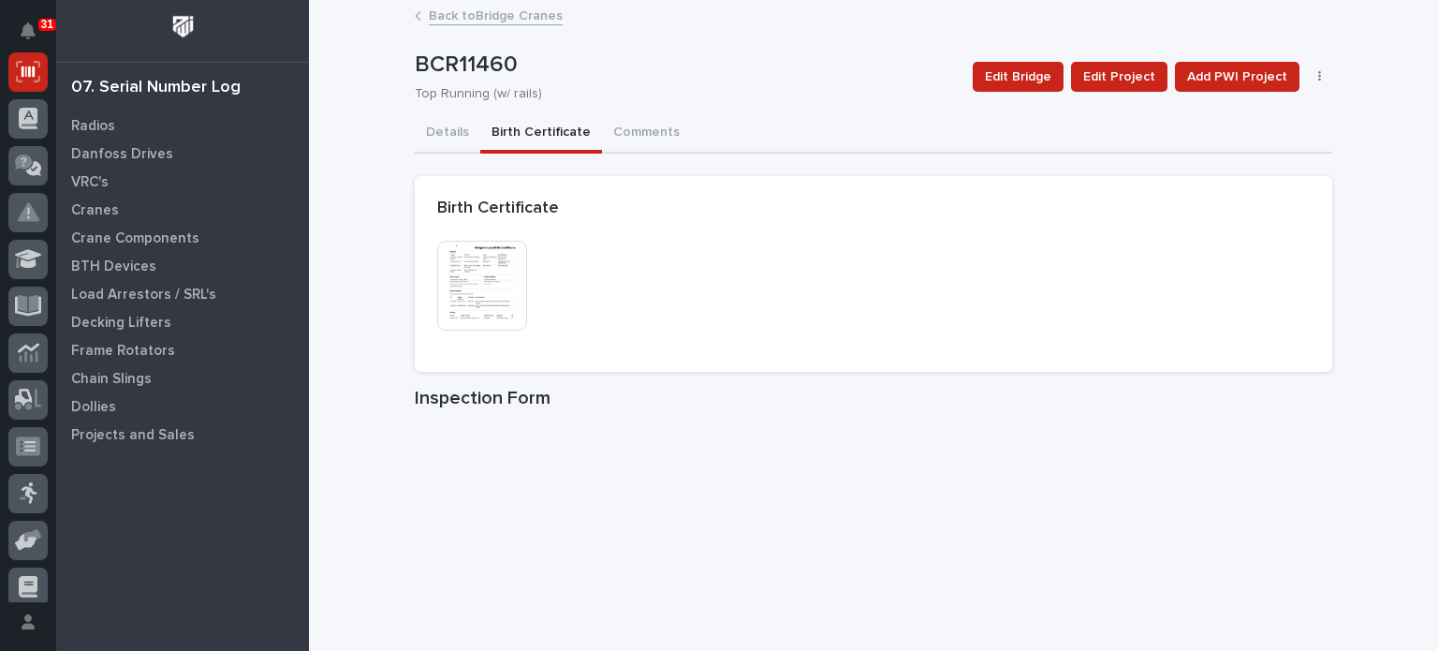
click at [502, 291] on img at bounding box center [482, 286] width 90 height 90
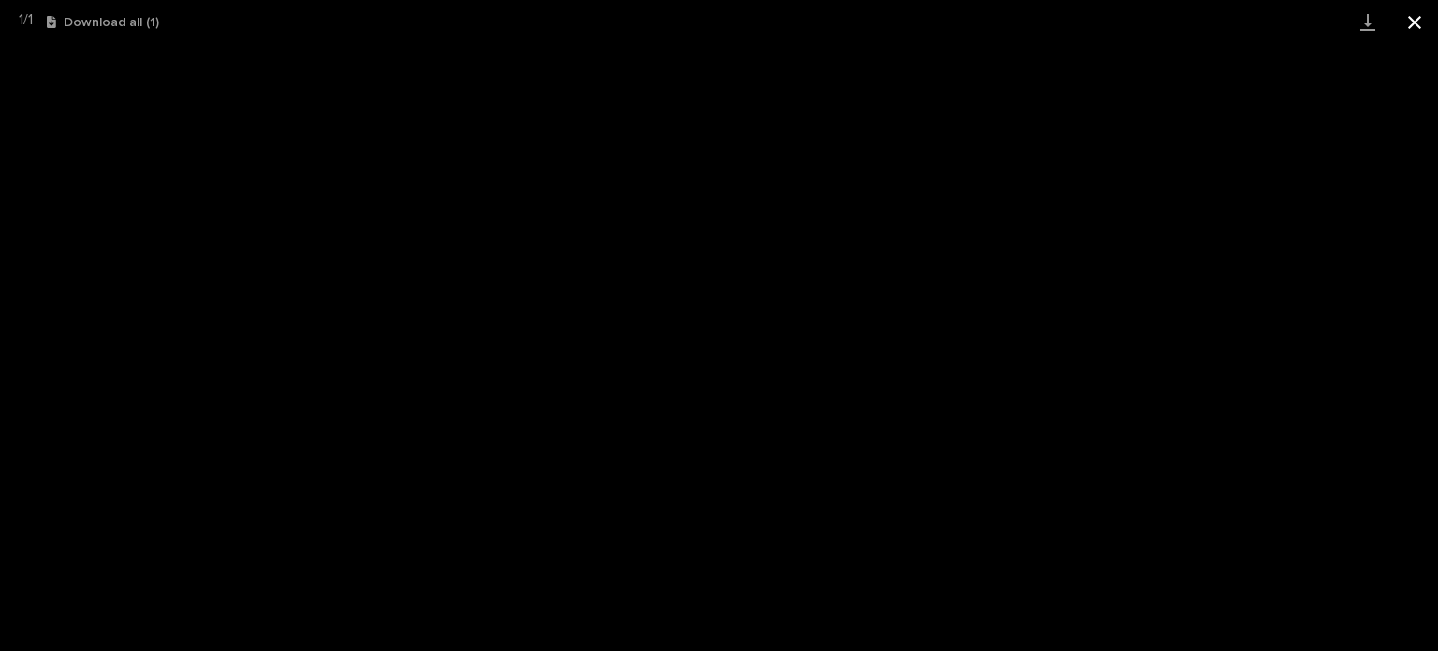
click at [1416, 16] on button "Close gallery" at bounding box center [1415, 22] width 47 height 44
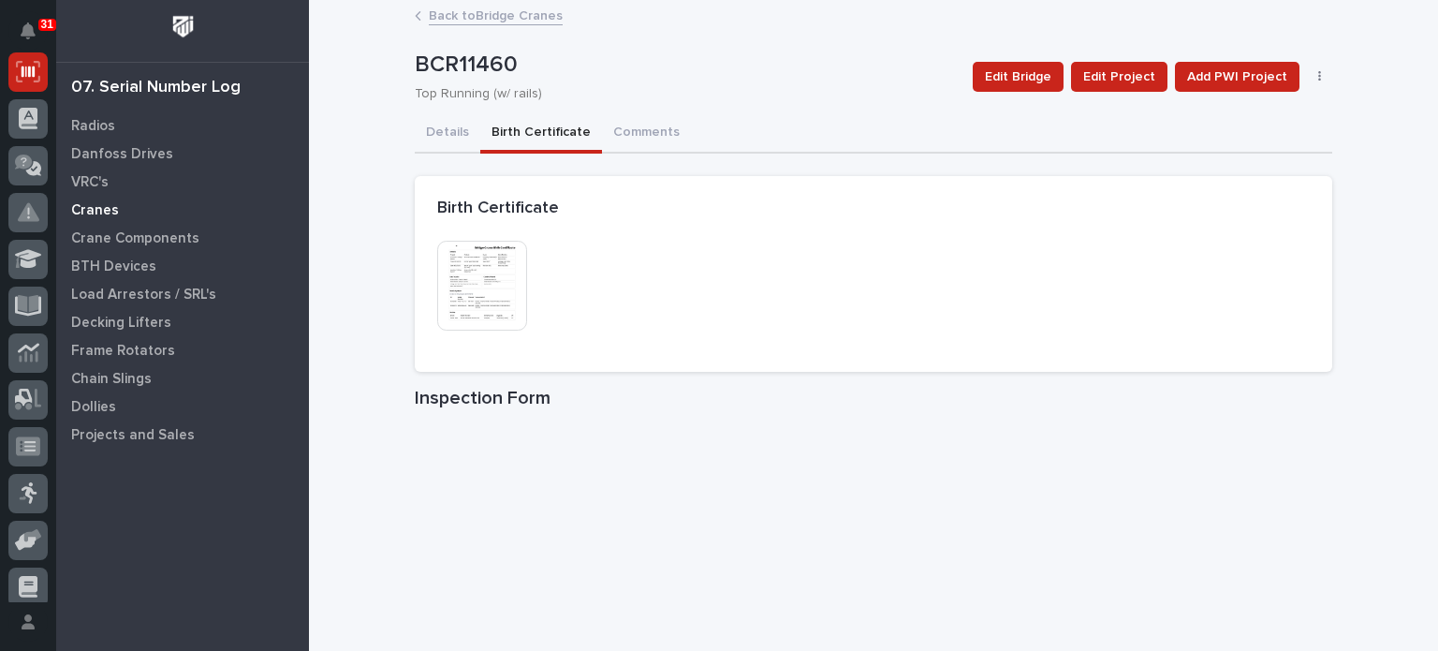
click at [99, 204] on p "Cranes" at bounding box center [95, 210] width 48 height 17
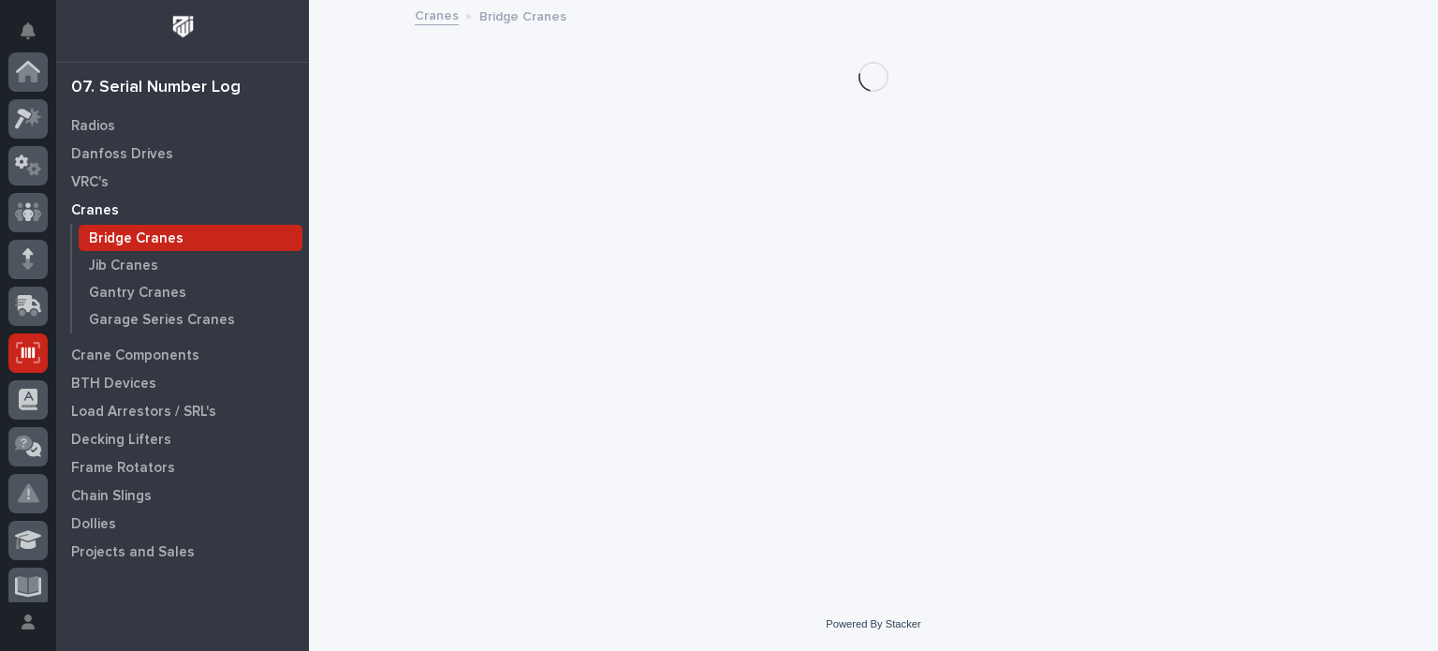
scroll to position [281, 0]
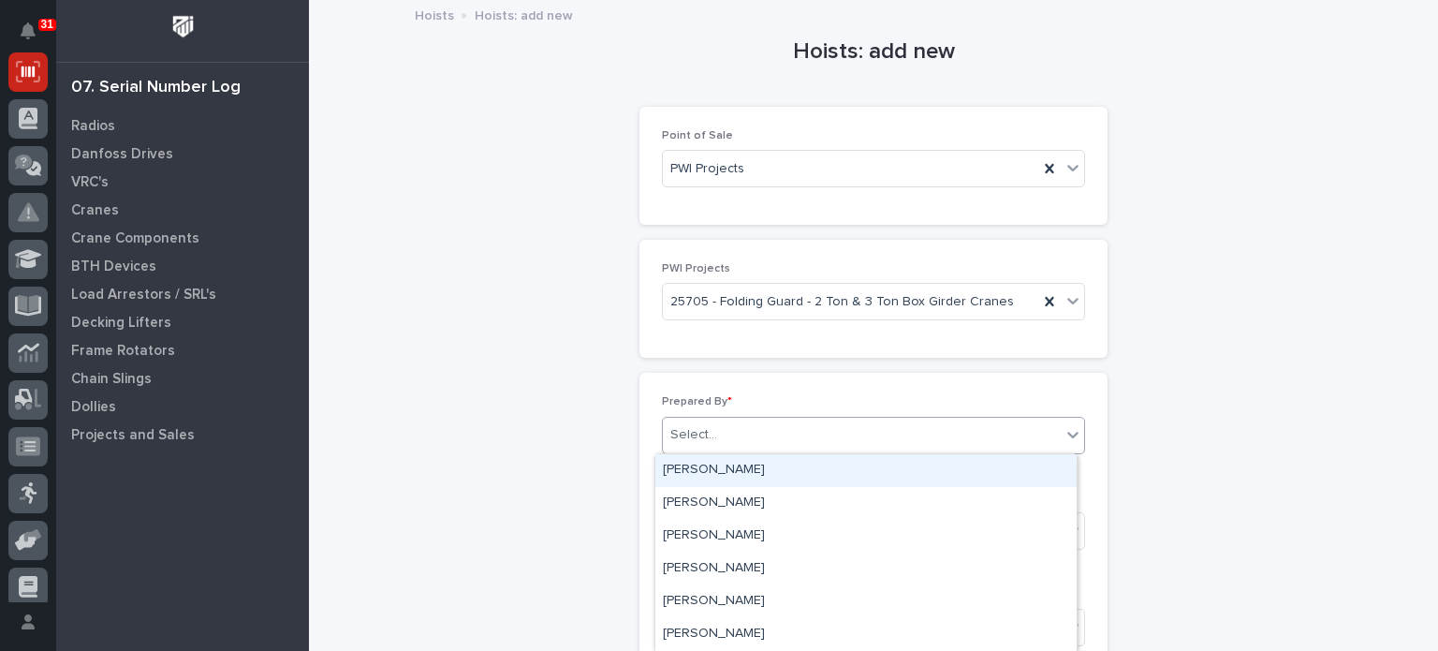
click at [744, 438] on div "Select..." at bounding box center [862, 435] width 398 height 31
type input "****"
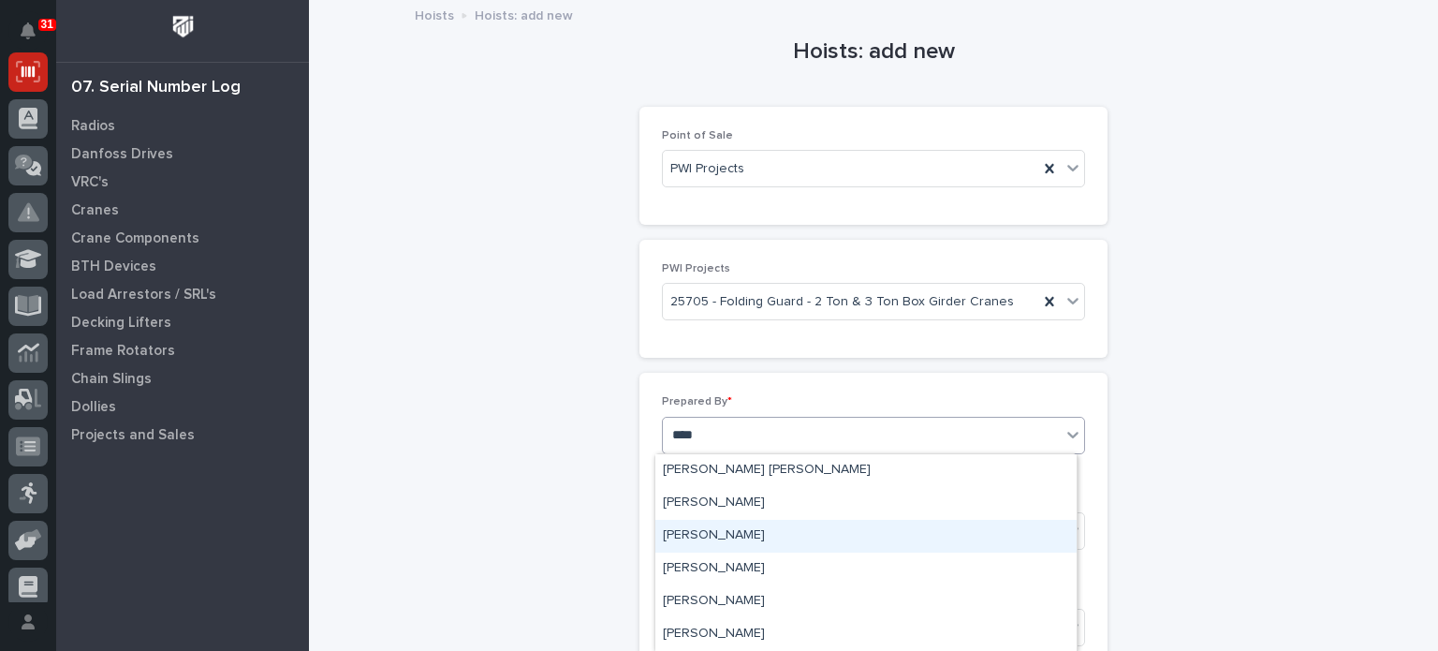
click at [720, 536] on div "[PERSON_NAME]" at bounding box center [865, 536] width 421 height 33
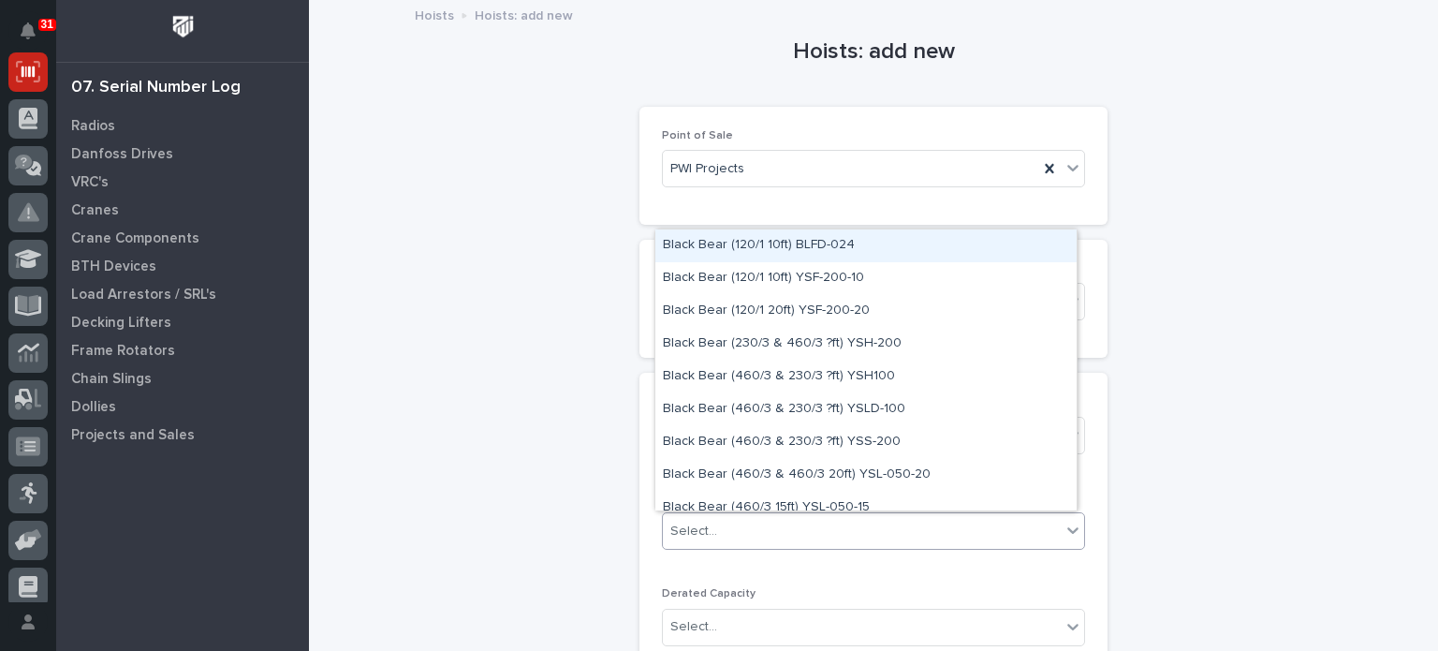
click at [742, 526] on div "Select..." at bounding box center [862, 531] width 398 height 31
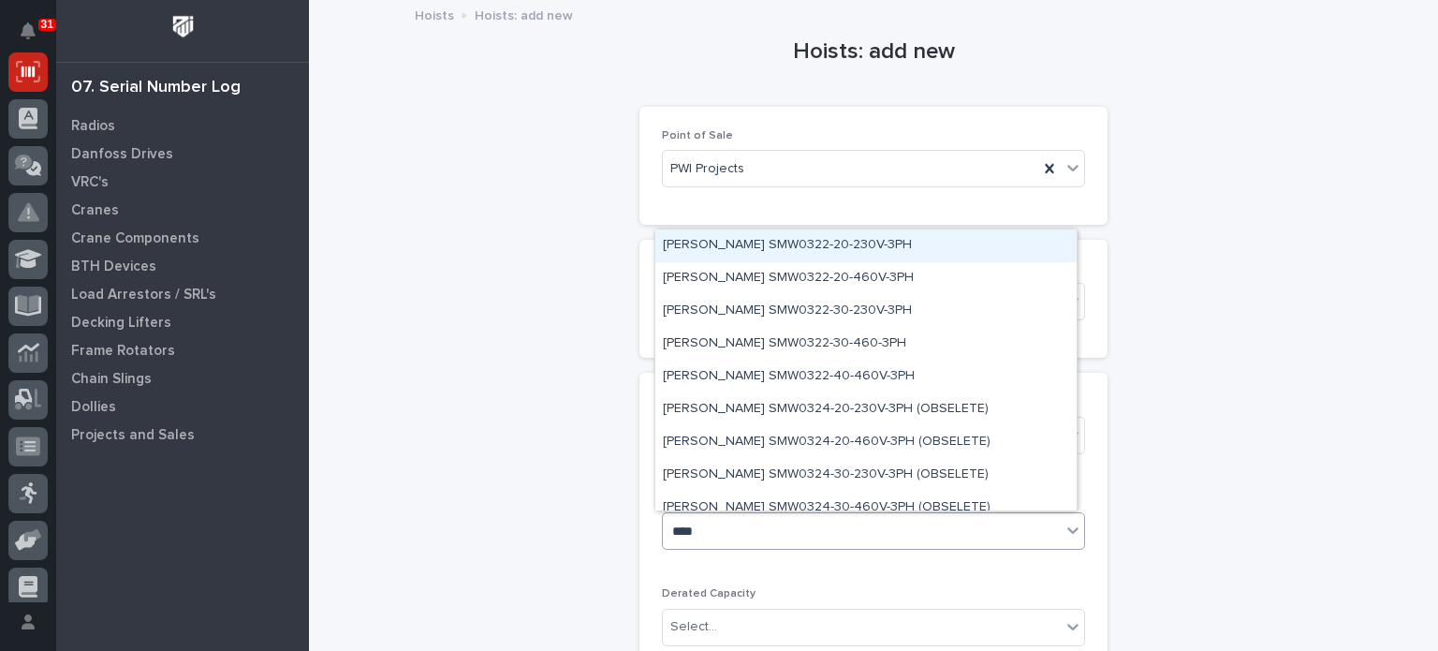
type input "*****"
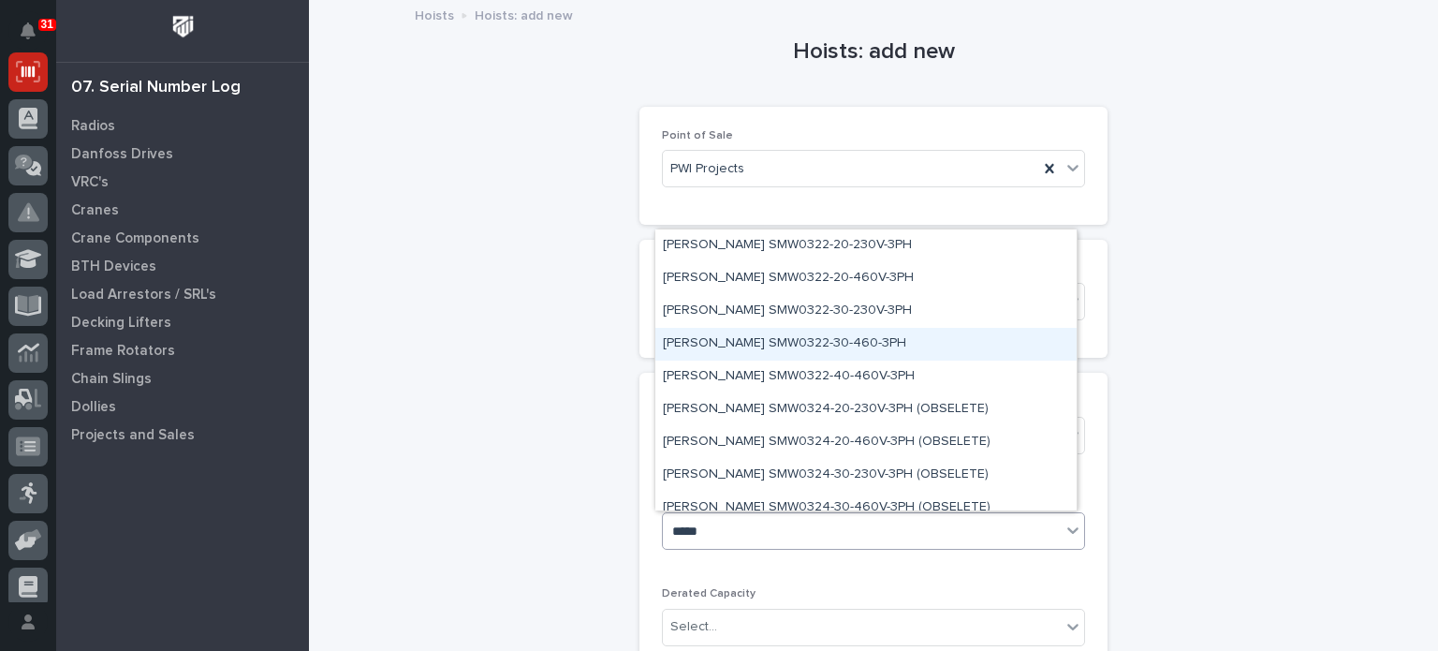
click at [773, 337] on div "[PERSON_NAME] SMW0322-30-460-3PH" at bounding box center [865, 344] width 421 height 33
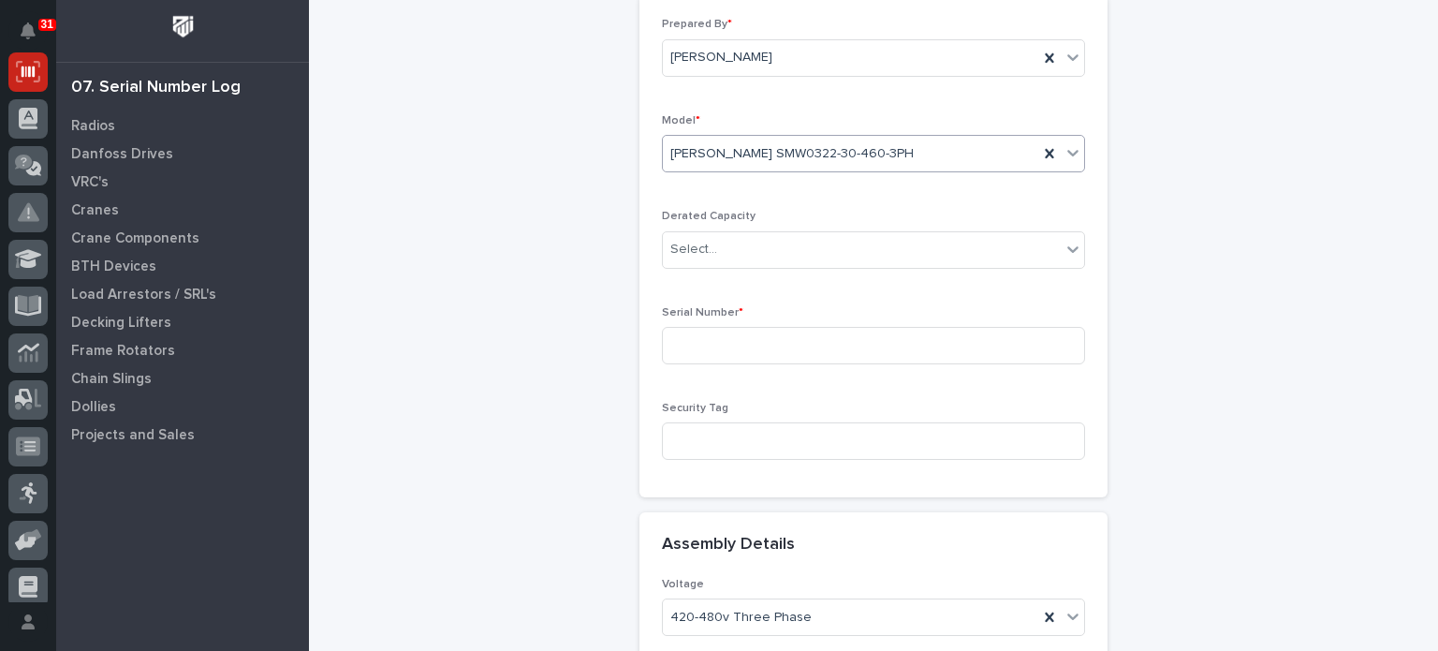
scroll to position [390, 0]
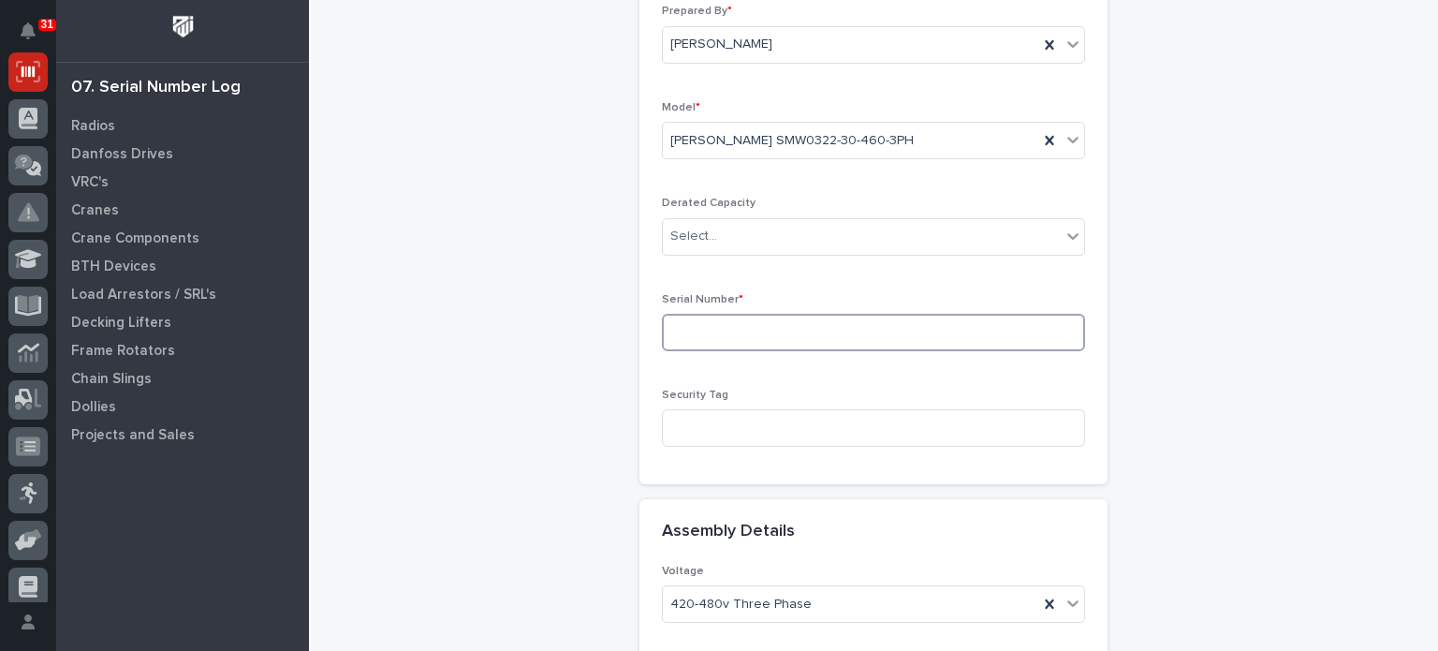
click at [704, 326] on input at bounding box center [873, 332] width 423 height 37
type input "25071004"
click at [719, 422] on input at bounding box center [873, 427] width 423 height 37
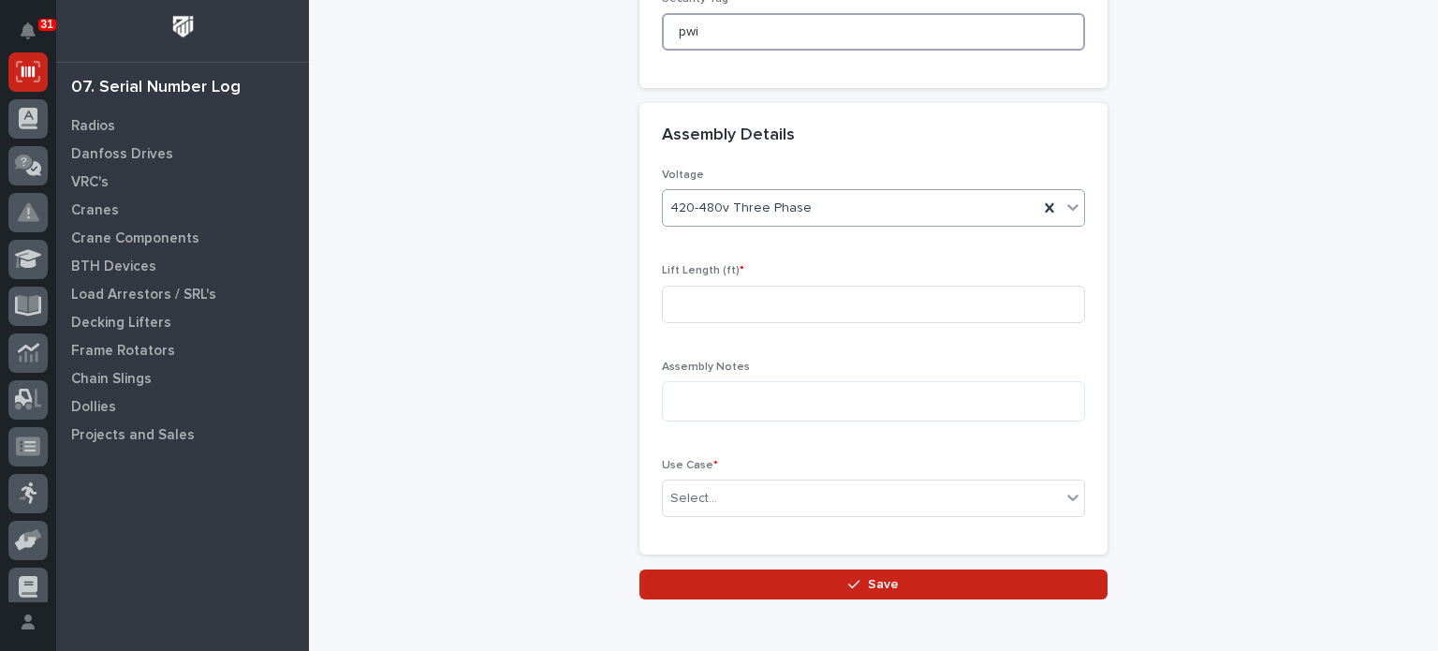
scroll to position [779, 0]
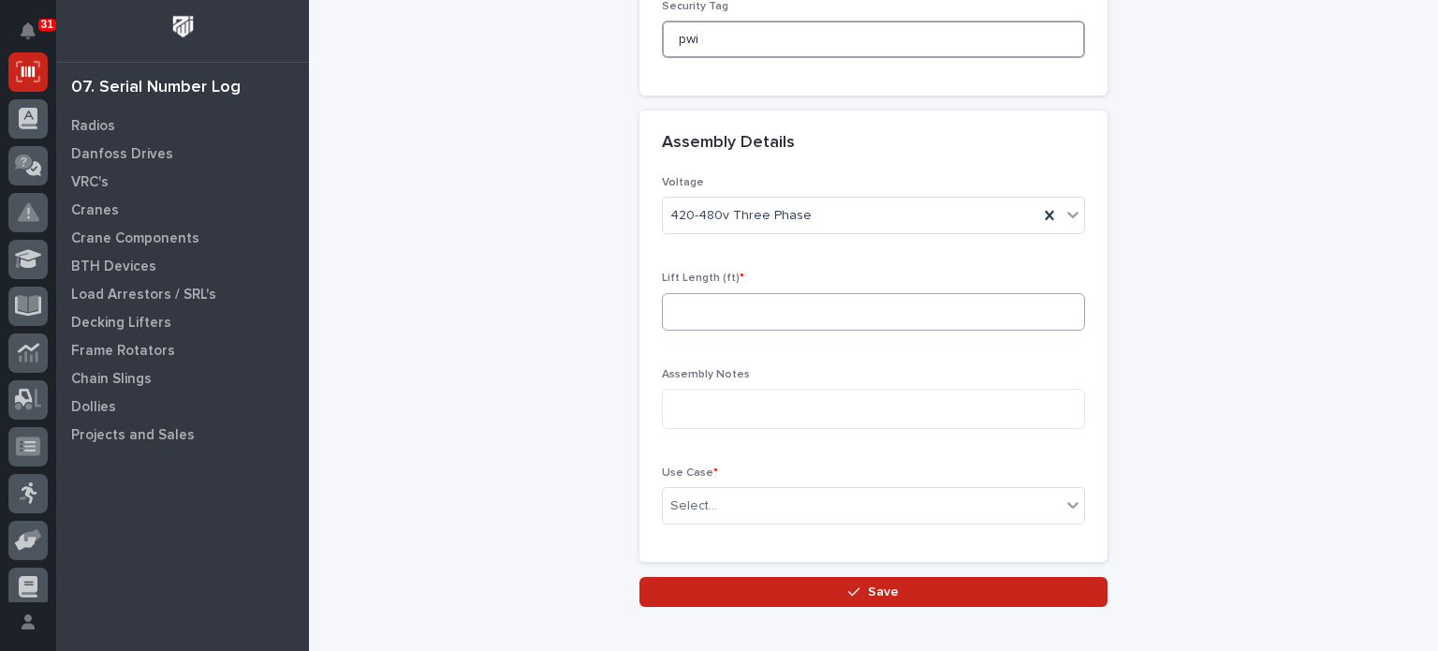
type input "pwi"
click at [743, 302] on input at bounding box center [873, 311] width 423 height 37
type input "30"
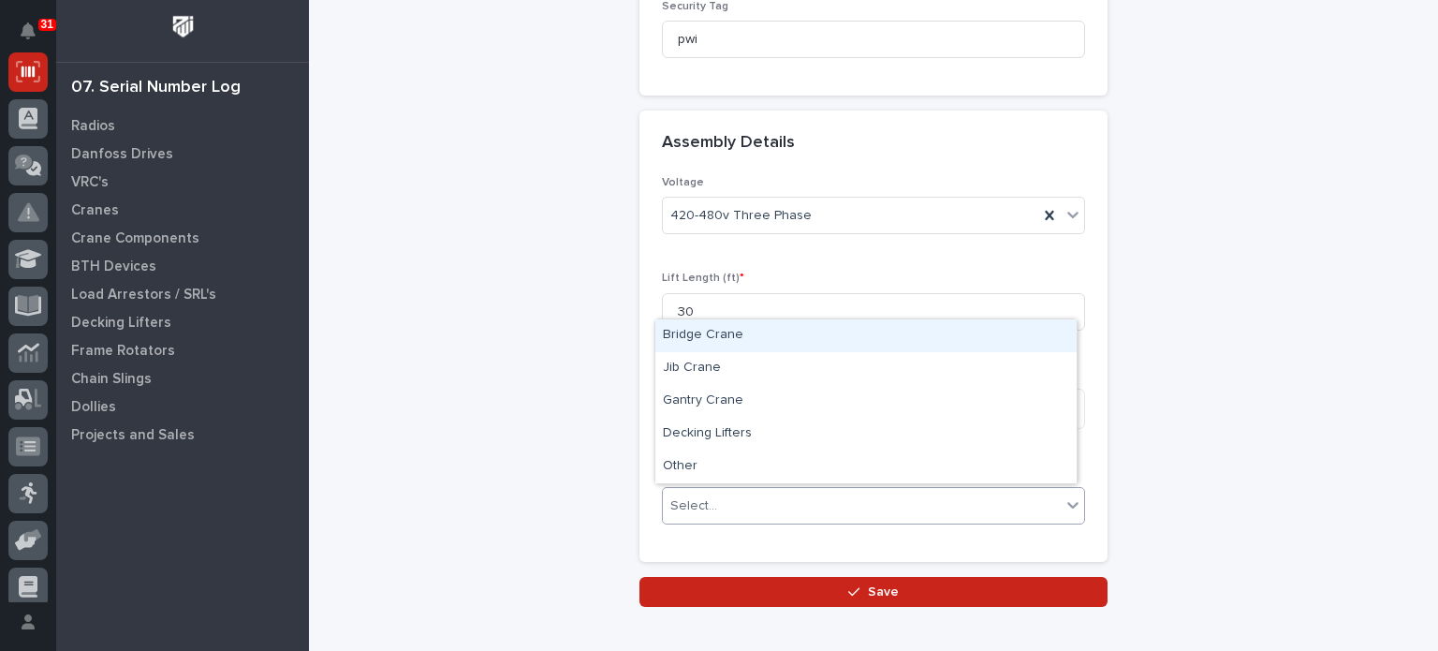
click at [751, 508] on div "Select..." at bounding box center [862, 506] width 398 height 31
click at [742, 329] on div "Bridge Crane" at bounding box center [865, 335] width 421 height 33
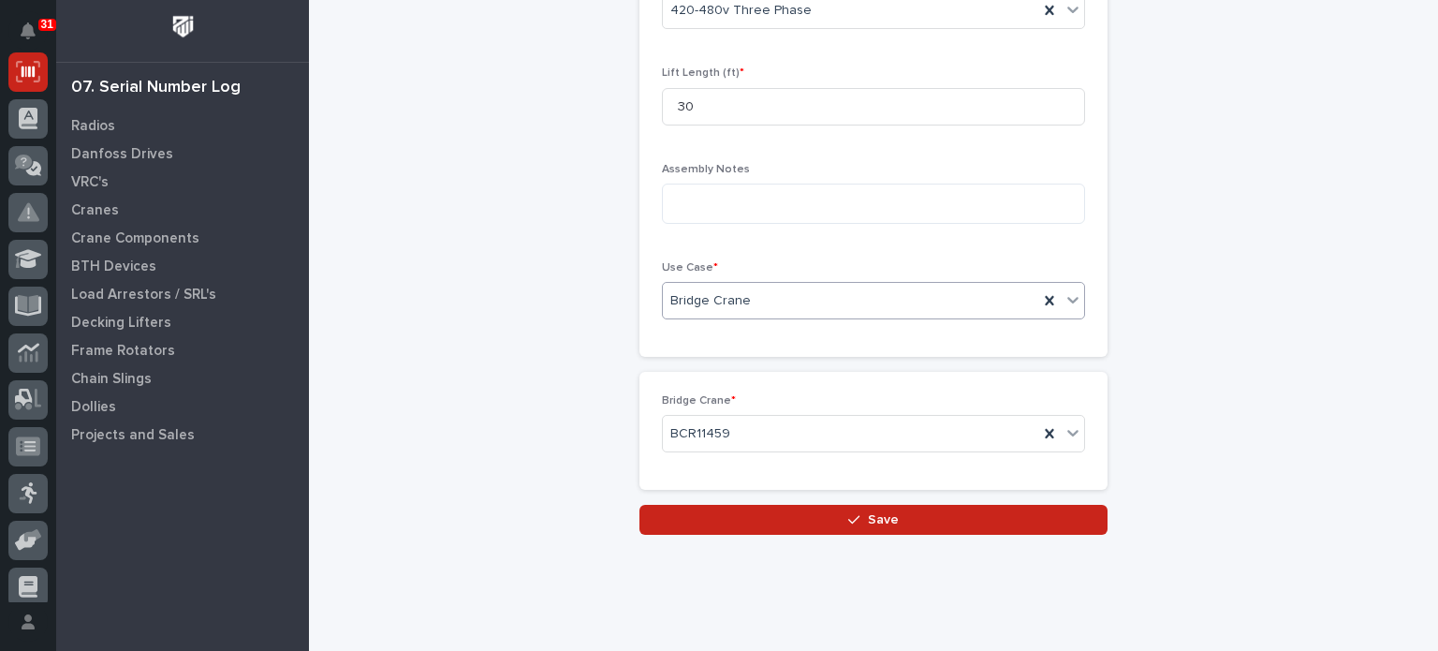
scroll to position [1011, 0]
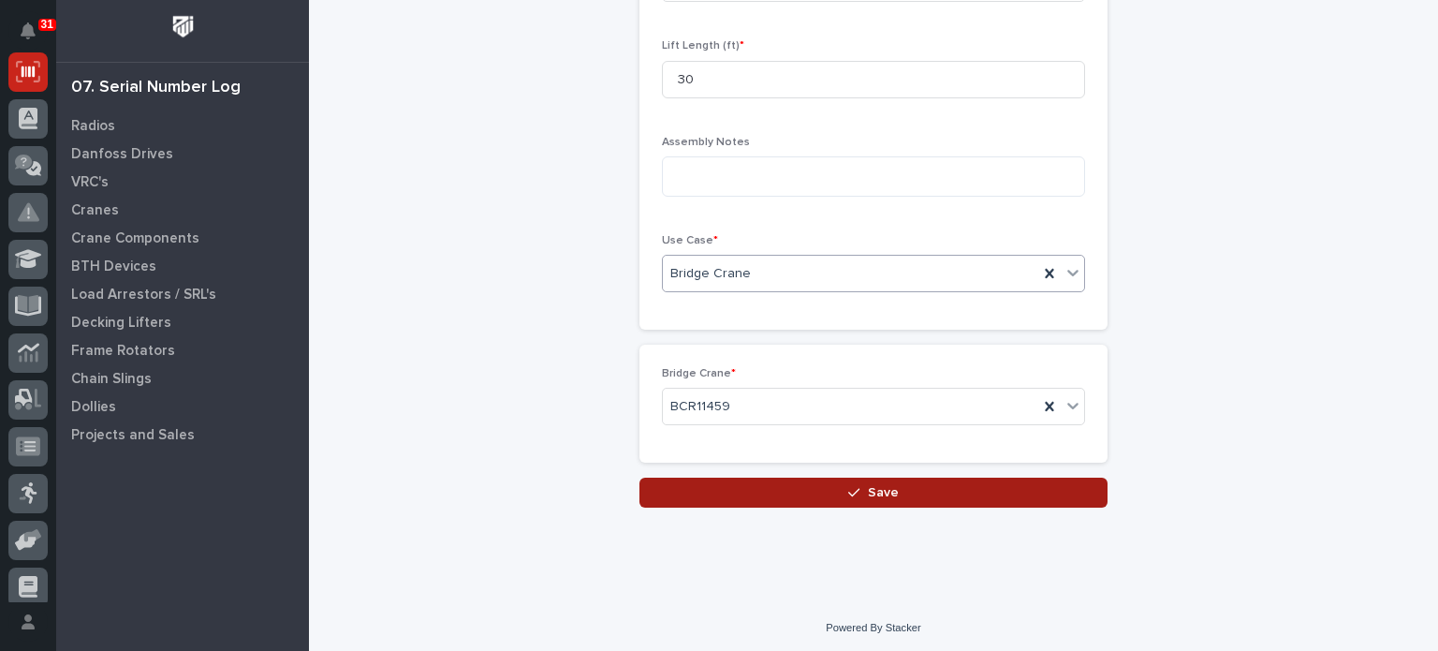
click at [976, 483] on button "Save" at bounding box center [874, 493] width 468 height 30
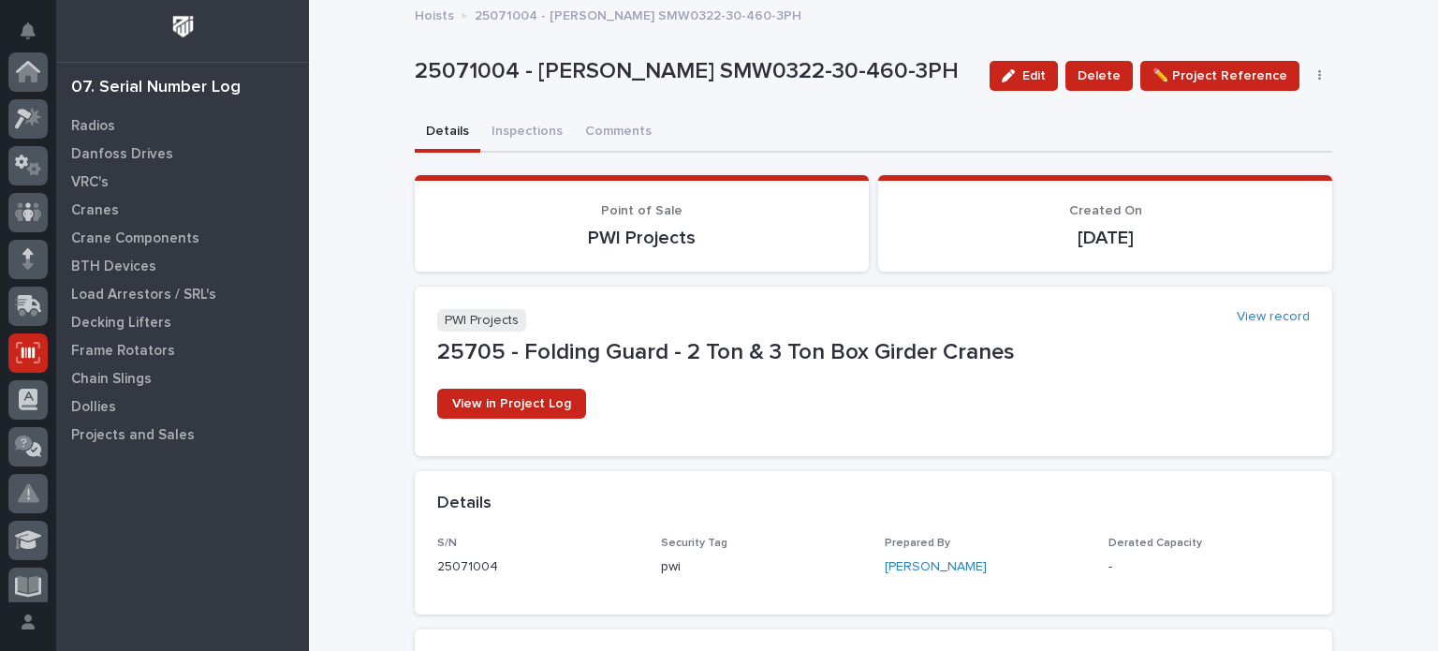
scroll to position [281, 0]
click at [528, 130] on button "Inspections" at bounding box center [527, 132] width 94 height 39
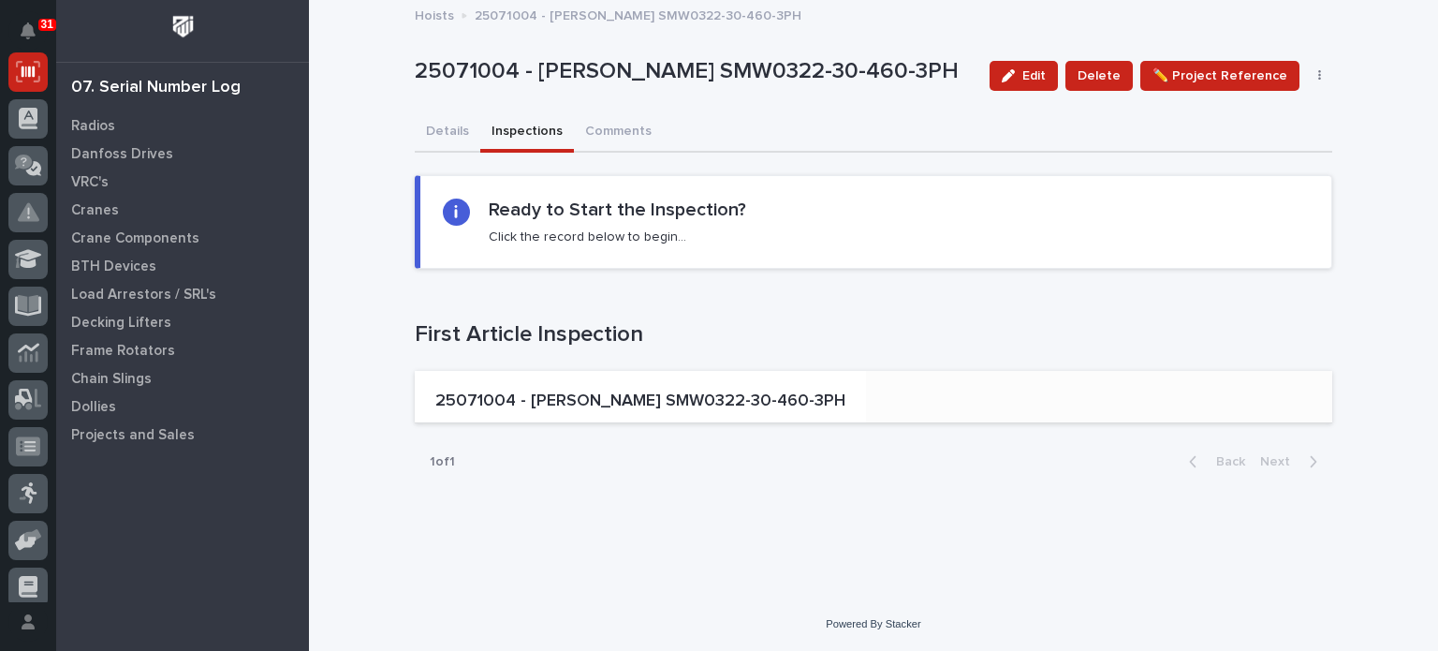
click at [592, 402] on p "25071004 - [PERSON_NAME] SMW0322-30-460-3PH" at bounding box center [640, 401] width 410 height 21
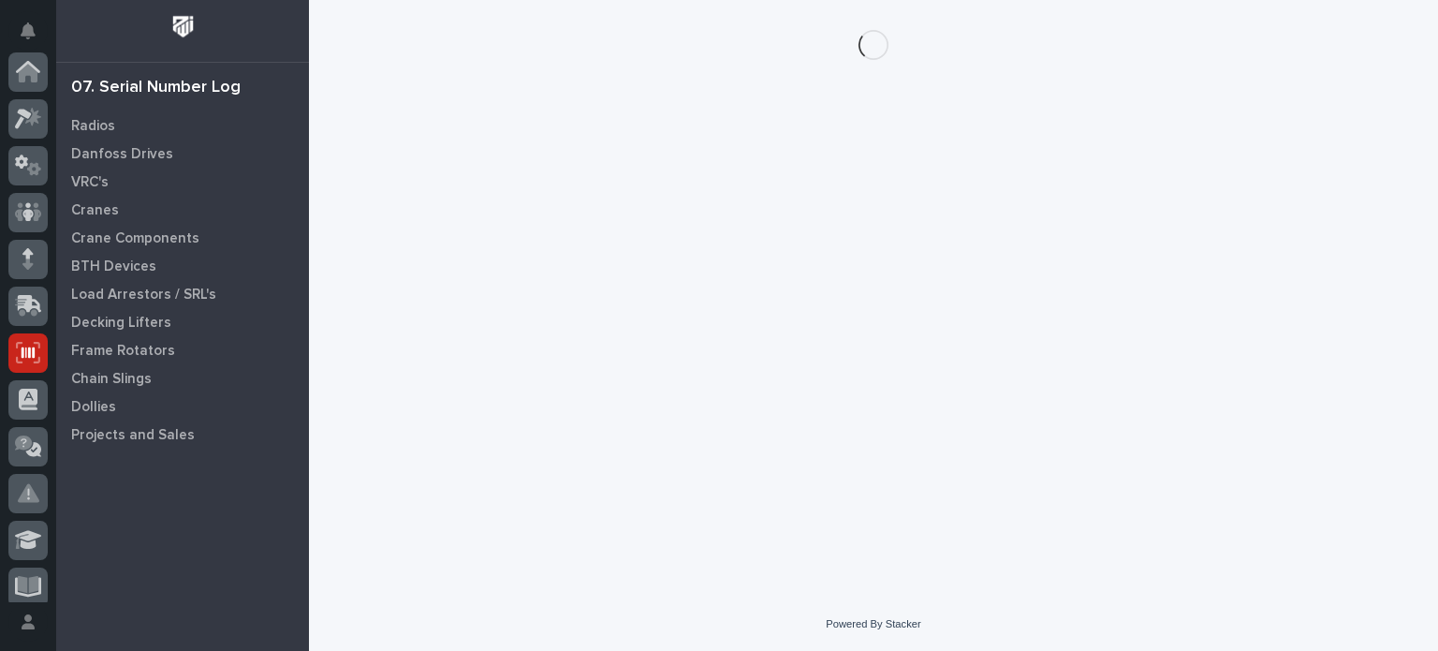
scroll to position [281, 0]
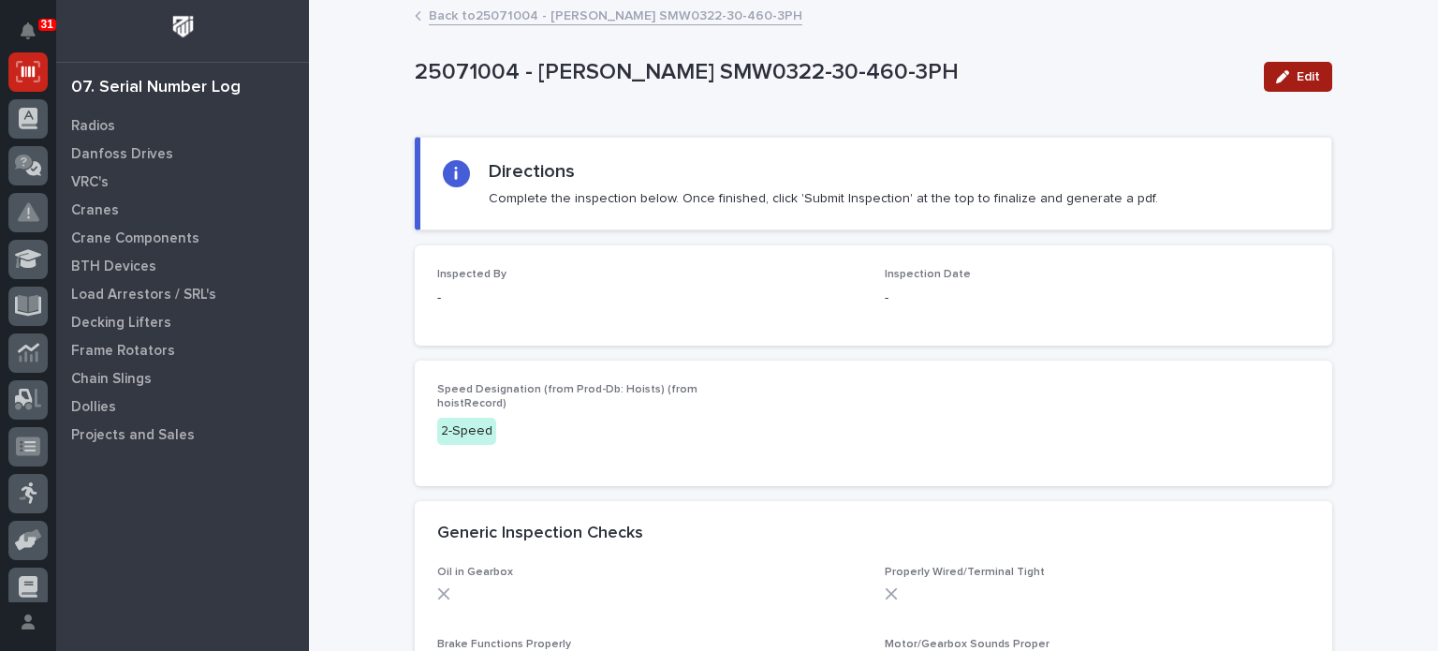
click at [1300, 78] on span "Edit" at bounding box center [1308, 76] width 23 height 17
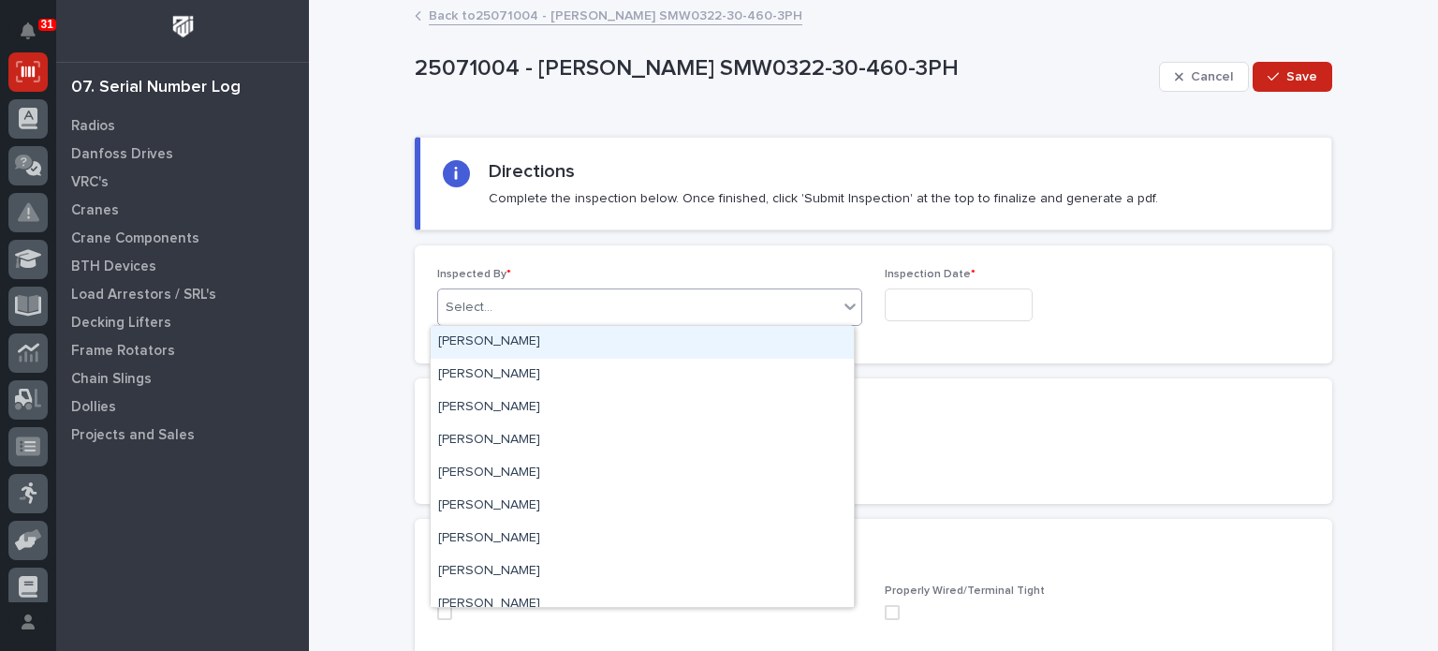
click at [615, 301] on div "Select..." at bounding box center [638, 307] width 400 height 31
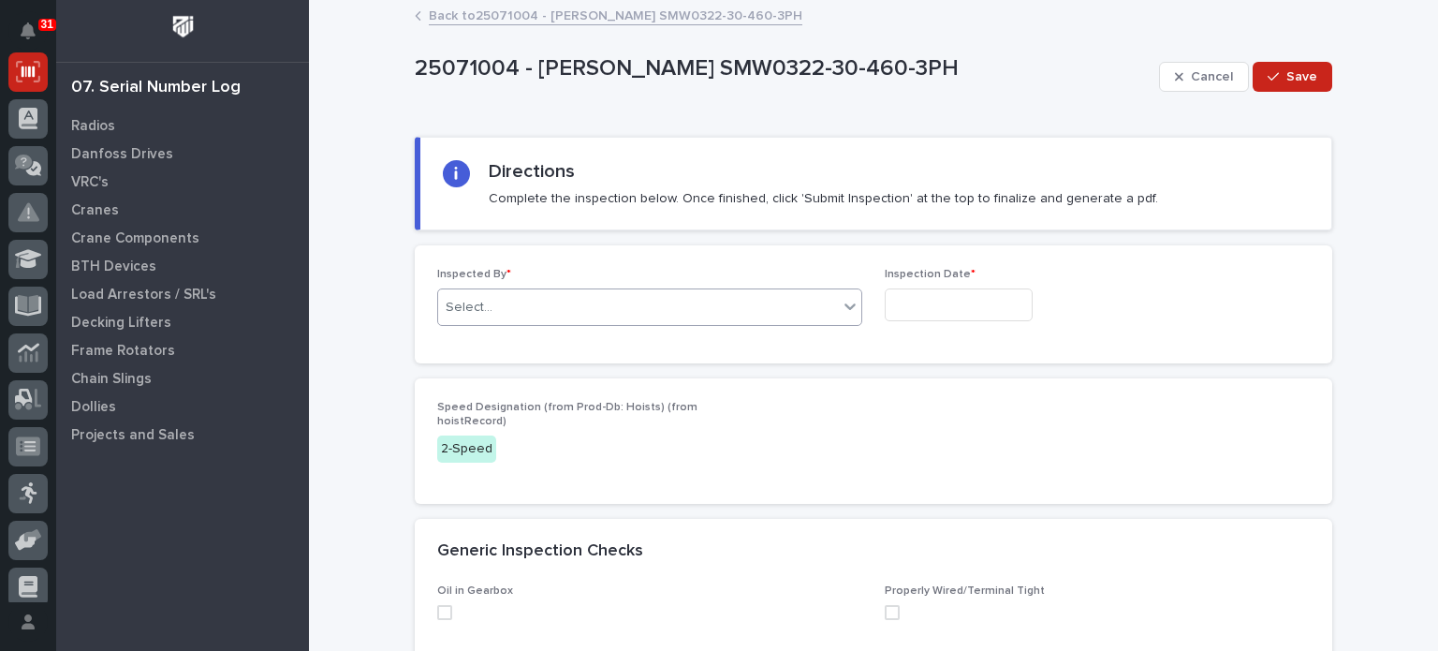
click at [615, 301] on div "Select..." at bounding box center [638, 307] width 400 height 31
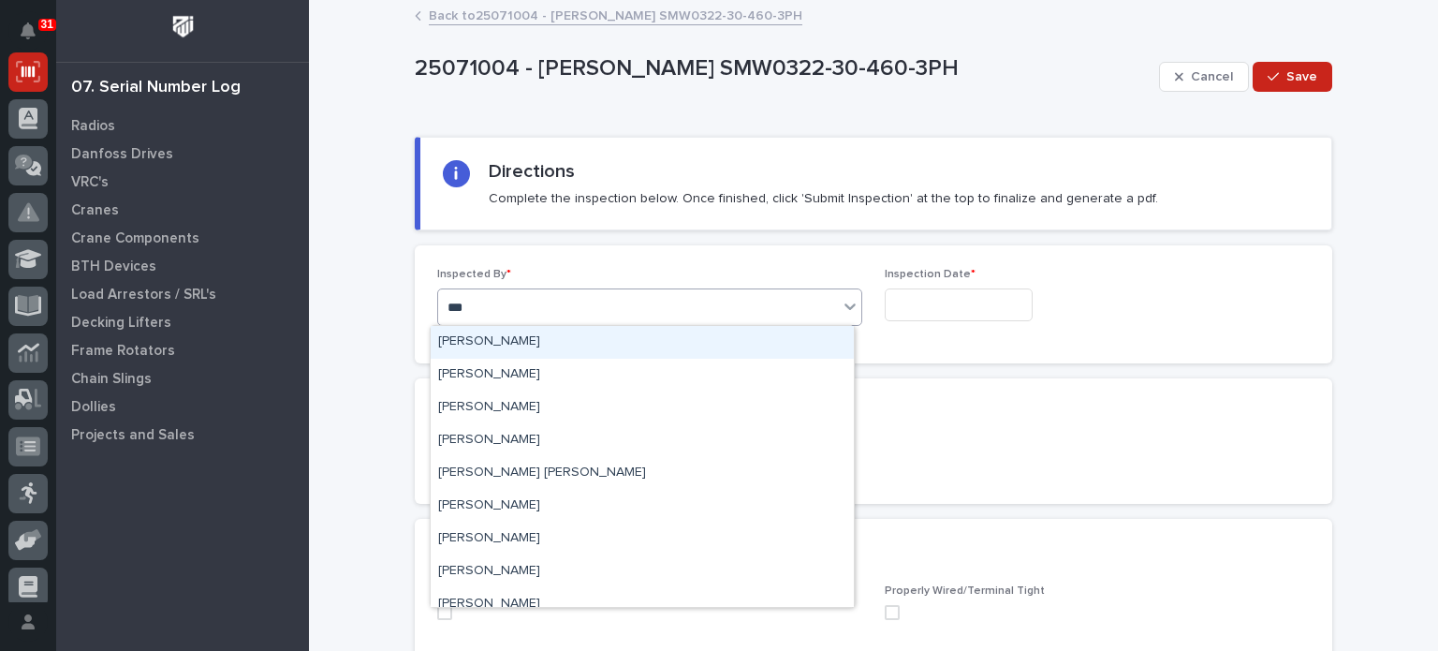
type input "****"
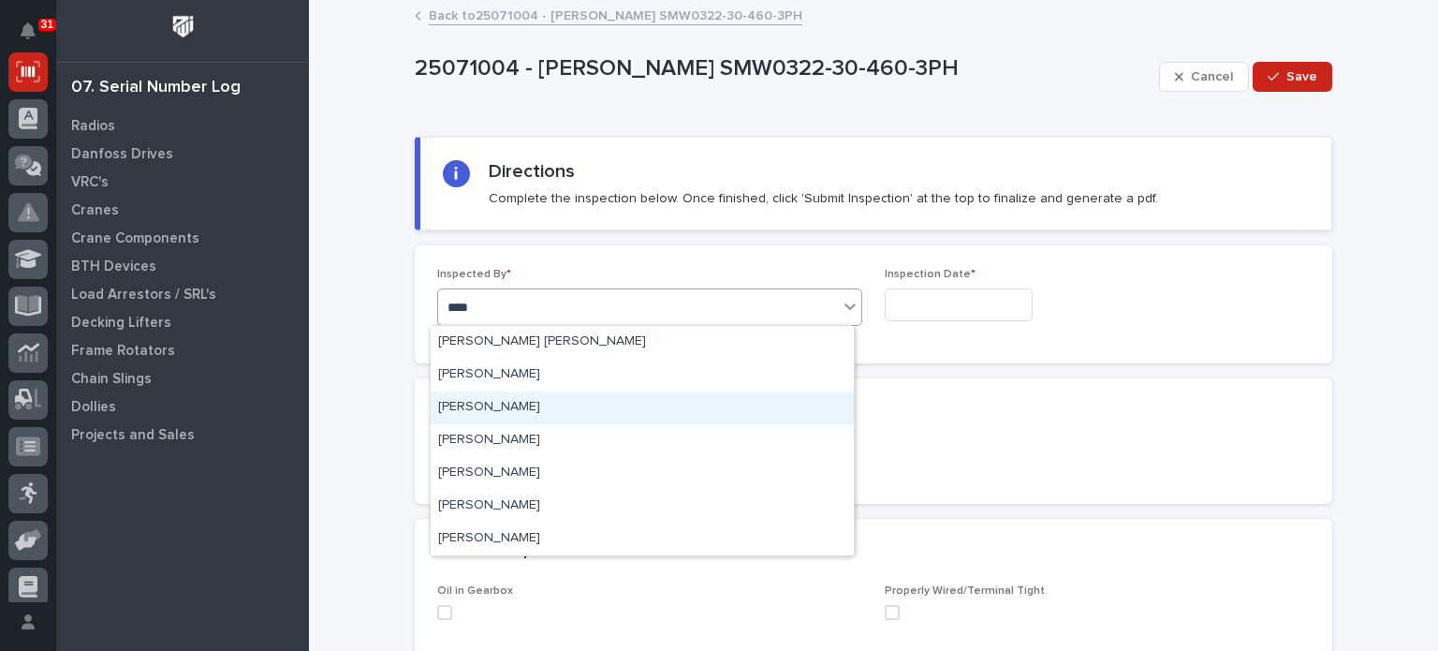
click at [576, 411] on div "[PERSON_NAME]" at bounding box center [642, 407] width 423 height 33
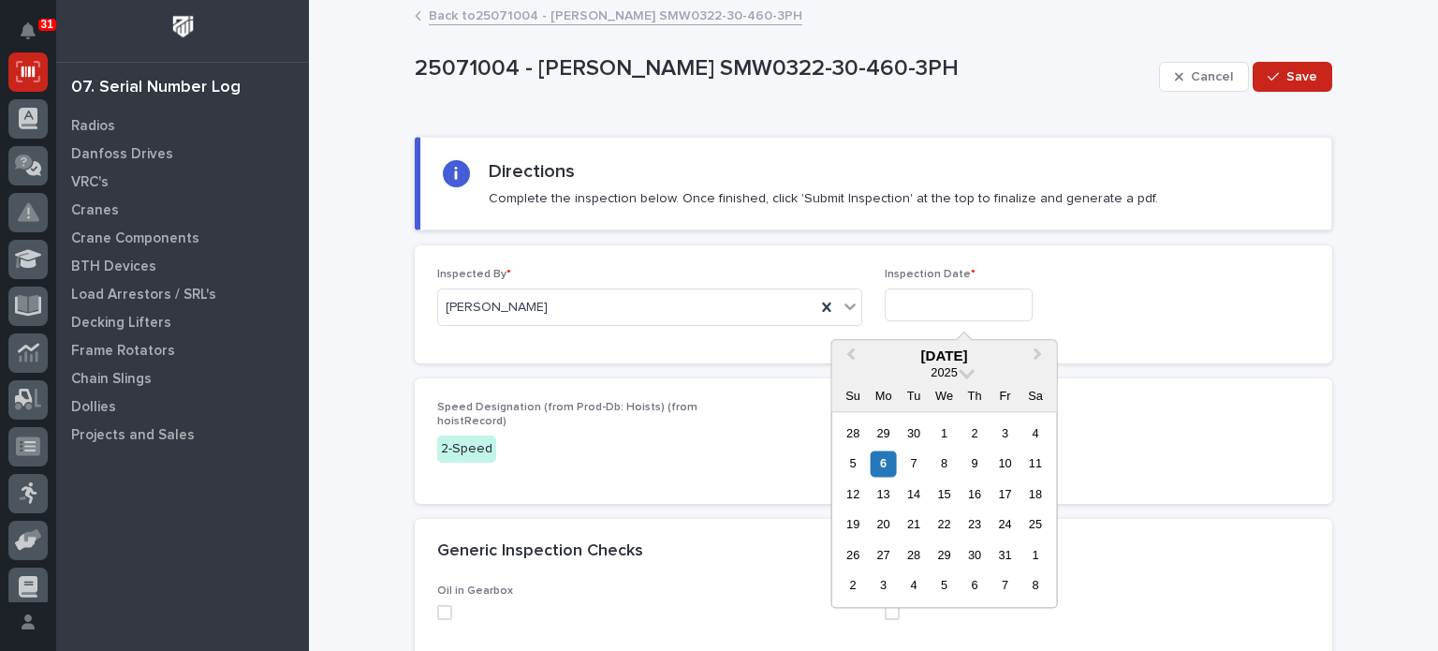
click at [939, 294] on input "text" at bounding box center [959, 304] width 148 height 33
click at [1000, 440] on div "3" at bounding box center [1005, 432] width 25 height 25
type input "**********"
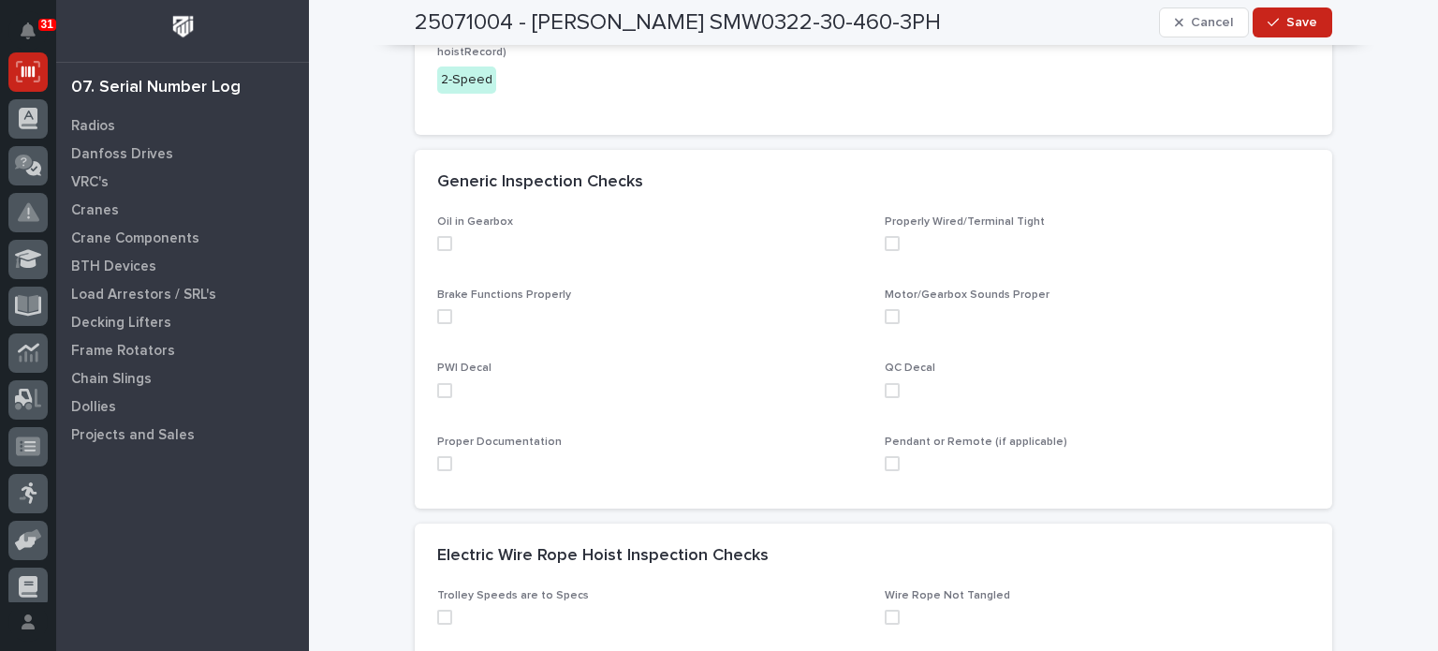
scroll to position [371, 0]
click at [438, 235] on span at bounding box center [444, 241] width 15 height 15
click at [437, 307] on span at bounding box center [444, 314] width 15 height 15
click at [437, 389] on span at bounding box center [444, 388] width 15 height 15
click at [437, 462] on span at bounding box center [444, 461] width 15 height 15
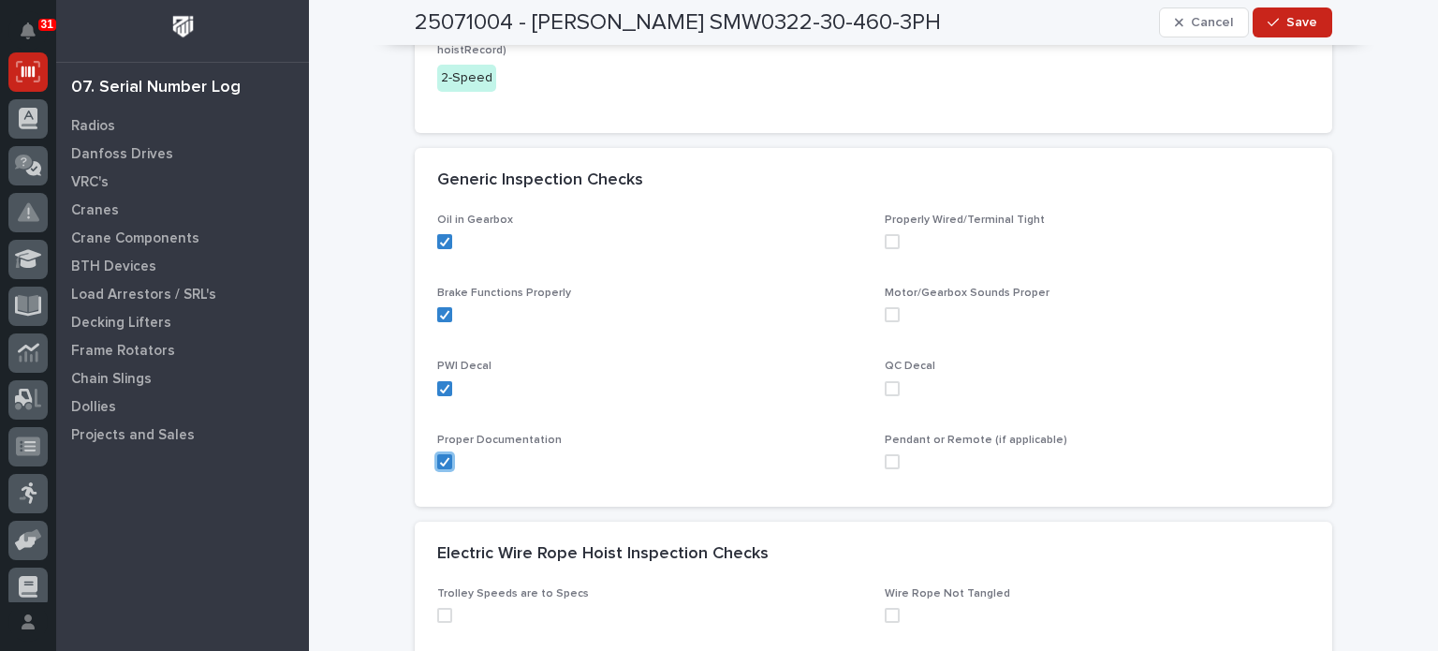
click at [891, 454] on span at bounding box center [892, 461] width 15 height 15
click at [886, 383] on span at bounding box center [892, 388] width 15 height 15
click at [885, 317] on span at bounding box center [892, 314] width 15 height 15
click at [885, 235] on span at bounding box center [892, 241] width 15 height 15
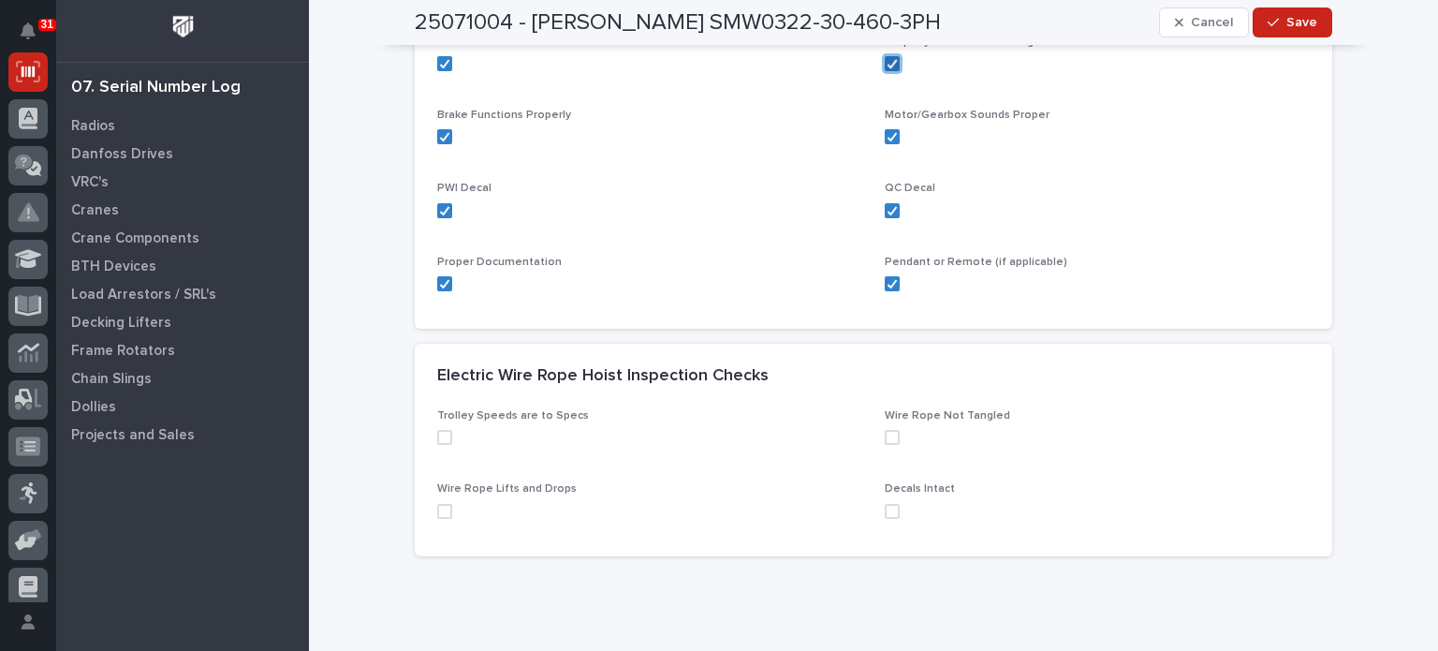
scroll to position [614, 0]
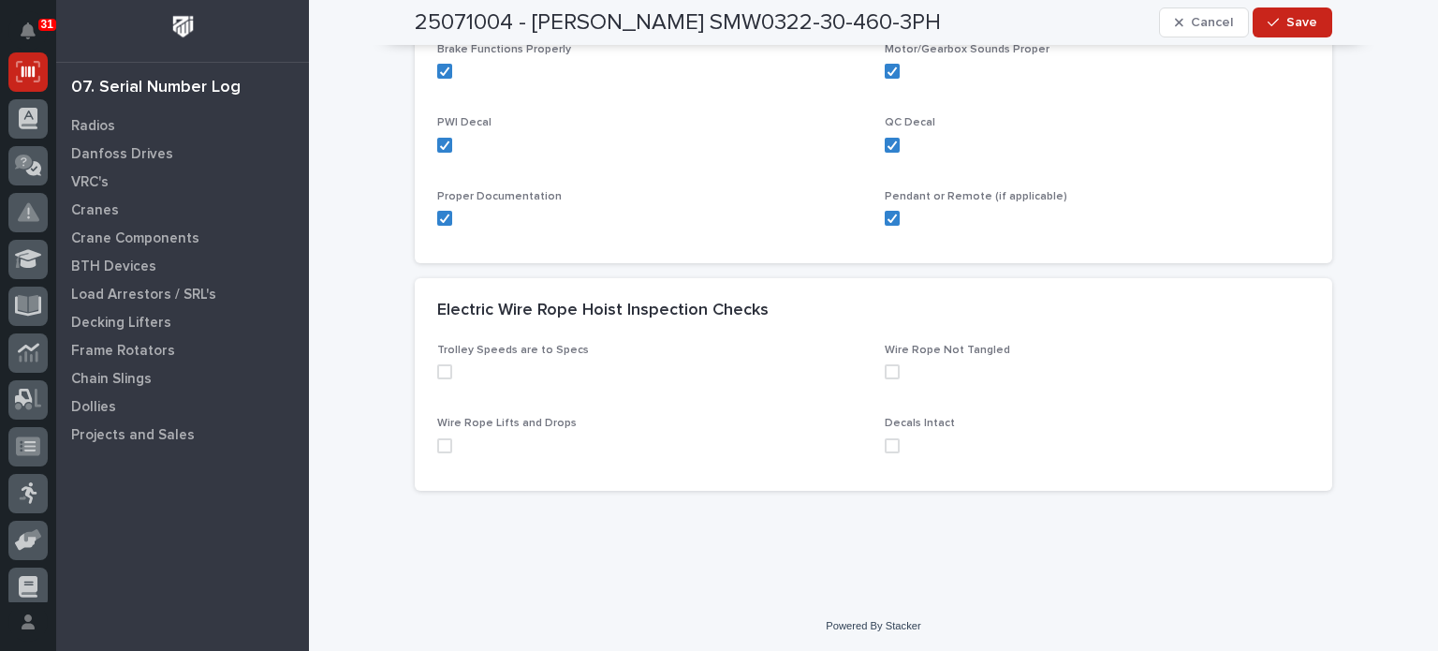
click at [449, 368] on label at bounding box center [649, 371] width 425 height 15
click at [437, 451] on span at bounding box center [444, 445] width 15 height 15
click at [888, 441] on span at bounding box center [892, 445] width 15 height 15
click at [888, 377] on span at bounding box center [892, 371] width 15 height 15
click at [1287, 18] on span "Save" at bounding box center [1302, 22] width 31 height 17
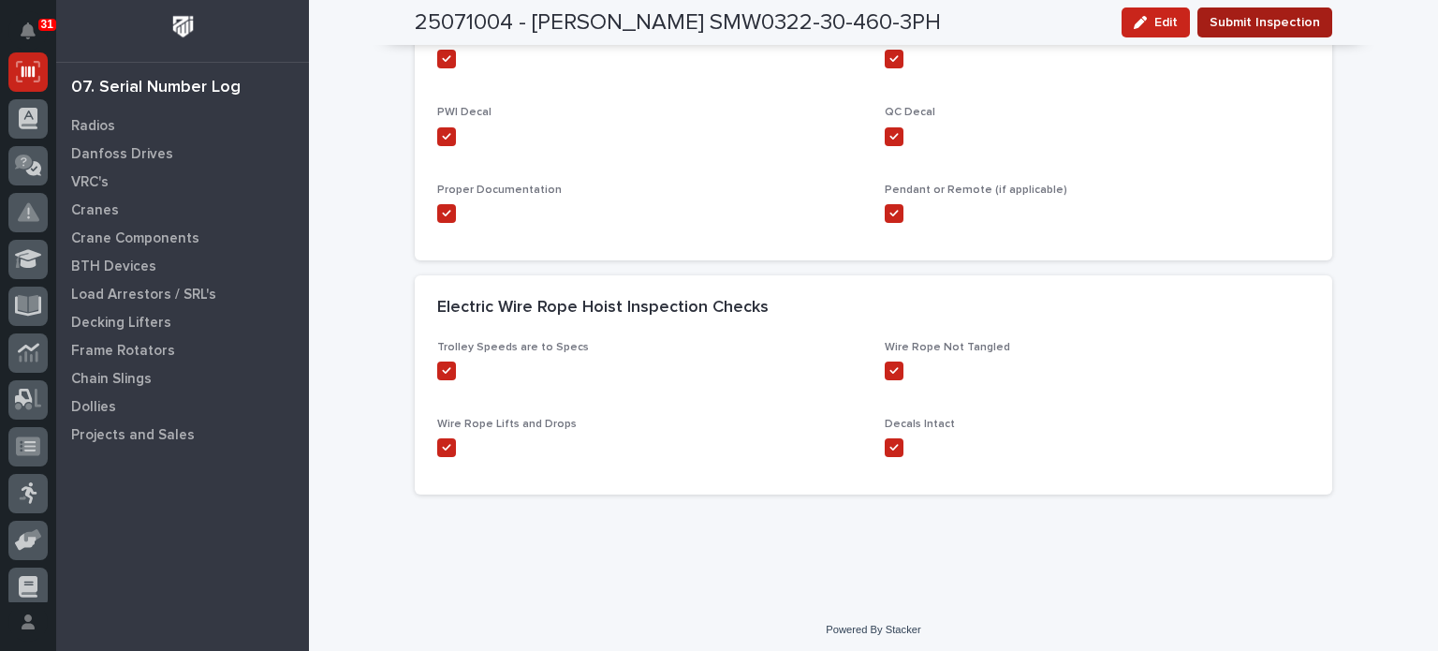
click at [1275, 20] on span "Submit Inspection" at bounding box center [1265, 22] width 110 height 22
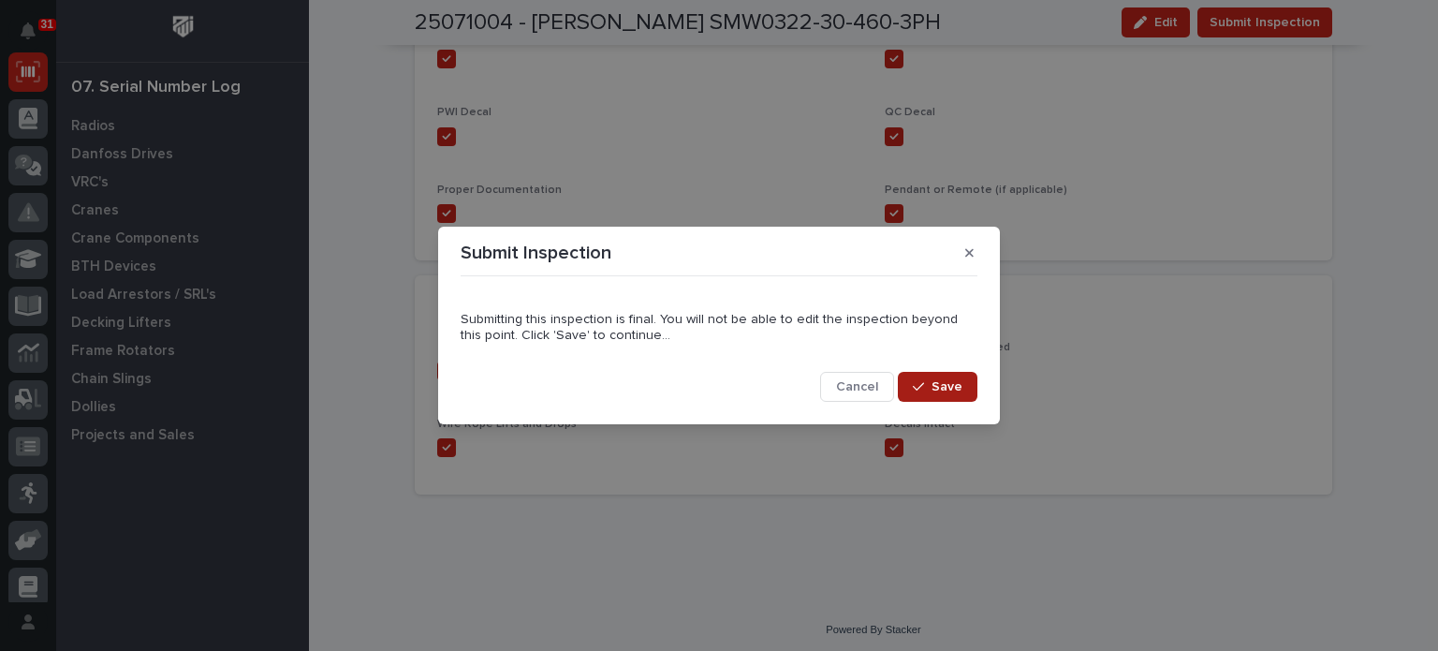
click at [951, 378] on span "Save" at bounding box center [947, 386] width 31 height 17
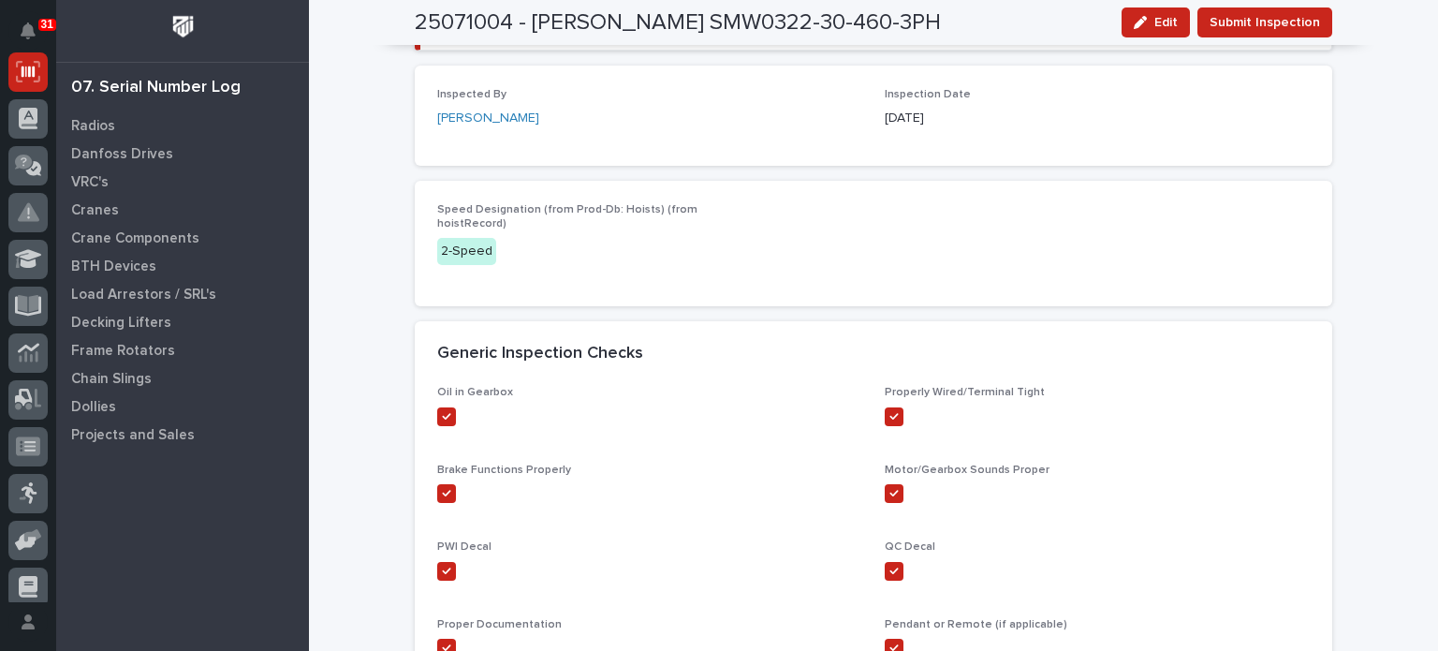
scroll to position [0, 0]
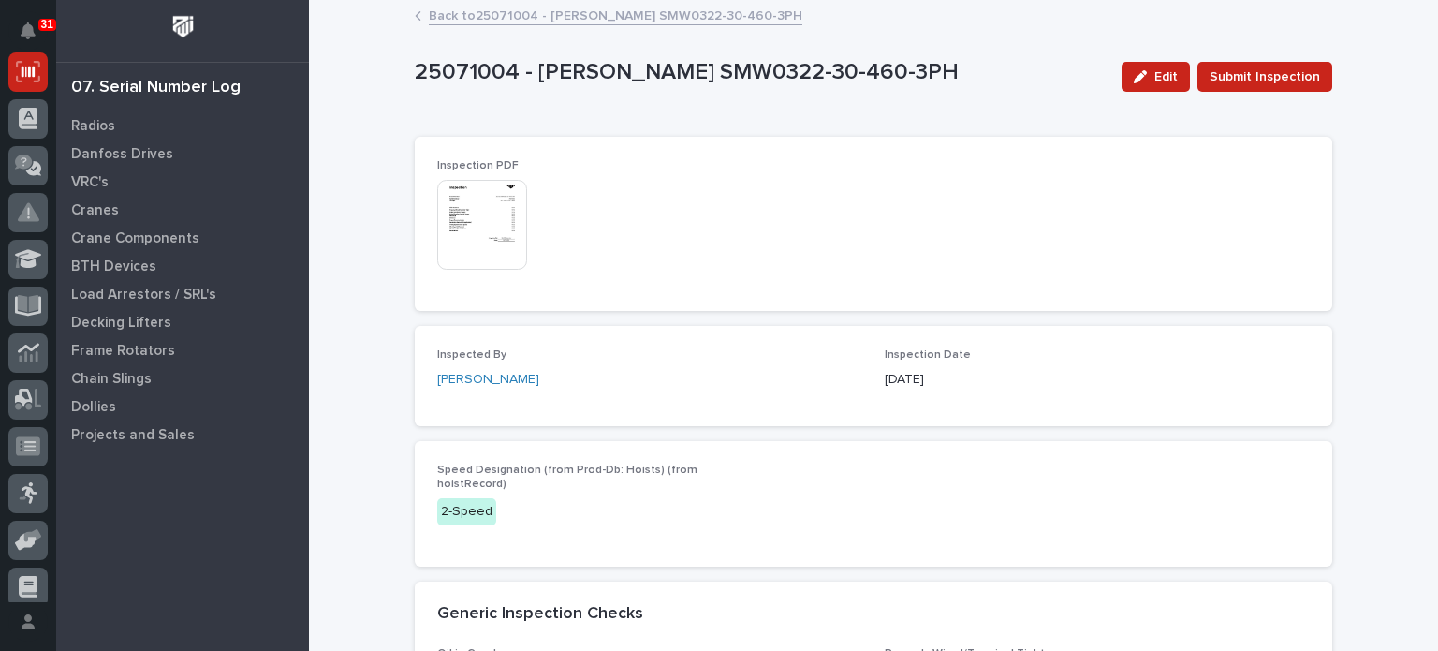
click at [474, 214] on img at bounding box center [482, 225] width 90 height 90
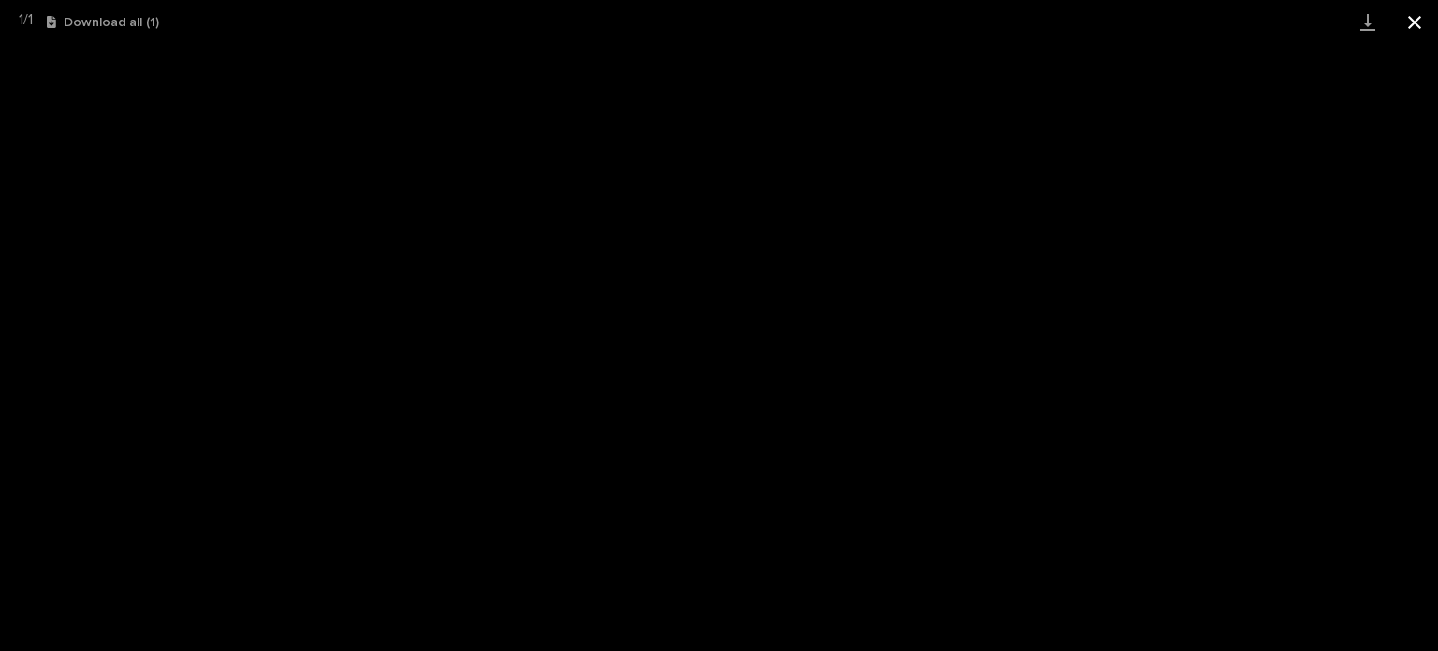
click at [1424, 18] on button "Close gallery" at bounding box center [1415, 22] width 47 height 44
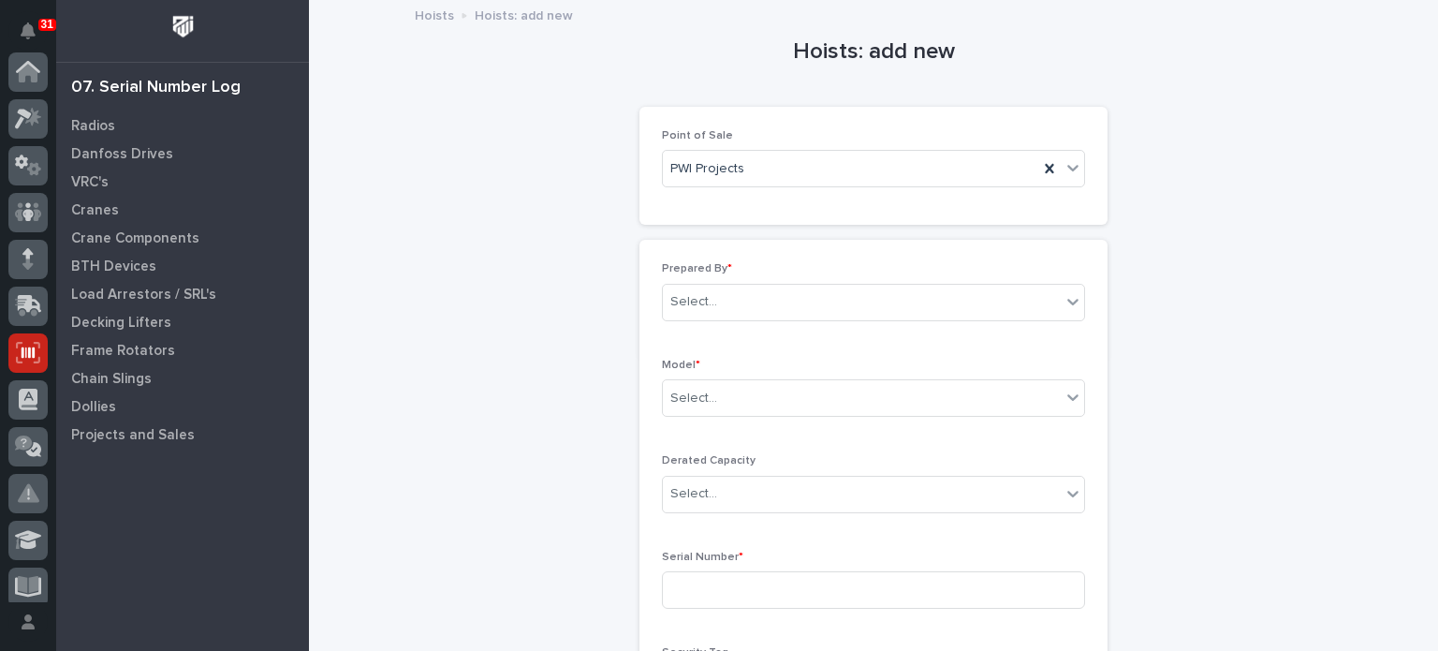
scroll to position [281, 0]
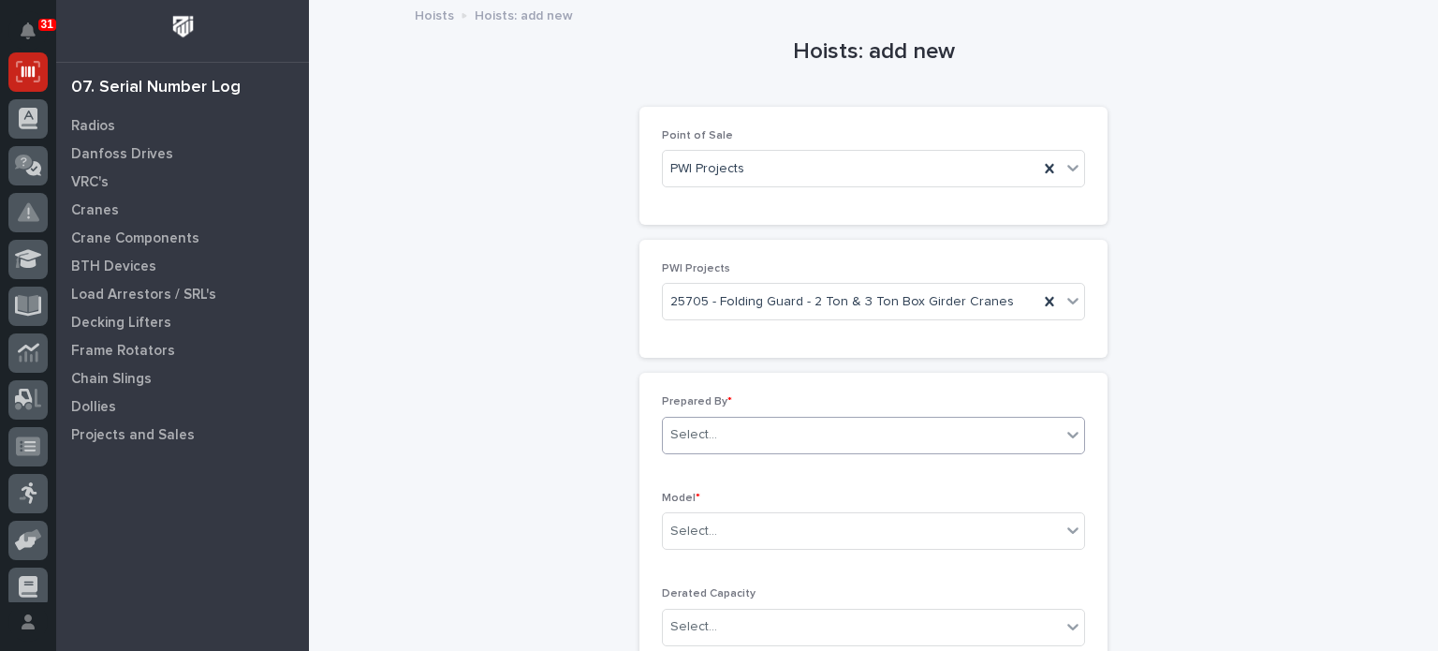
click at [775, 432] on div "Select..." at bounding box center [862, 435] width 398 height 31
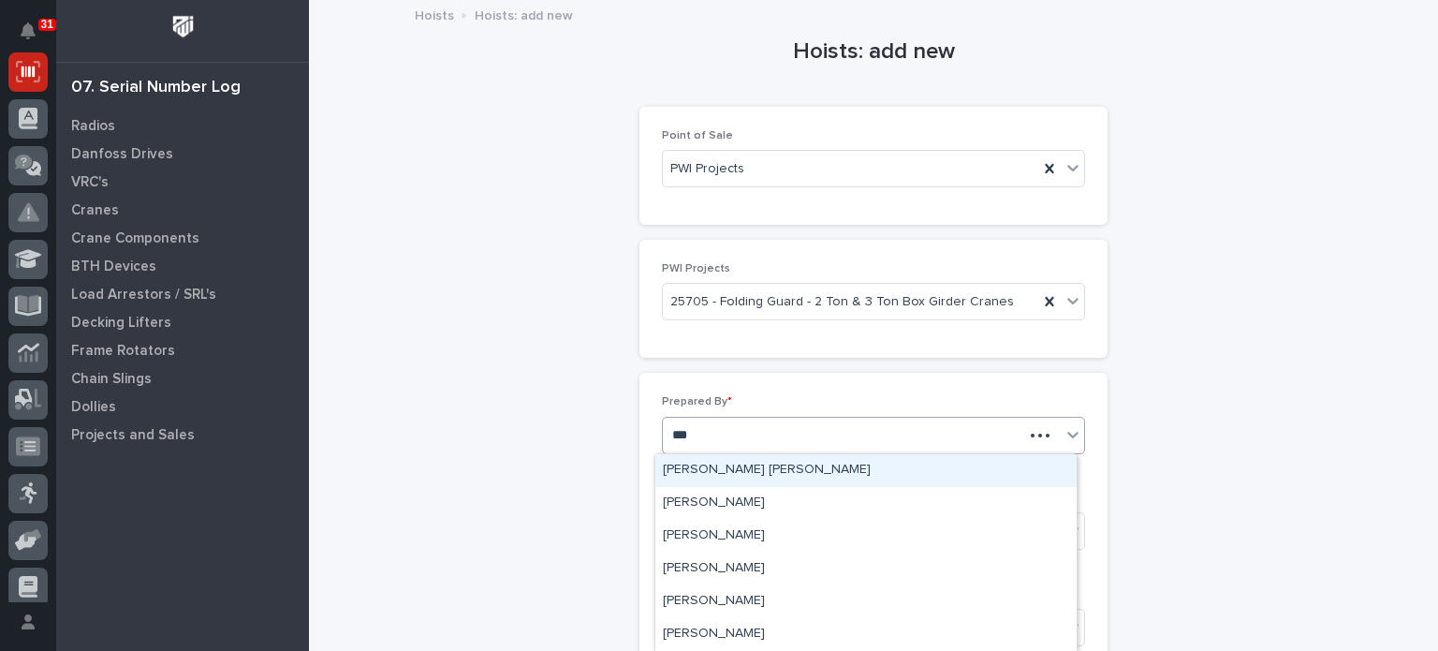
type input "****"
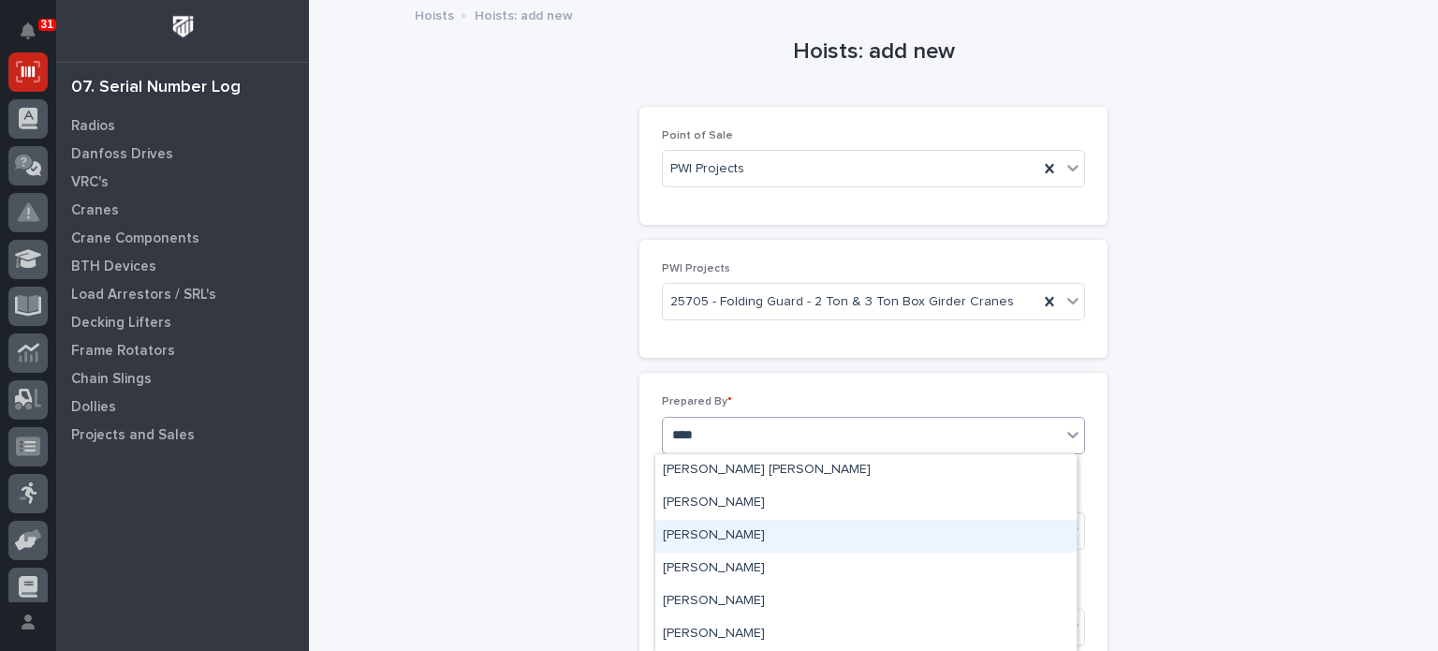
click at [762, 533] on div "[PERSON_NAME]" at bounding box center [865, 536] width 421 height 33
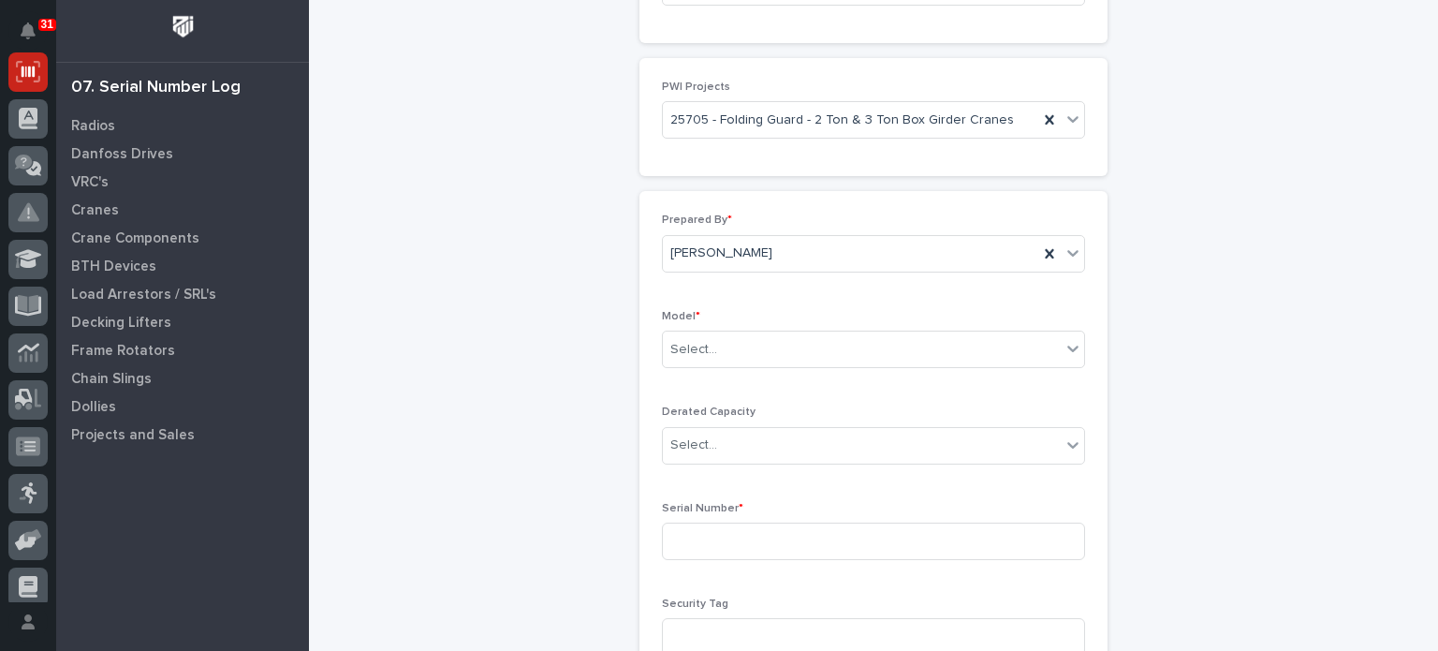
scroll to position [321, 0]
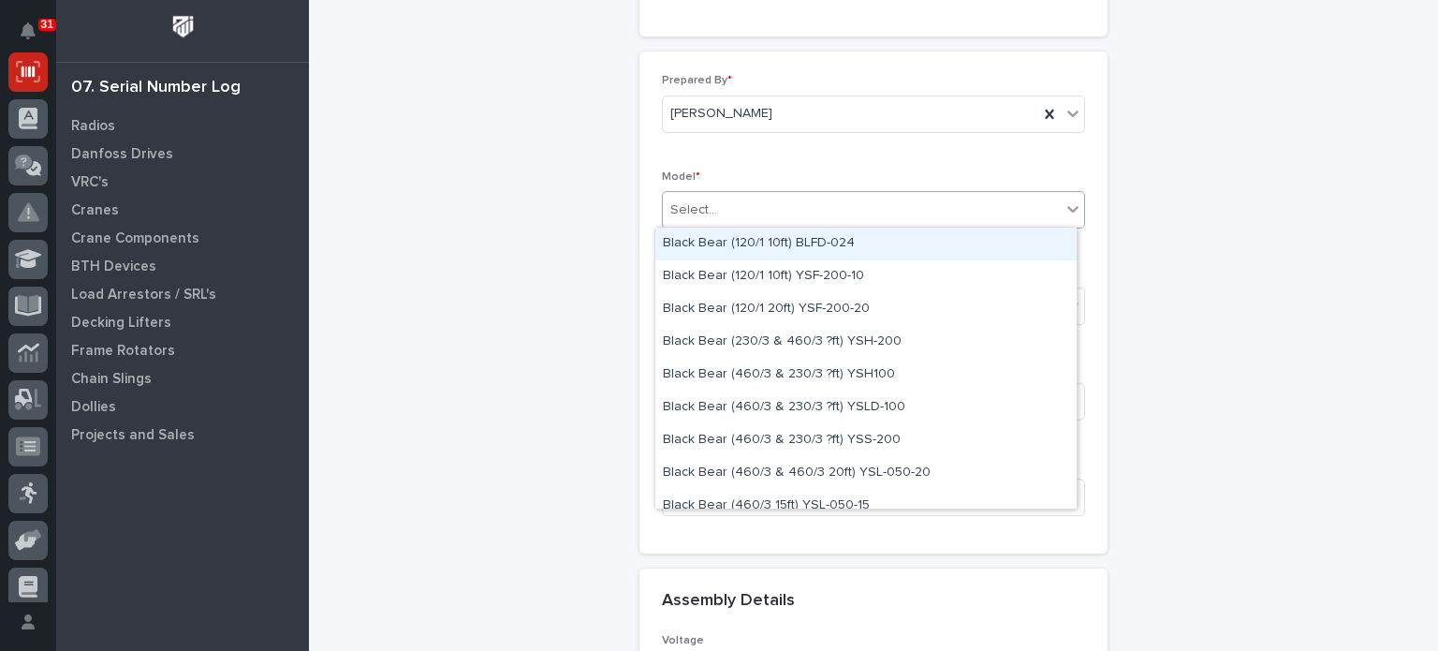
click at [813, 208] on div "Select..." at bounding box center [862, 210] width 398 height 31
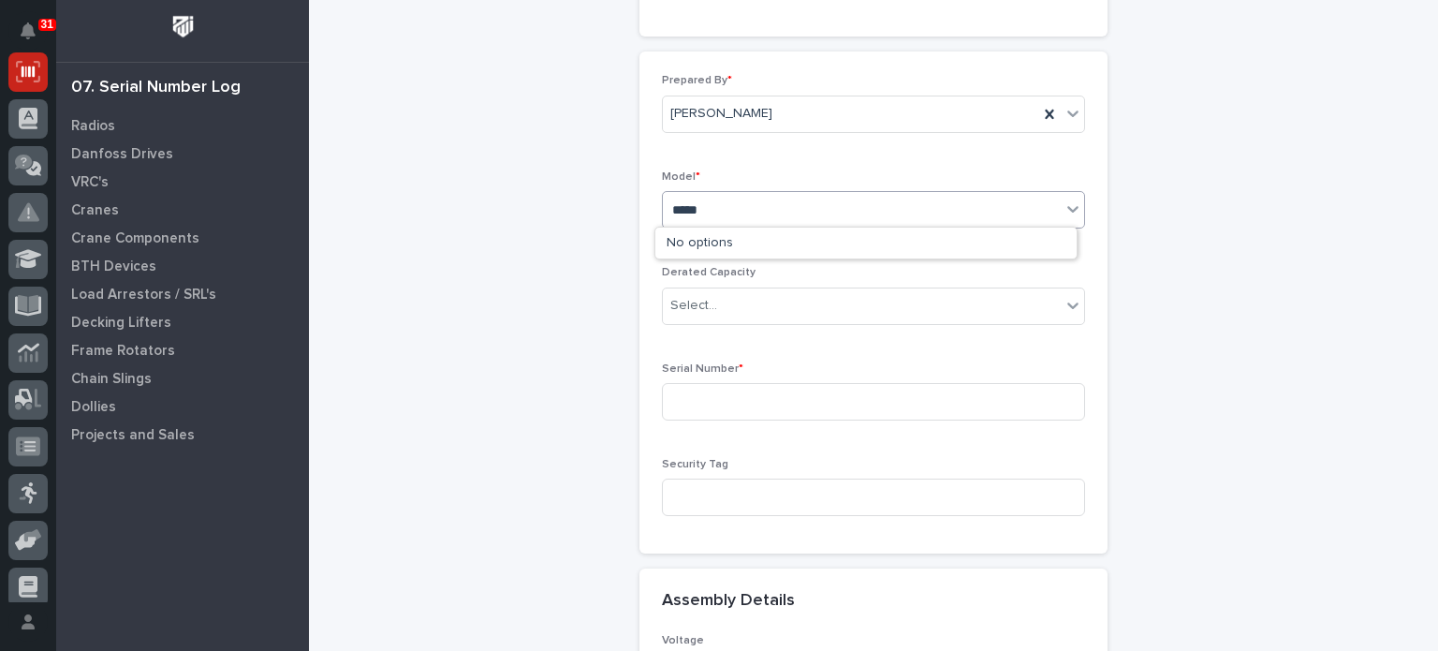
type input "****"
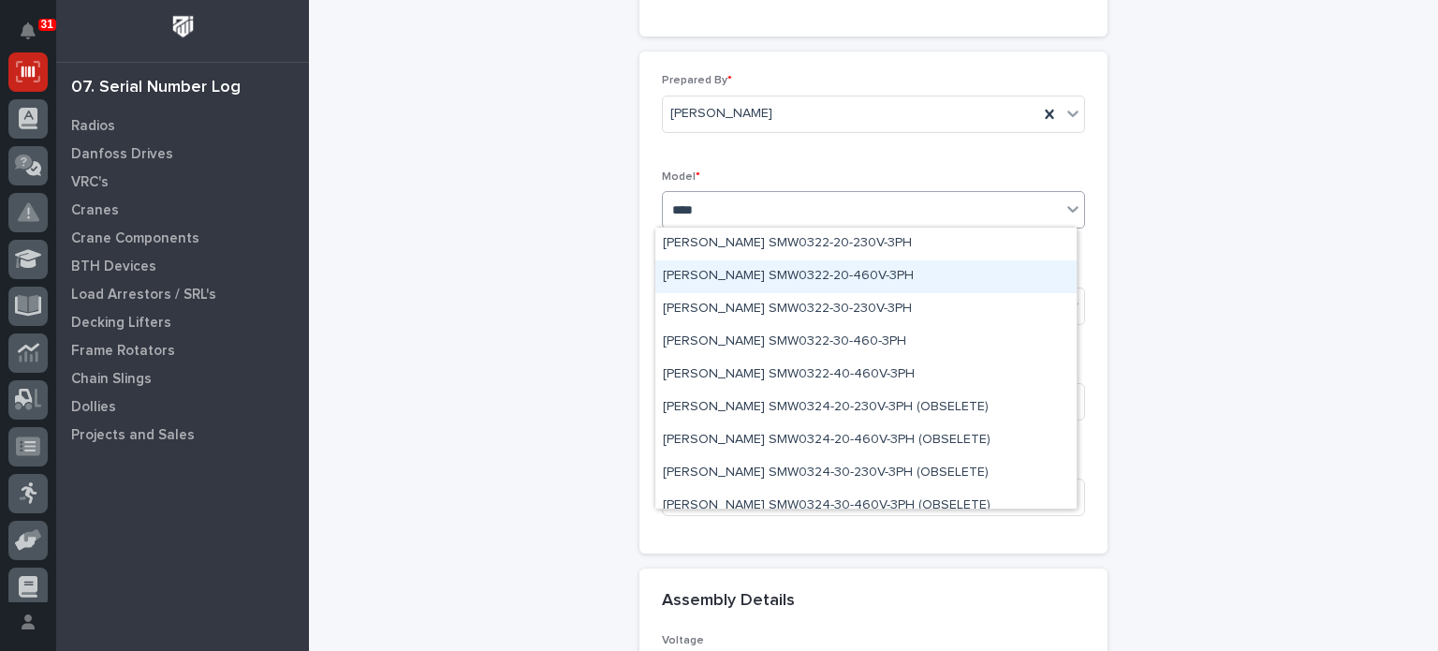
click at [791, 275] on div "[PERSON_NAME] SMW0322-20-460V-3PH" at bounding box center [865, 276] width 421 height 33
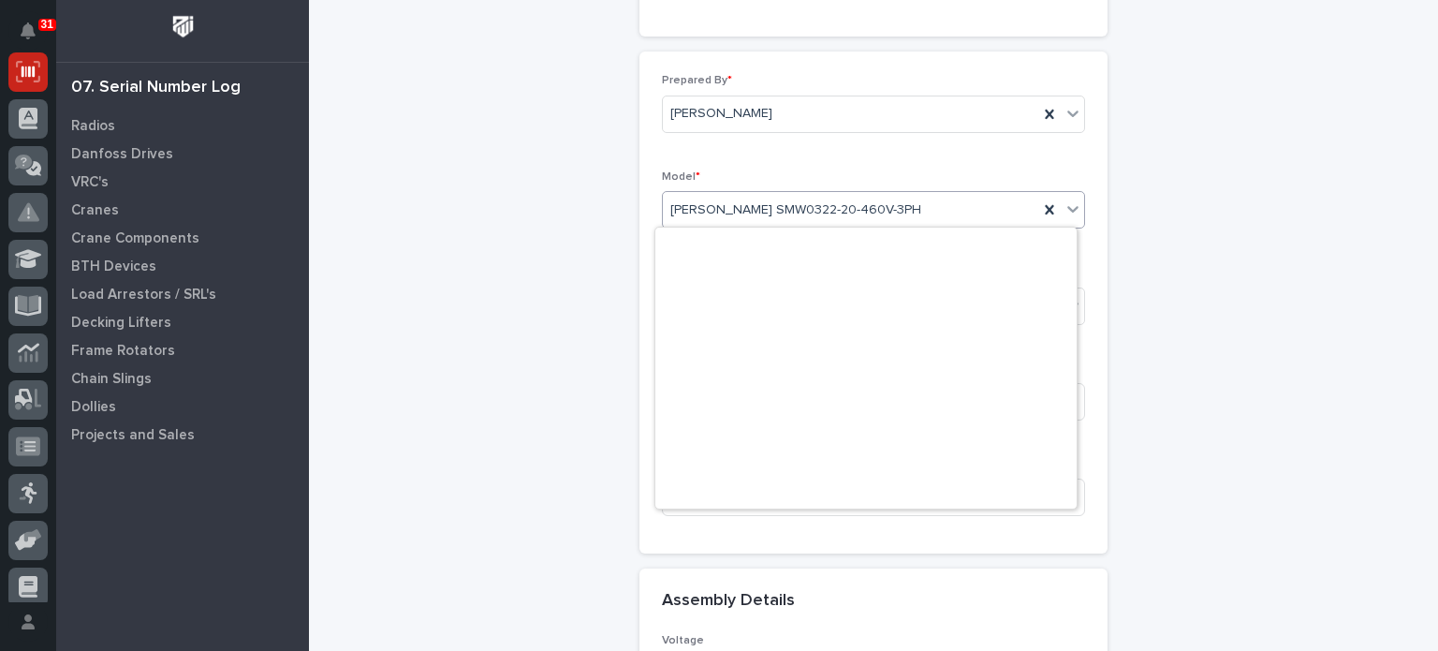
click at [767, 208] on span "[PERSON_NAME] SMW0322-20-460V-3PH" at bounding box center [795, 210] width 251 height 20
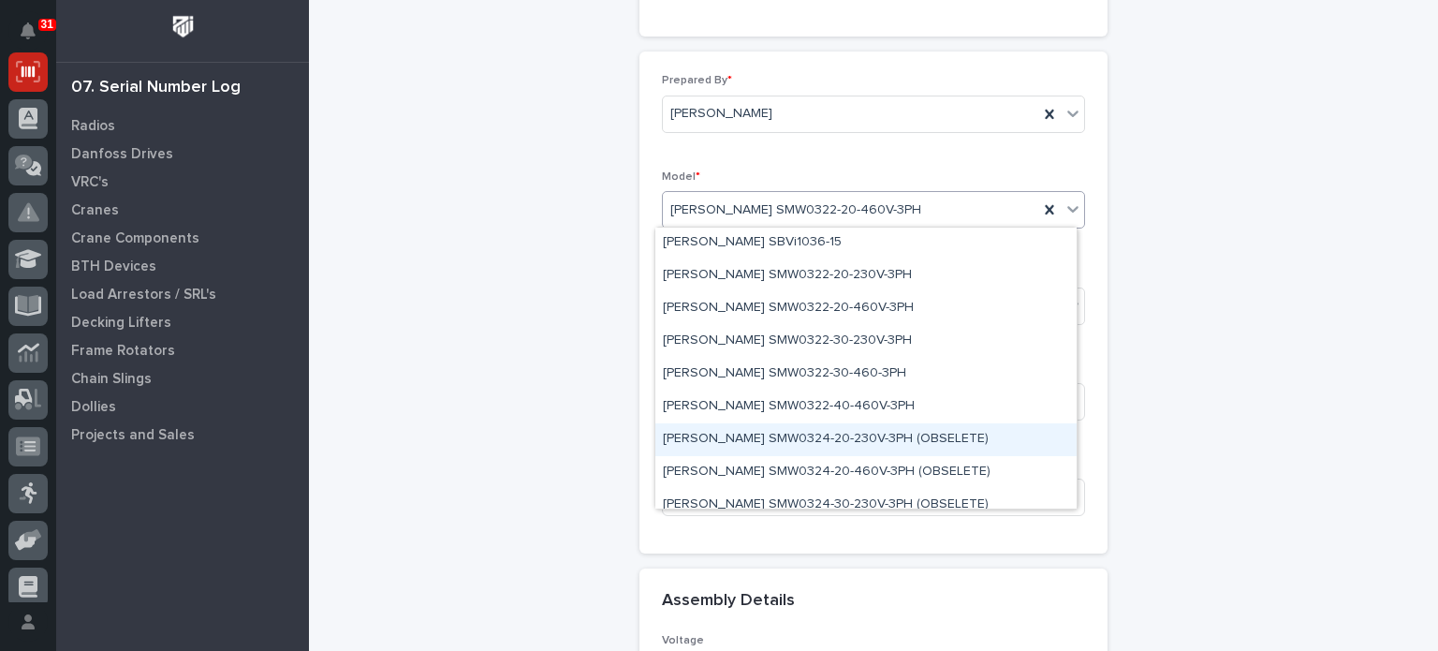
scroll to position [3176, 0]
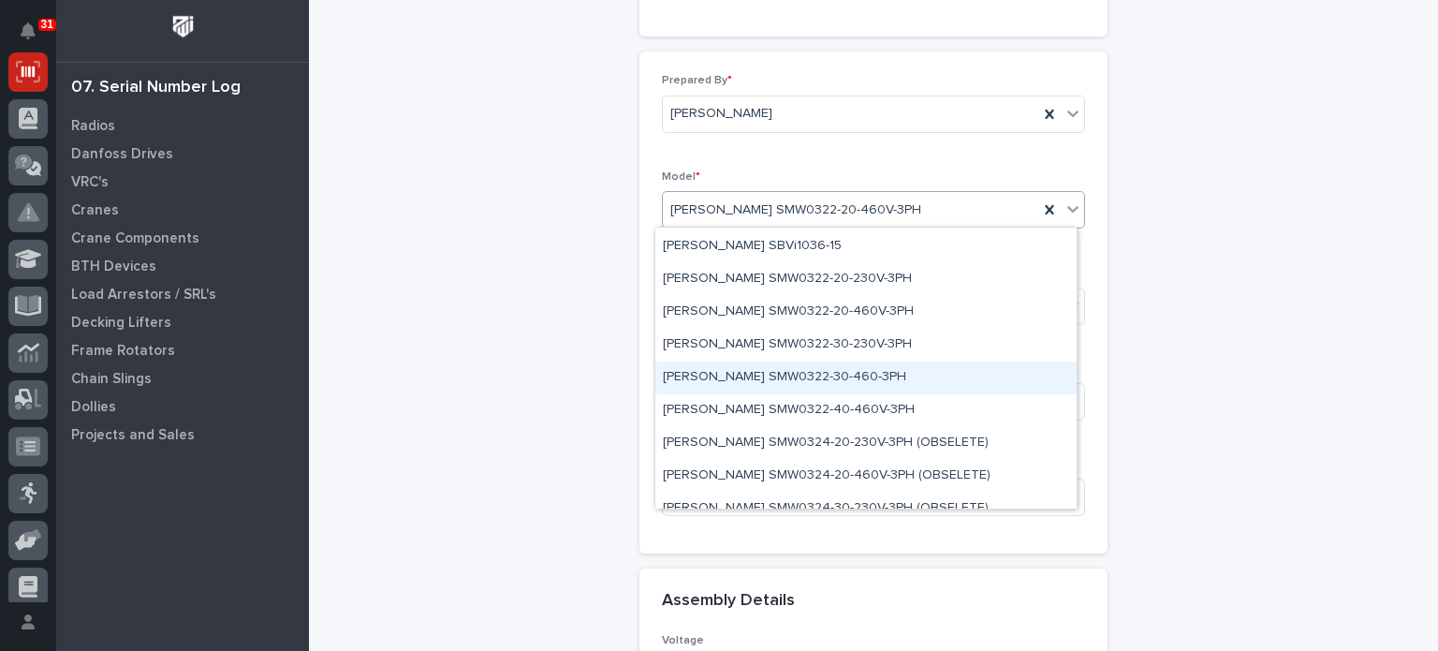
drag, startPoint x: 834, startPoint y: 392, endPoint x: 830, endPoint y: 384, distance: 9.6
click at [830, 384] on div "[PERSON_NAME] SMW0322-30-460-3PH" at bounding box center [865, 377] width 421 height 33
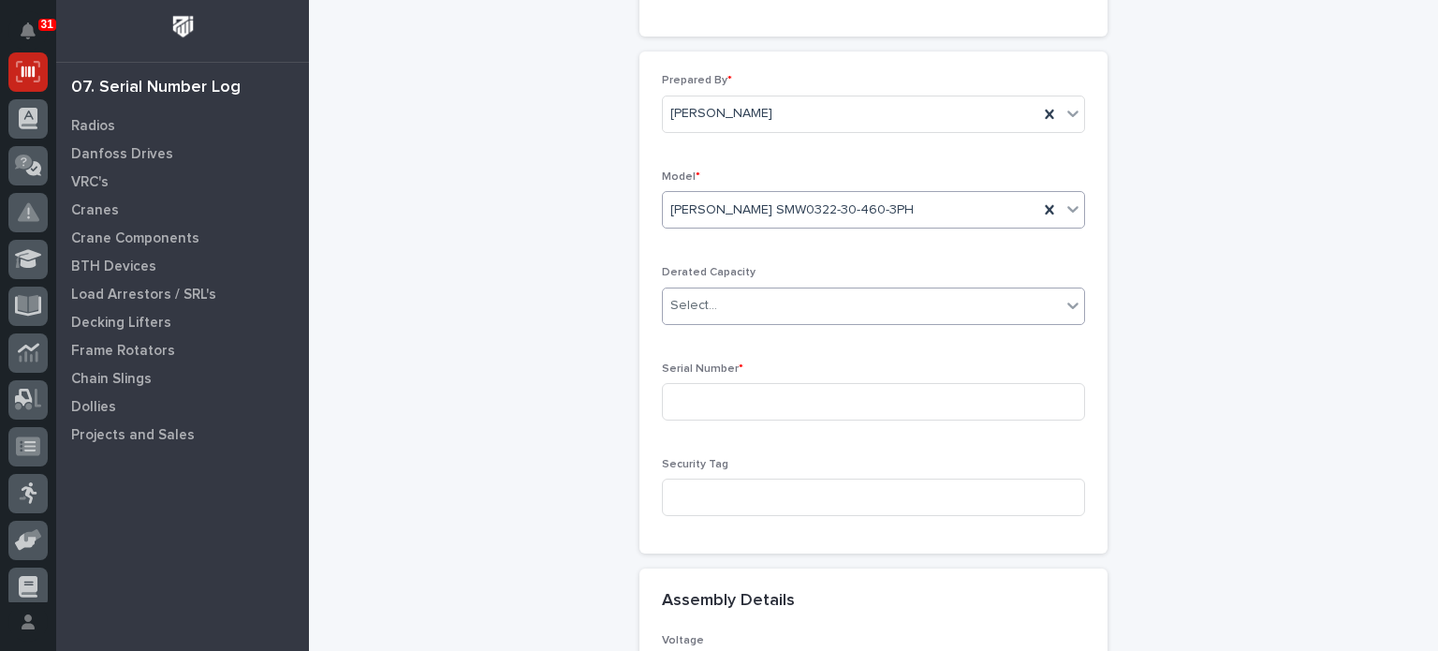
click at [803, 302] on div "Select..." at bounding box center [862, 305] width 398 height 31
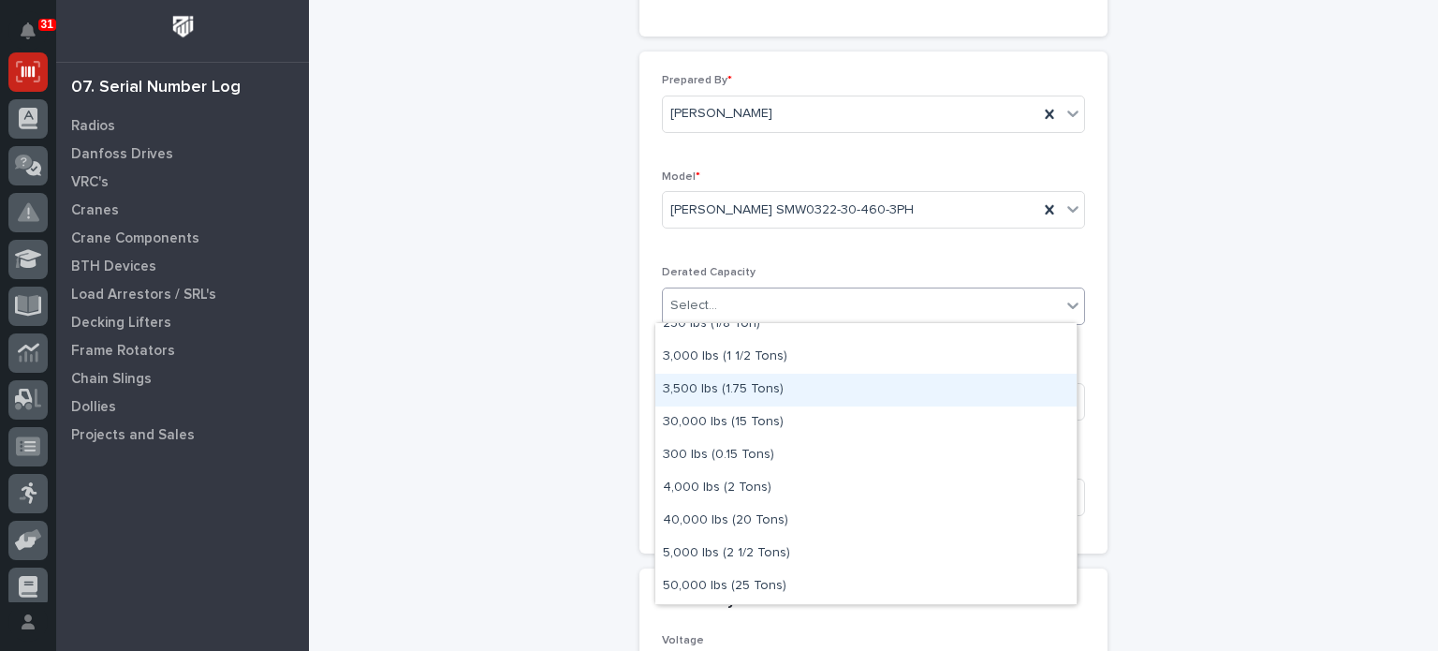
scroll to position [408, 0]
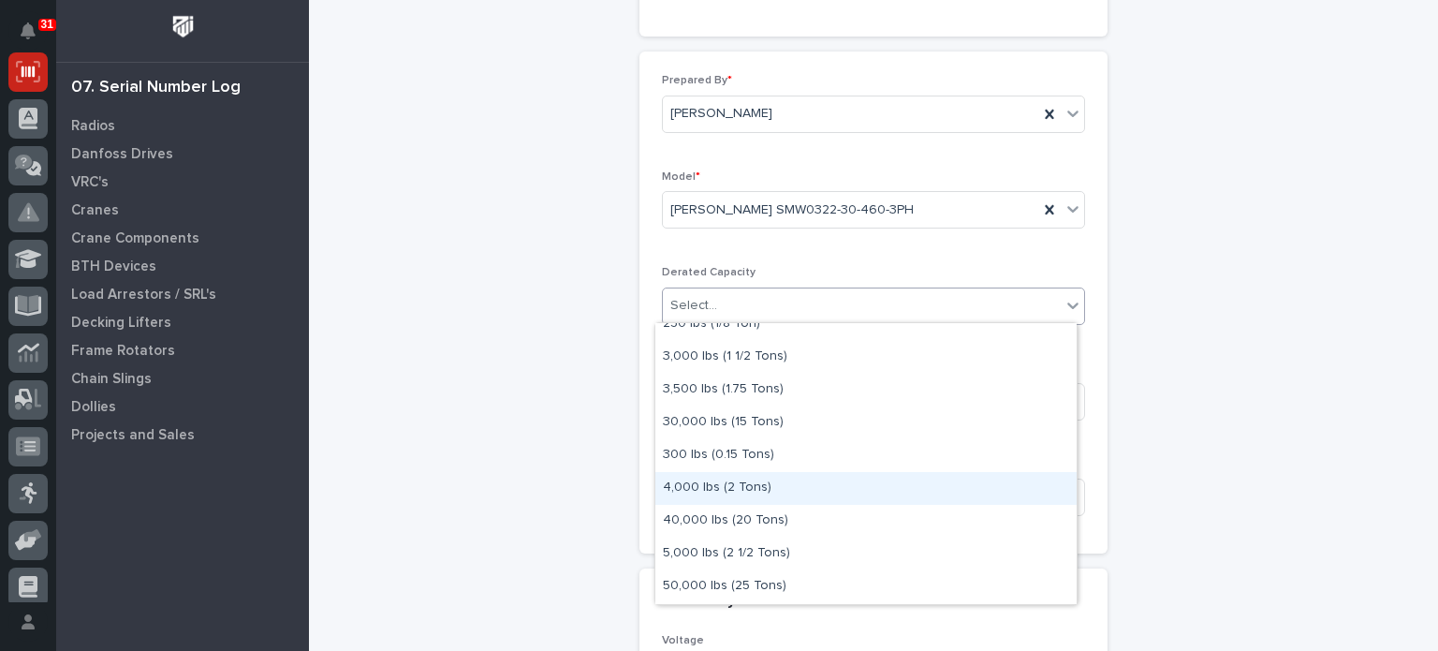
click at [781, 497] on div "4,000 lbs (2 Tons)" at bounding box center [865, 488] width 421 height 33
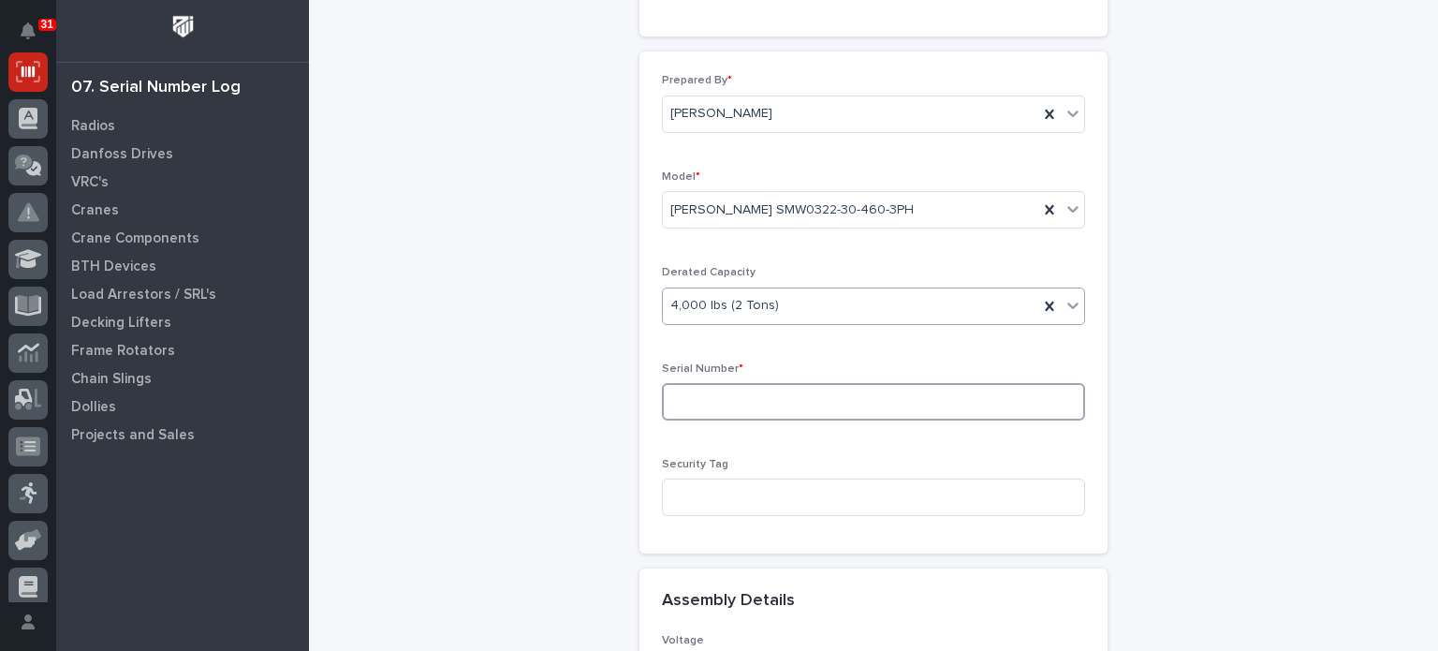
click at [758, 394] on input at bounding box center [873, 401] width 423 height 37
type input "25071001"
drag, startPoint x: 723, startPoint y: 506, endPoint x: 734, endPoint y: 503, distance: 11.6
click at [734, 503] on input at bounding box center [873, 497] width 423 height 37
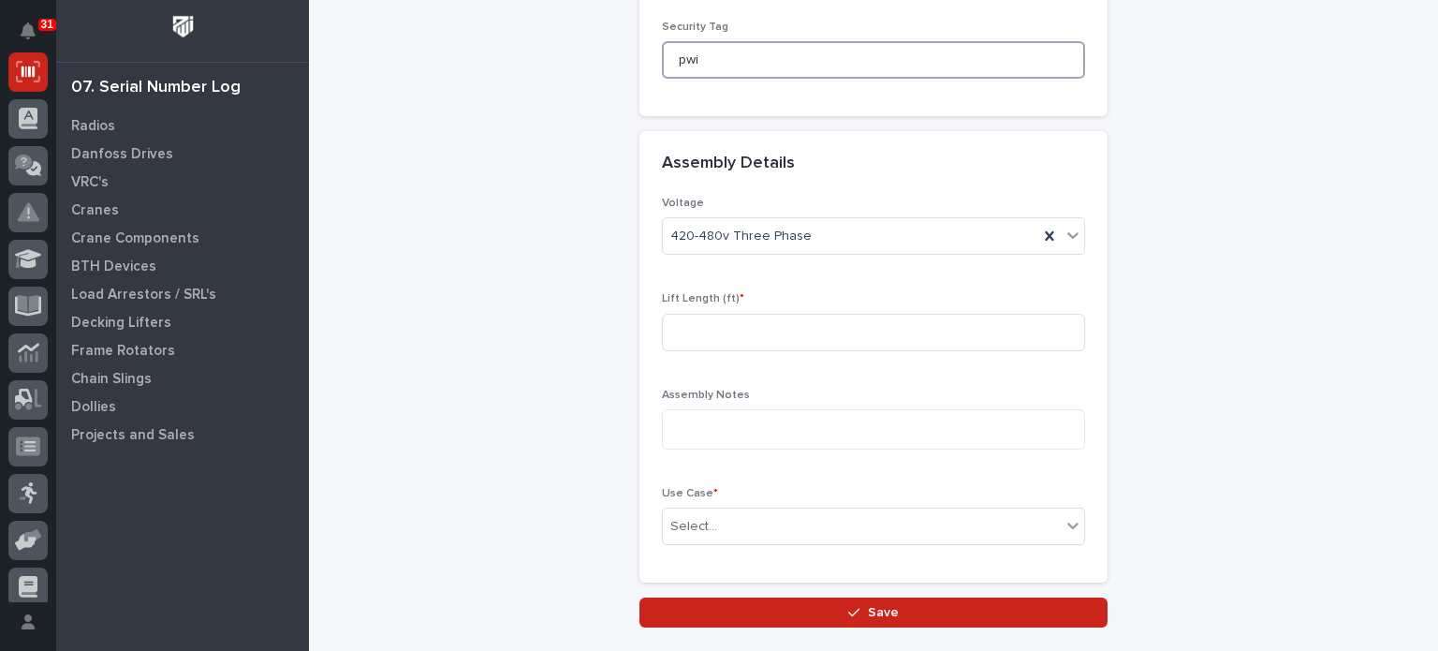
scroll to position [759, 0]
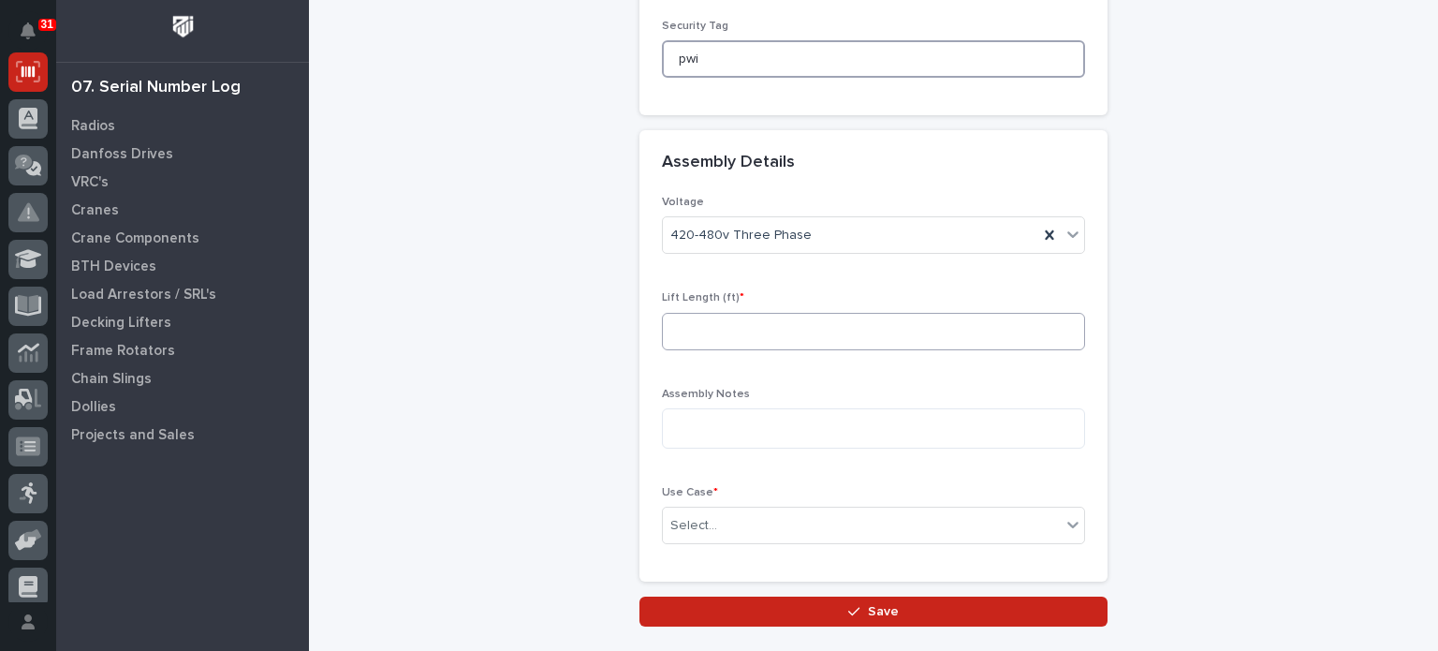
type input "pwi"
click at [868, 340] on input at bounding box center [873, 331] width 423 height 37
type input "30"
click at [823, 414] on textarea at bounding box center [873, 428] width 423 height 40
type textarea "**********"
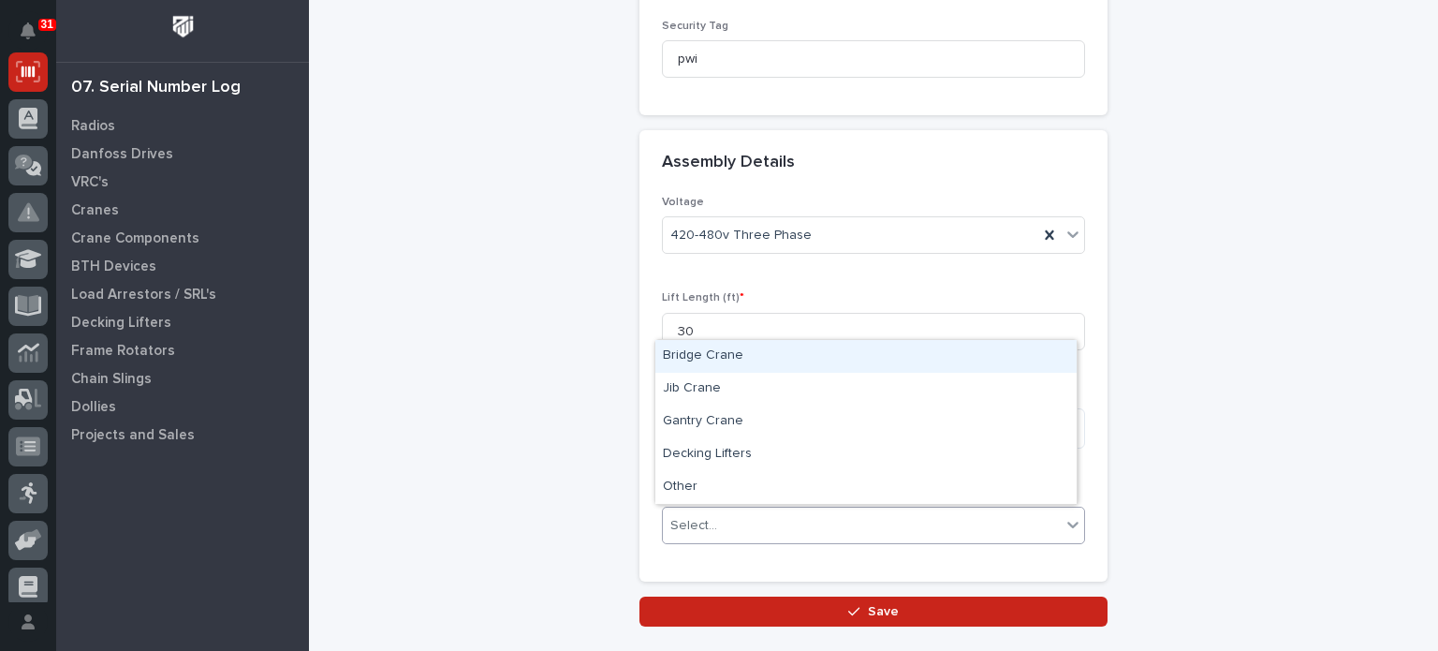
click at [782, 514] on div "Select..." at bounding box center [862, 525] width 398 height 31
click at [746, 360] on div "Bridge Crane" at bounding box center [865, 356] width 421 height 33
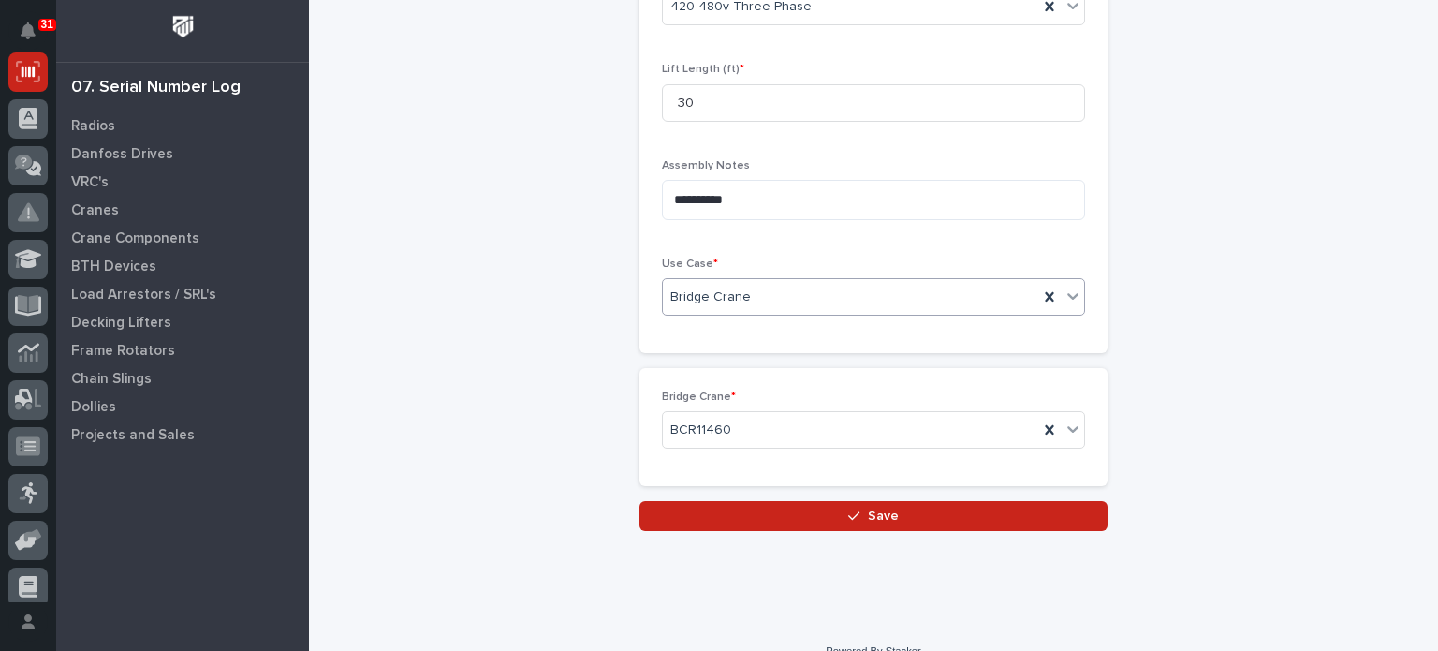
scroll to position [989, 0]
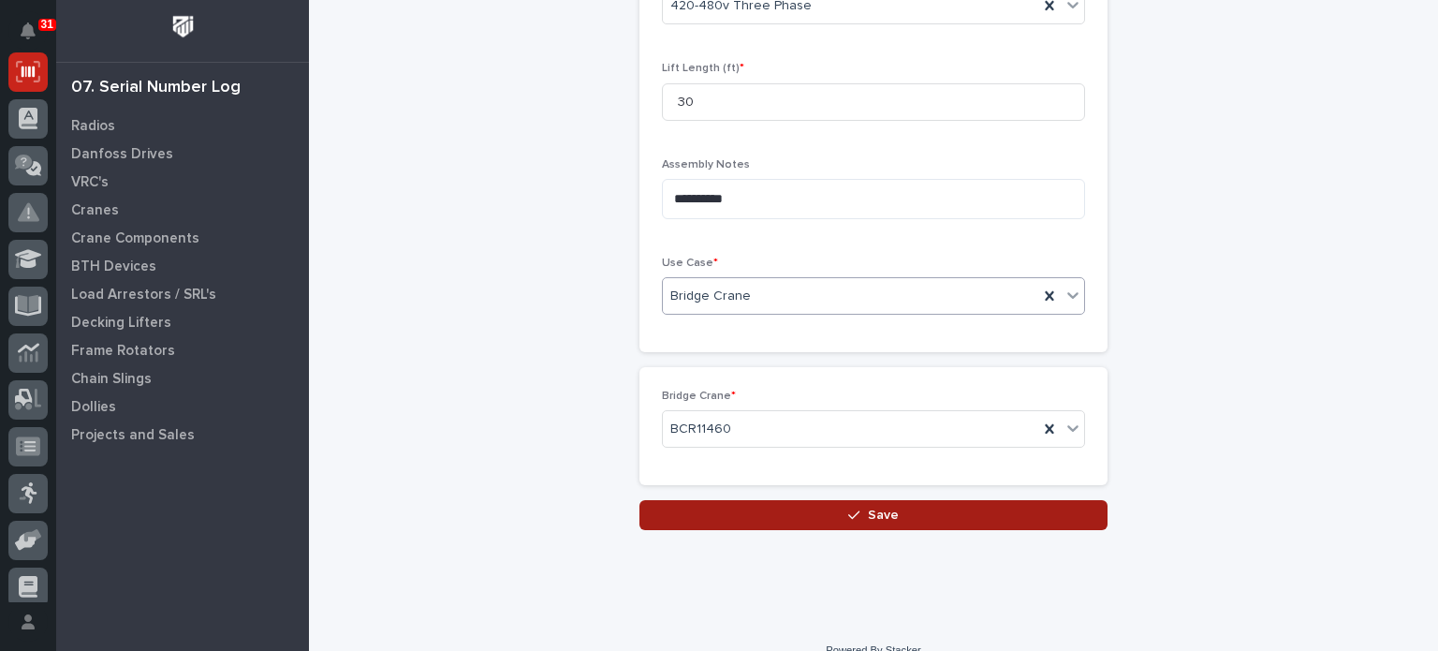
click at [832, 512] on button "Save" at bounding box center [874, 515] width 468 height 30
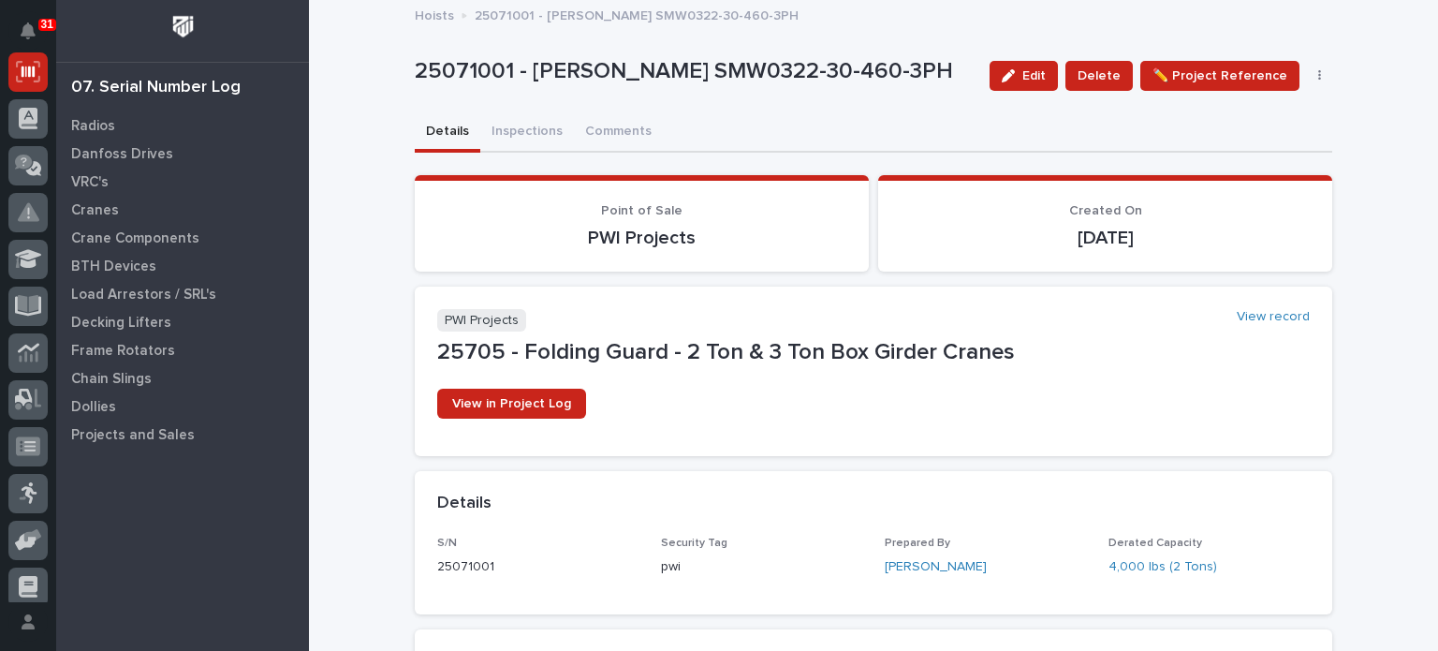
click at [491, 209] on p "Point of Sale" at bounding box center [641, 211] width 409 height 16
click at [521, 128] on button "Inspections" at bounding box center [527, 132] width 94 height 39
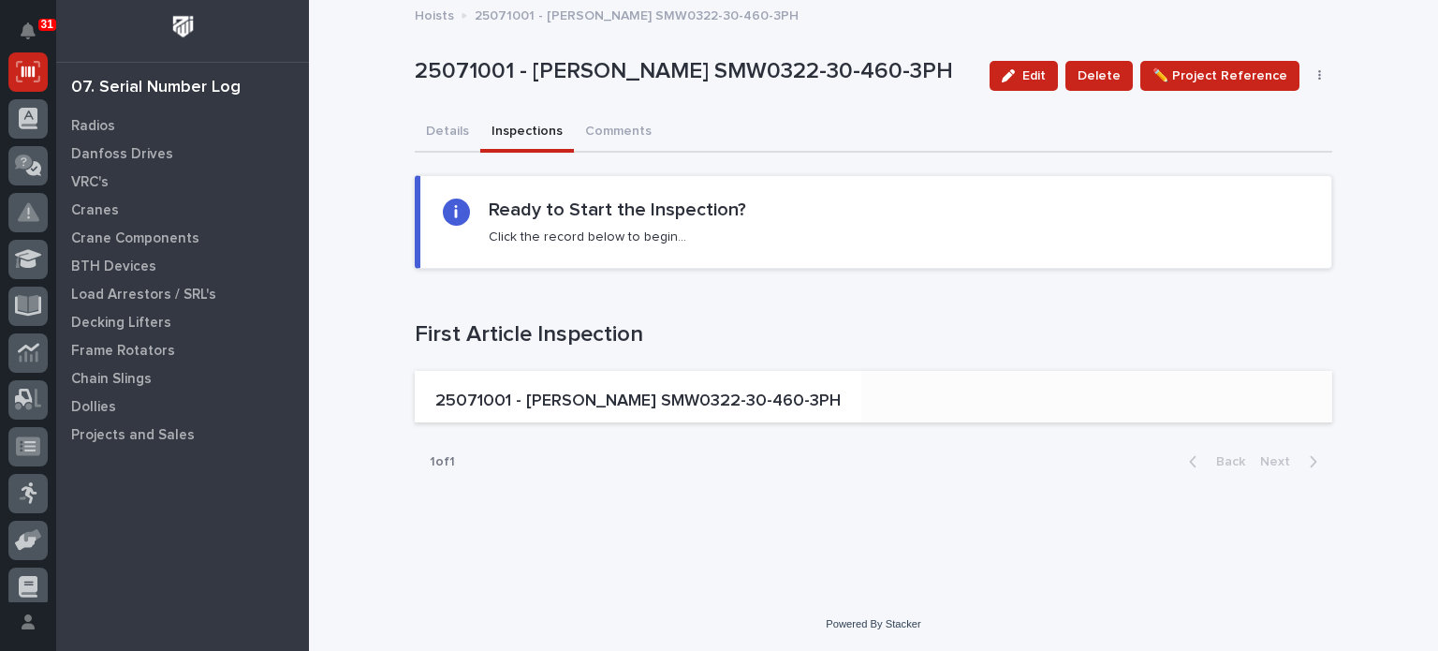
click at [617, 391] on p "25071001 - Starke SMW0322-30-460-3PH" at bounding box center [637, 401] width 405 height 21
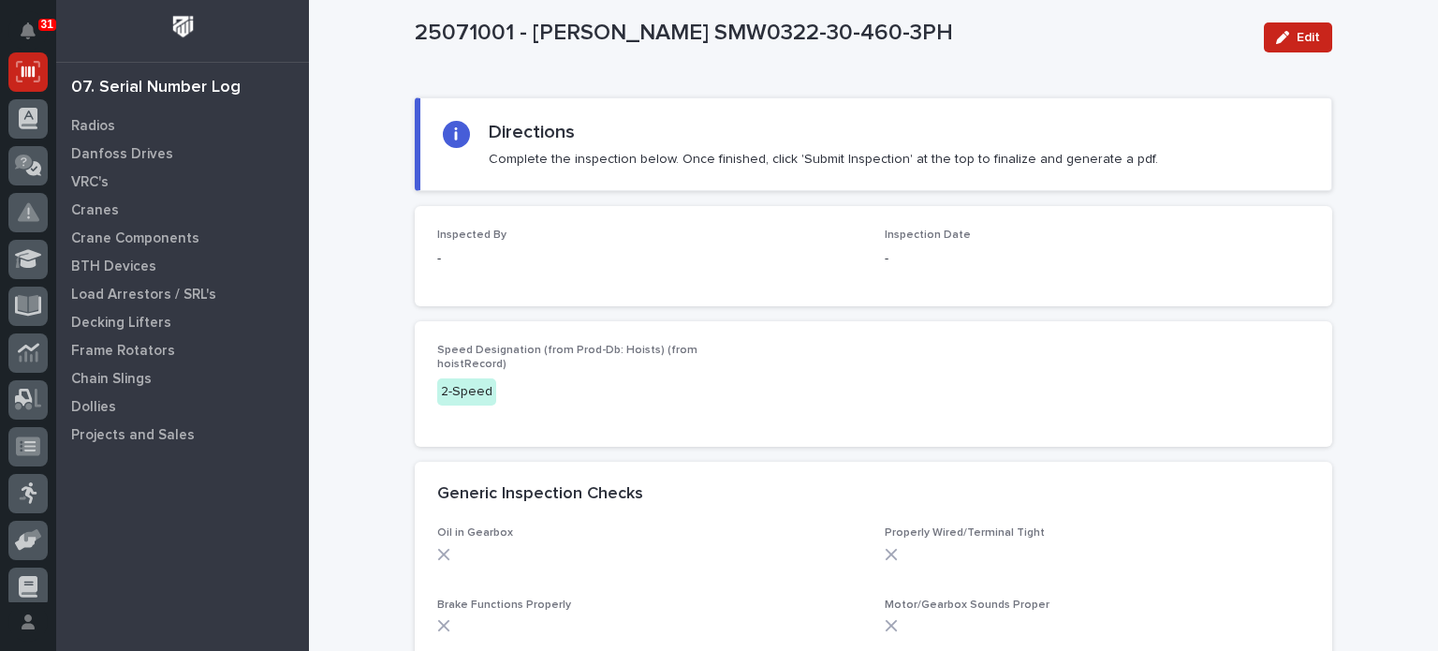
scroll to position [71, 0]
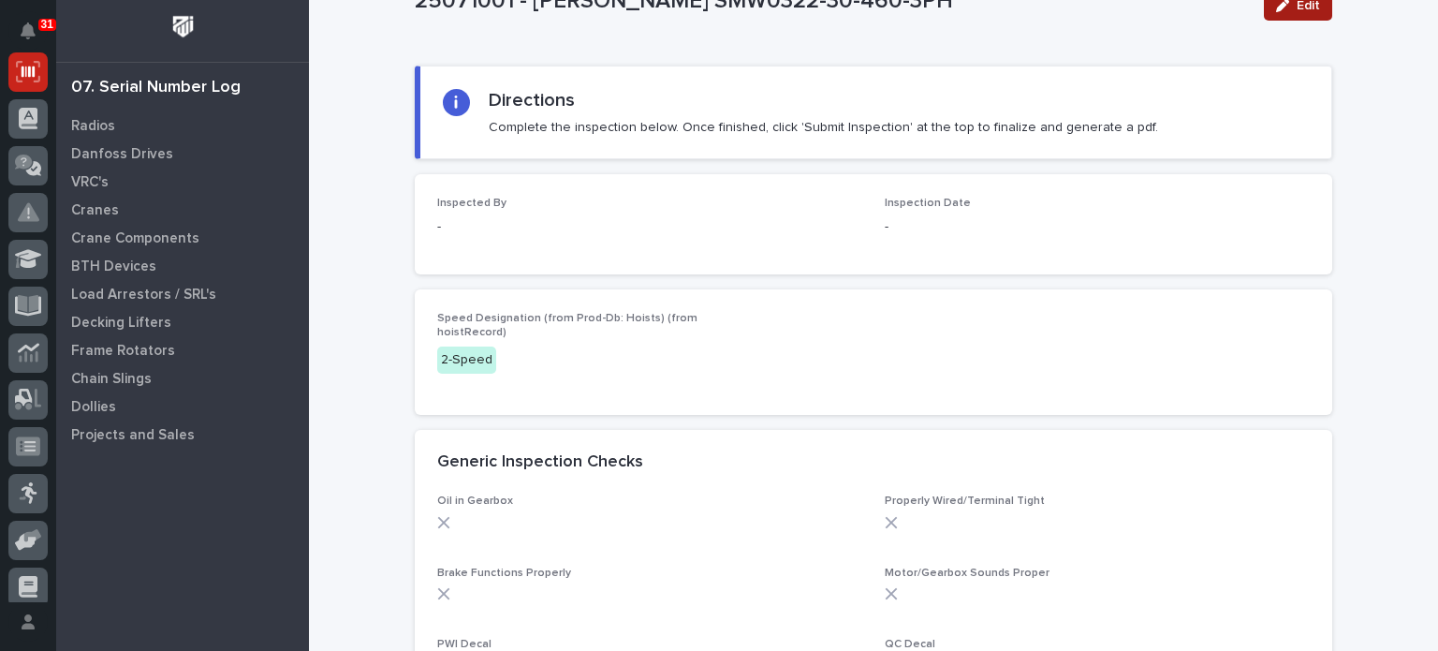
click at [1301, 7] on span "Edit" at bounding box center [1308, 5] width 23 height 17
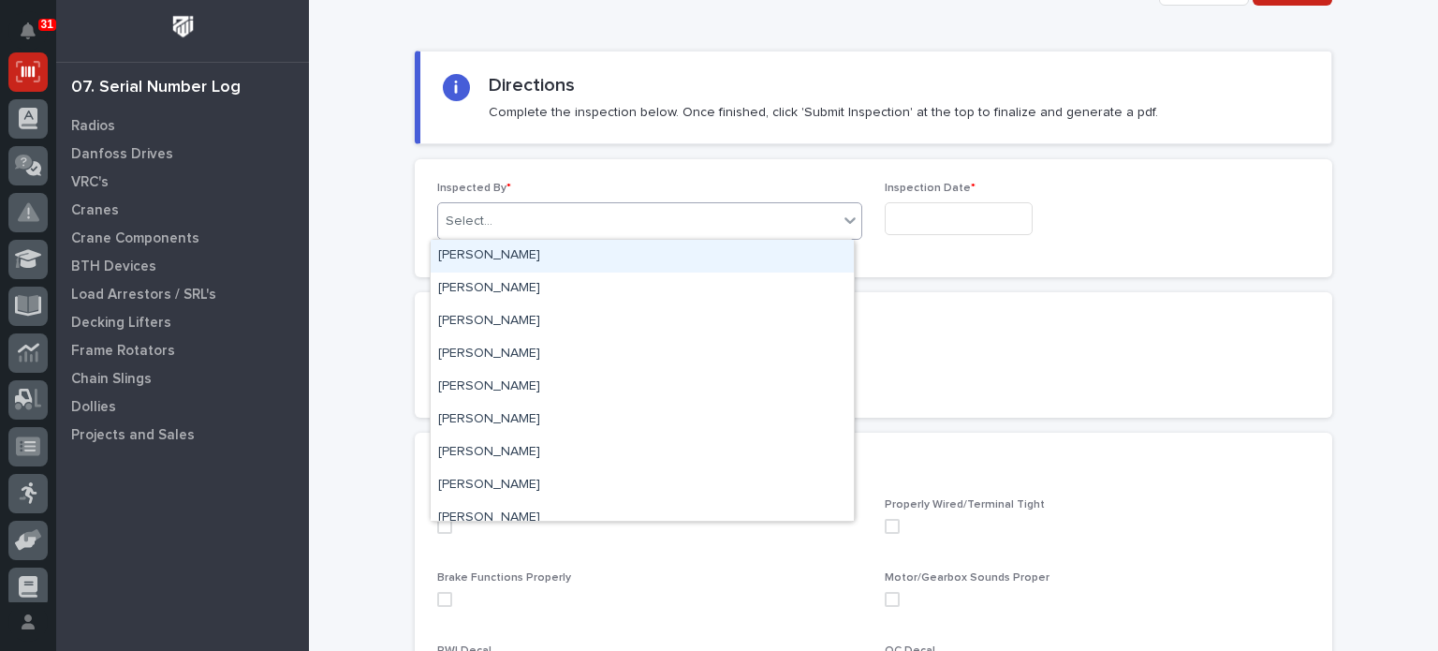
click at [719, 209] on div "Select..." at bounding box center [638, 221] width 400 height 31
type input "****"
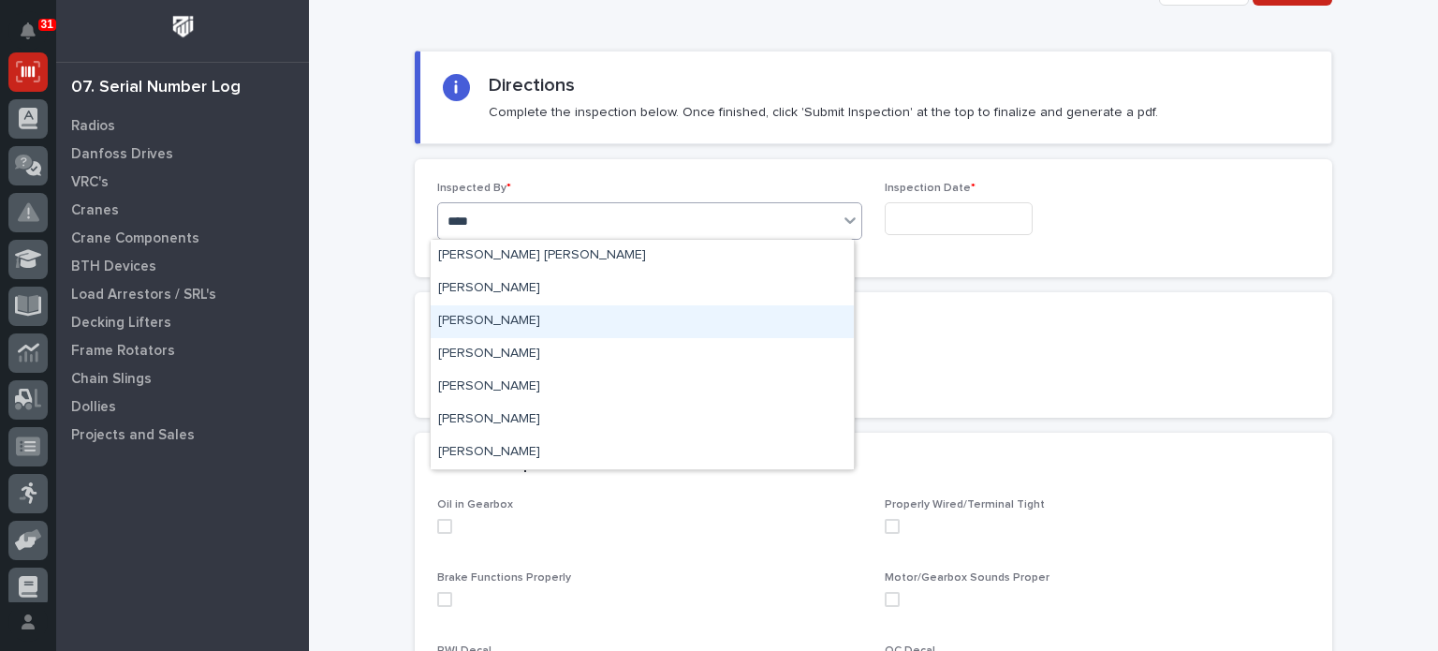
click at [642, 321] on div "[PERSON_NAME]" at bounding box center [642, 321] width 423 height 33
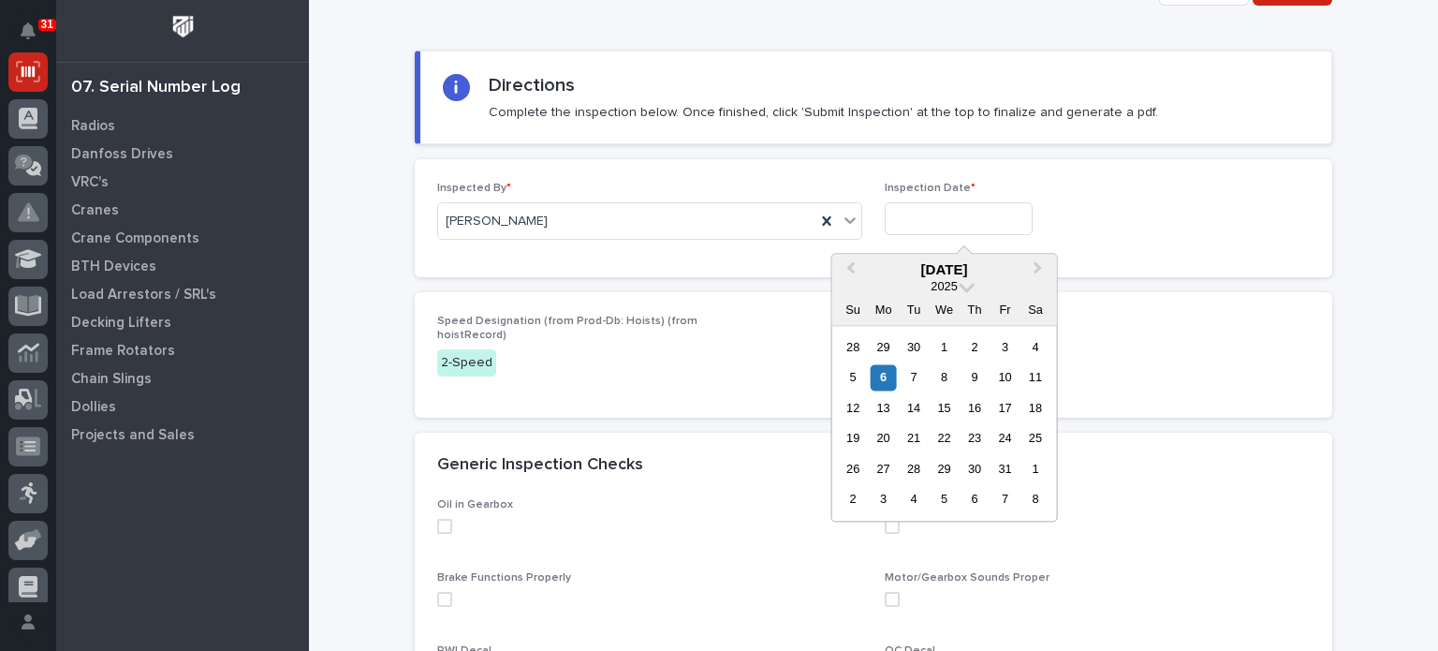
click at [921, 219] on input "text" at bounding box center [959, 218] width 148 height 33
click at [1000, 352] on div "3" at bounding box center [1005, 346] width 25 height 25
type input "**********"
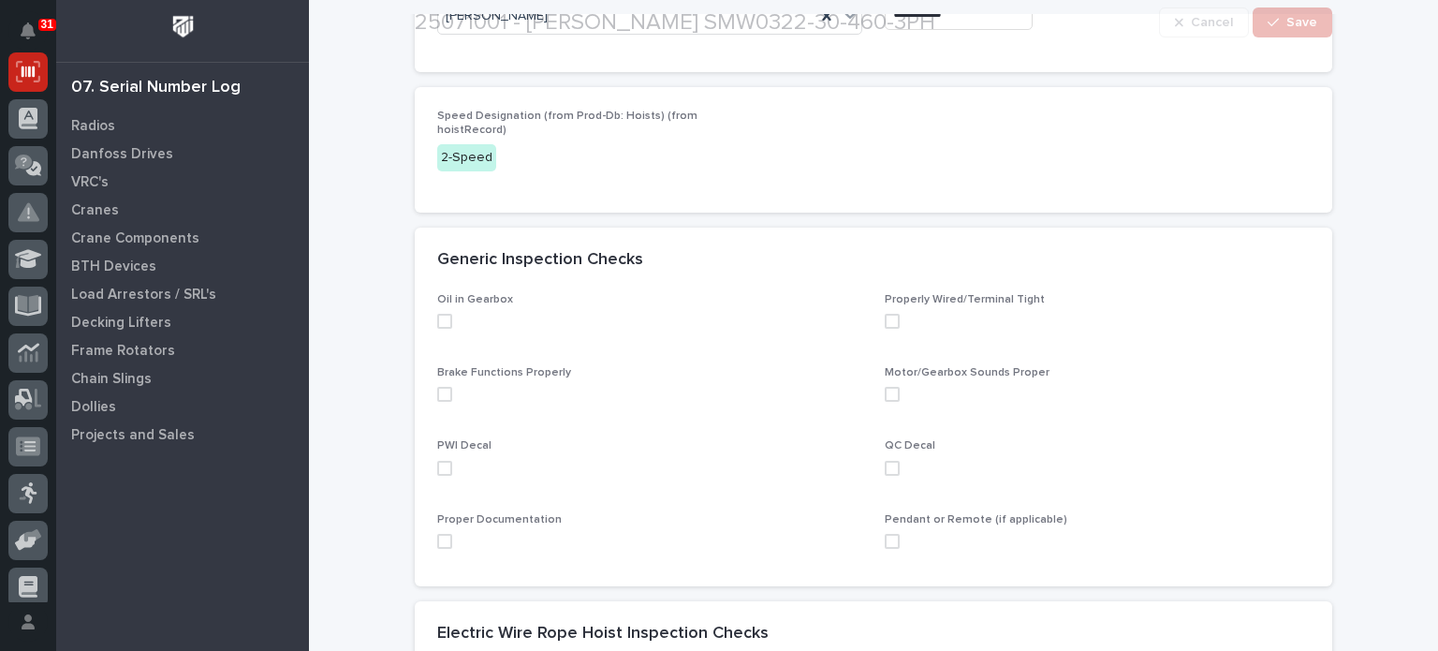
scroll to position [300, 0]
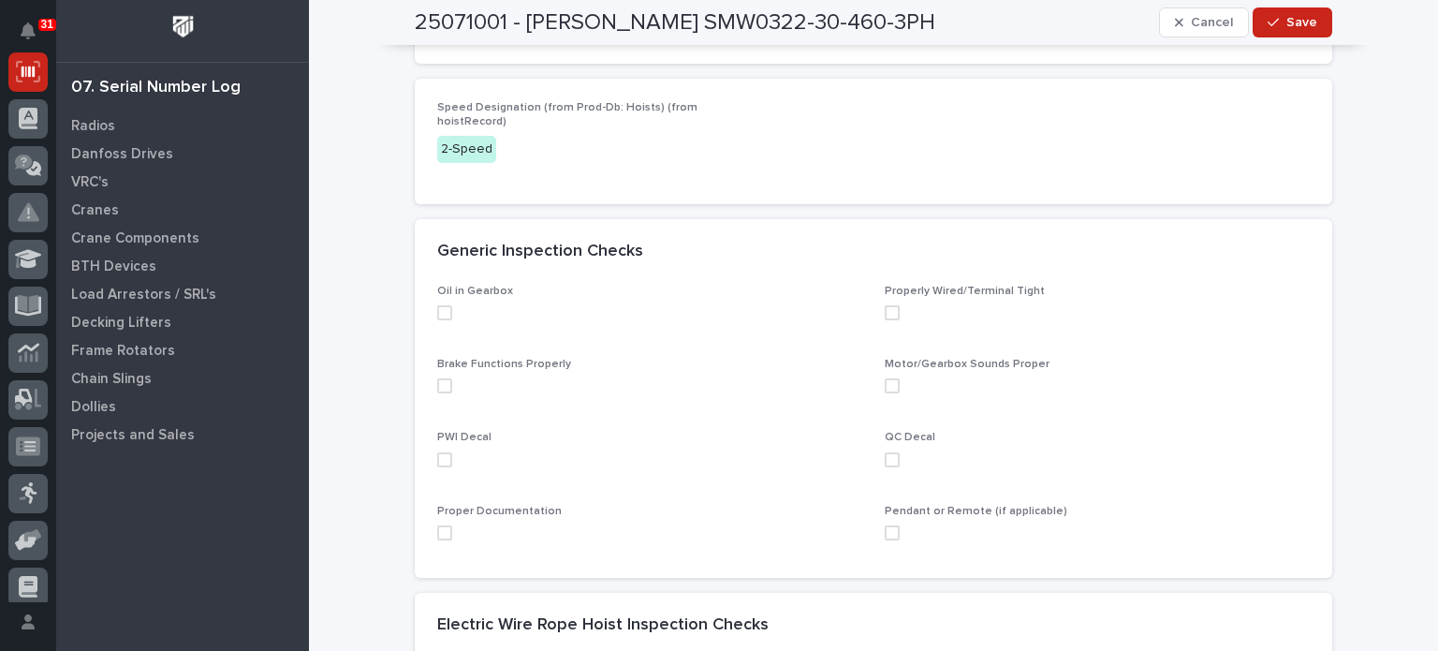
click at [437, 531] on span at bounding box center [444, 532] width 15 height 15
click at [443, 457] on span at bounding box center [444, 459] width 15 height 15
click at [444, 391] on span at bounding box center [444, 385] width 15 height 15
click at [437, 317] on span at bounding box center [444, 312] width 15 height 15
click at [888, 314] on span at bounding box center [892, 312] width 15 height 15
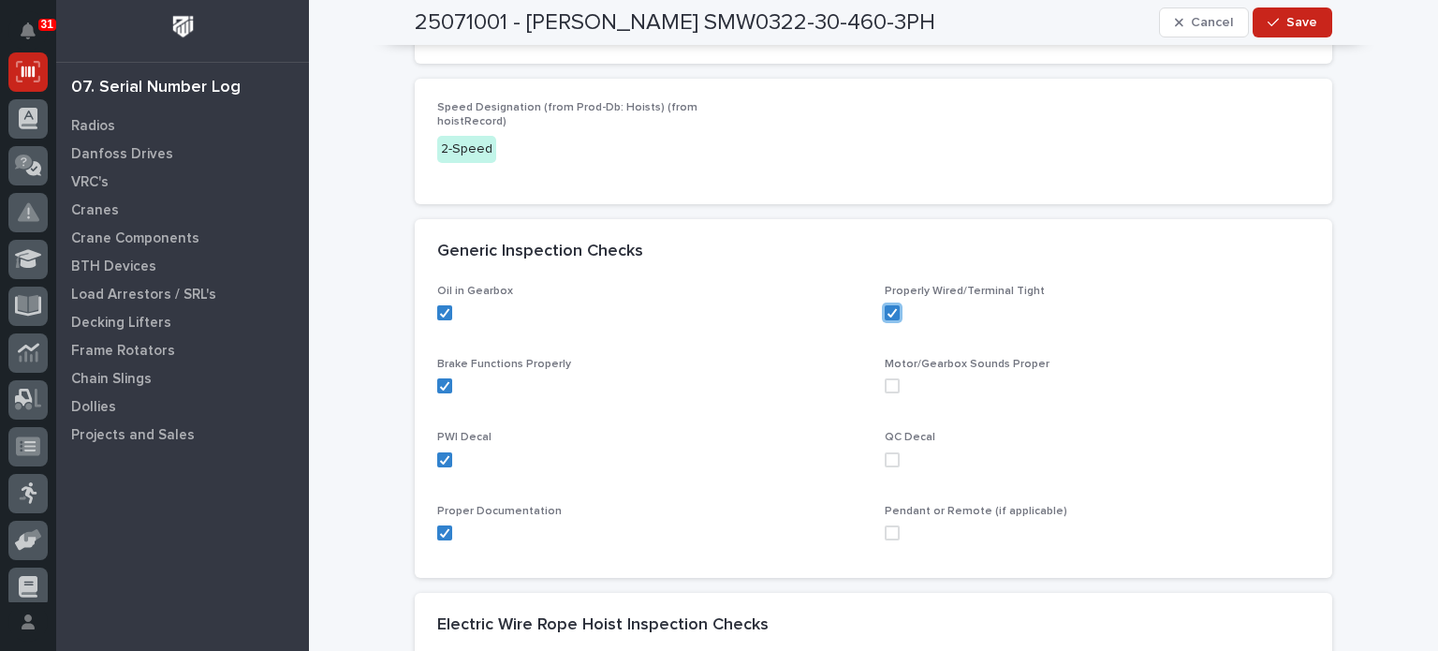
click at [885, 389] on span at bounding box center [892, 385] width 15 height 15
click at [885, 459] on span at bounding box center [892, 459] width 15 height 15
click at [888, 533] on span at bounding box center [892, 532] width 15 height 15
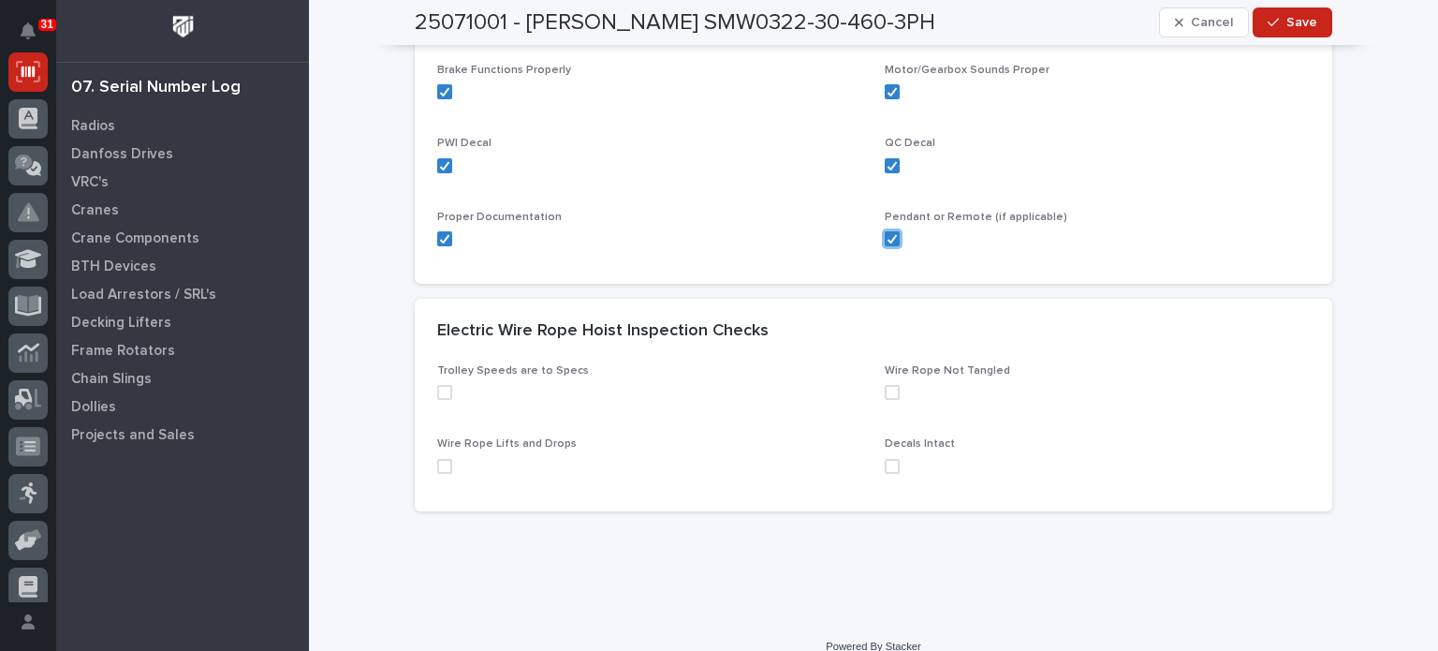
scroll to position [614, 0]
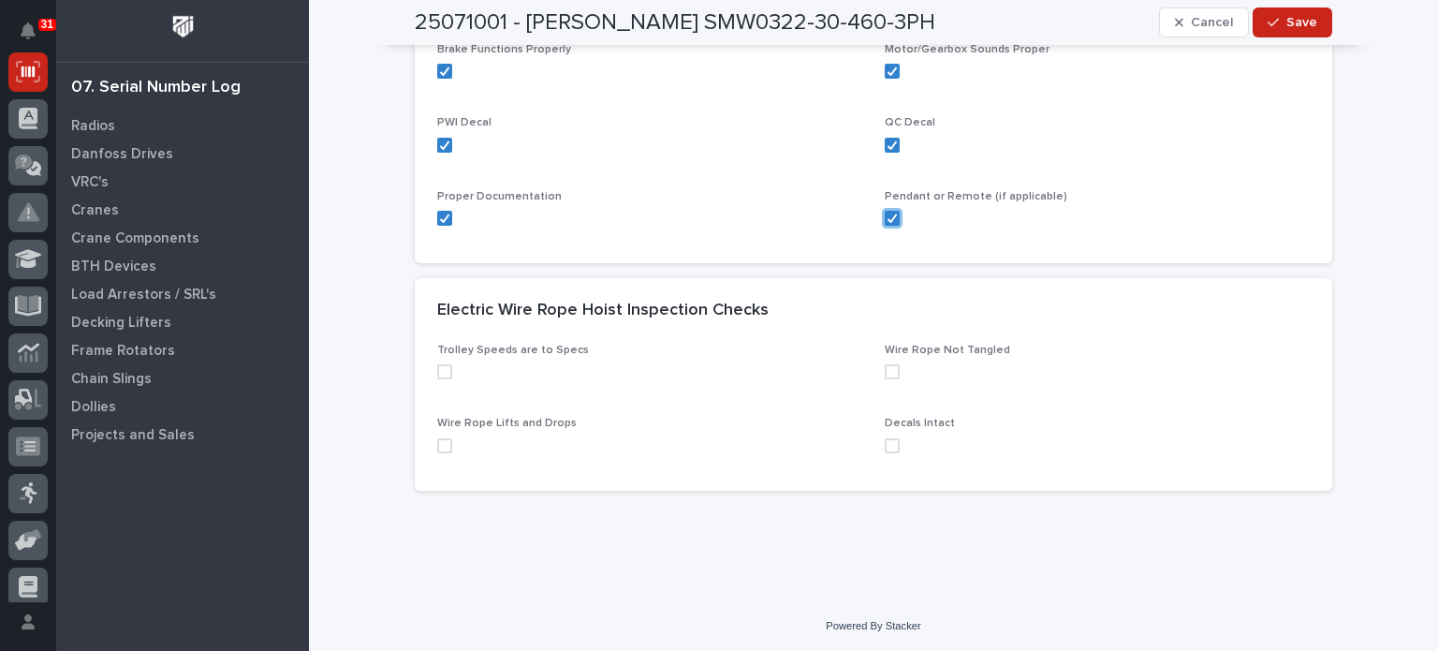
click at [438, 448] on span at bounding box center [444, 445] width 15 height 15
drag, startPoint x: 440, startPoint y: 376, endPoint x: 440, endPoint y: 366, distance: 10.3
click at [440, 366] on span at bounding box center [444, 371] width 15 height 15
click at [891, 369] on span at bounding box center [892, 371] width 15 height 15
click at [885, 445] on span at bounding box center [892, 445] width 15 height 15
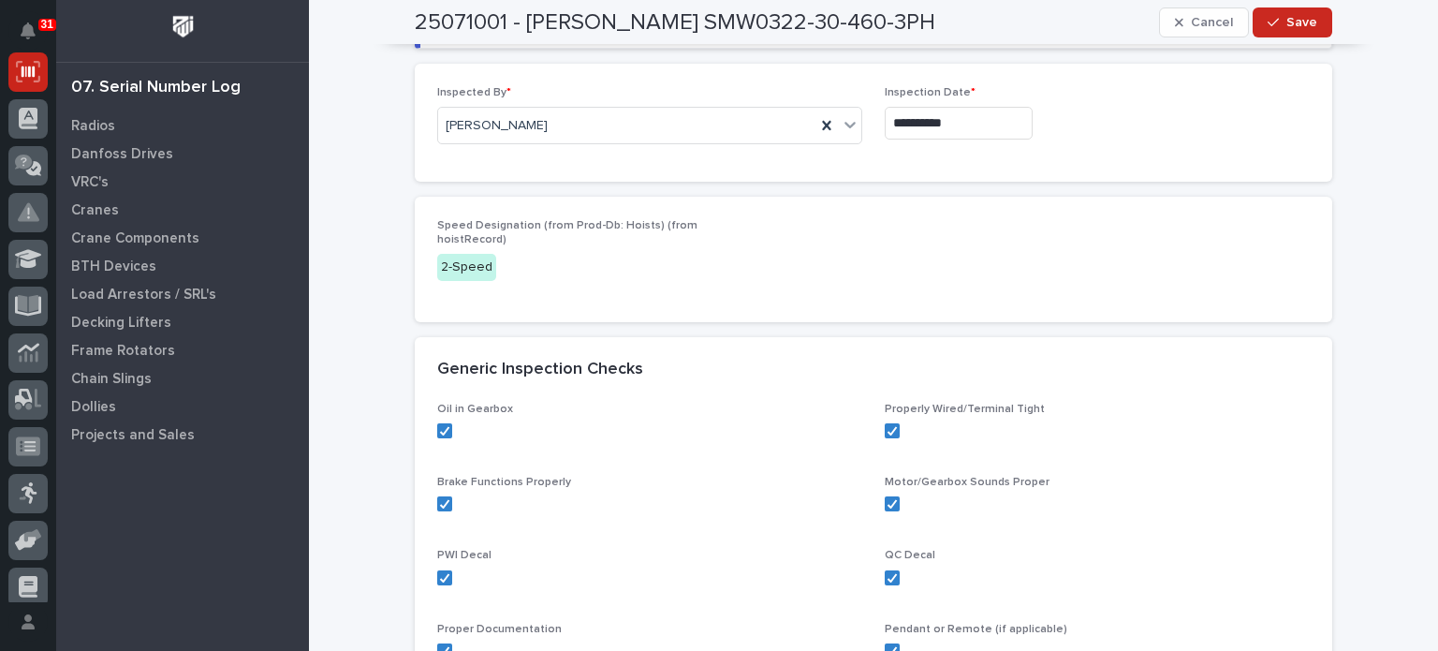
scroll to position [0, 0]
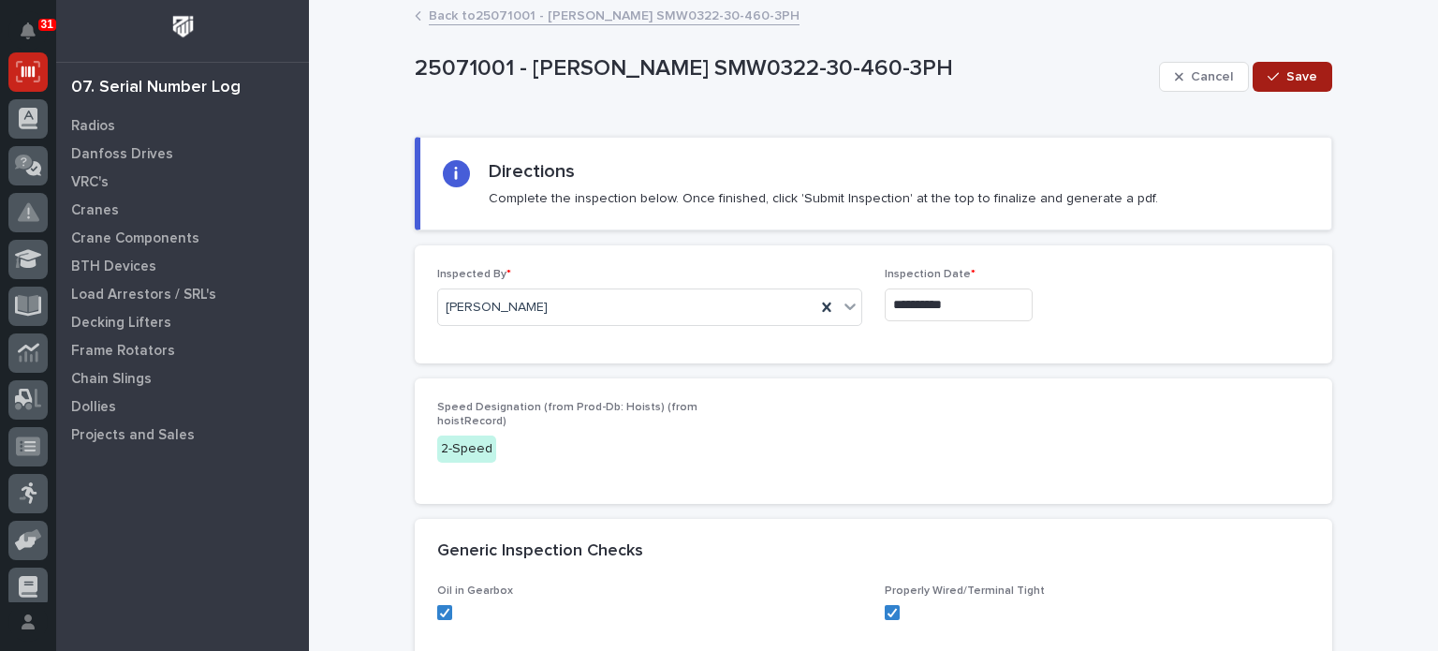
click at [1292, 73] on span "Save" at bounding box center [1302, 76] width 31 height 17
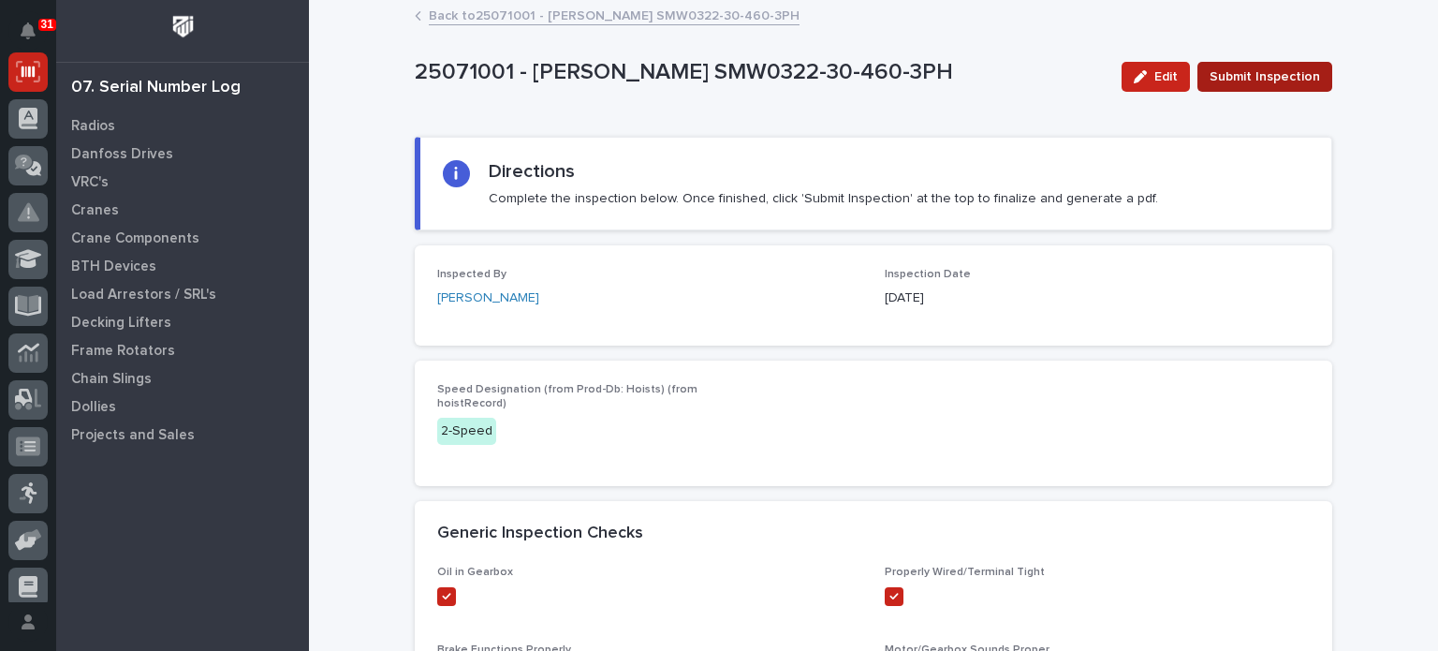
click at [1262, 66] on span "Submit Inspection" at bounding box center [1265, 77] width 110 height 22
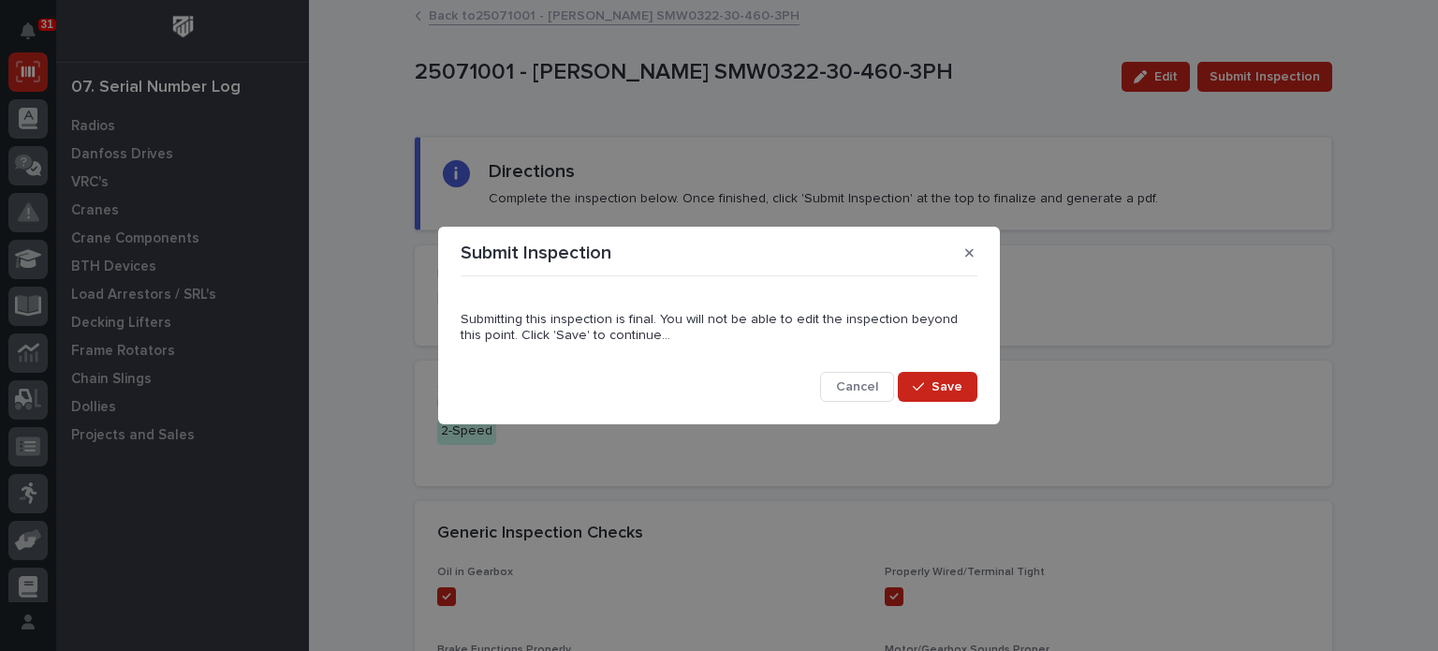
click at [951, 370] on div "Submitting this inspection is final. You will not be able to edit the inspectio…" at bounding box center [719, 343] width 517 height 118
click at [948, 379] on span "Save" at bounding box center [947, 386] width 31 height 17
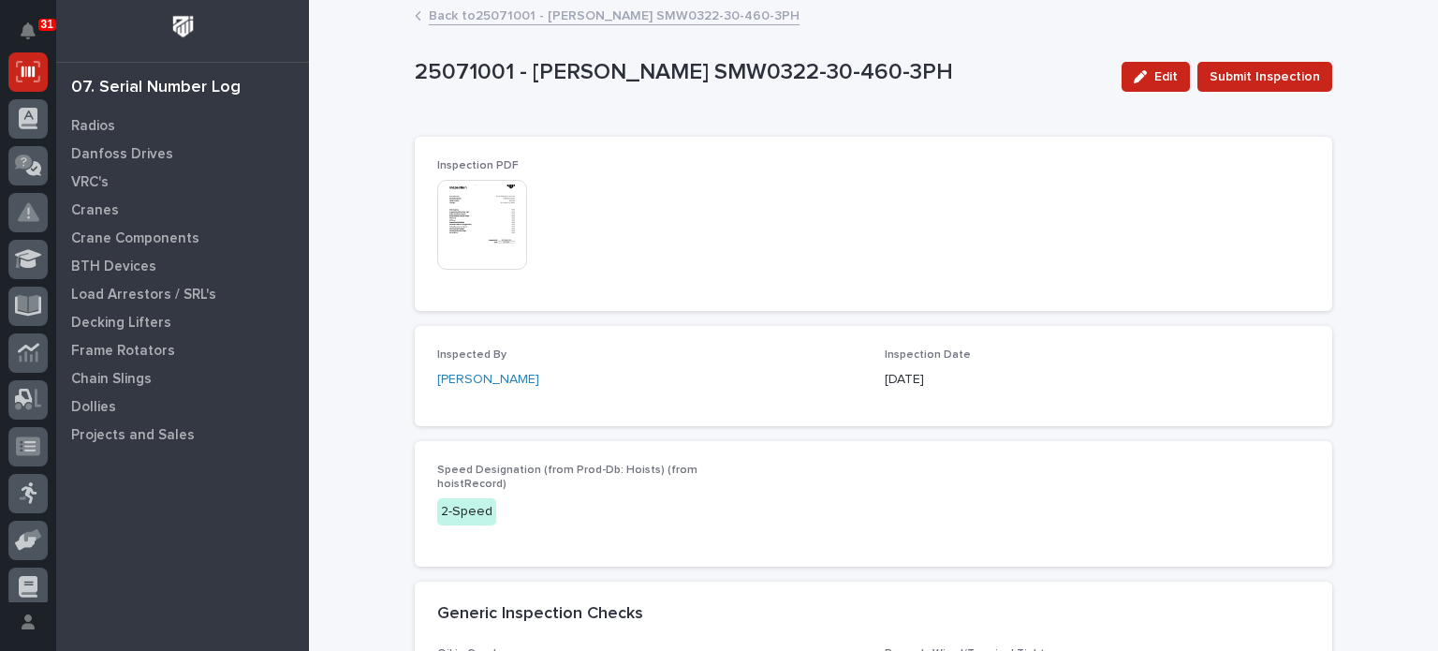
click at [461, 218] on img at bounding box center [482, 225] width 90 height 90
